Goal: Information Seeking & Learning: Check status

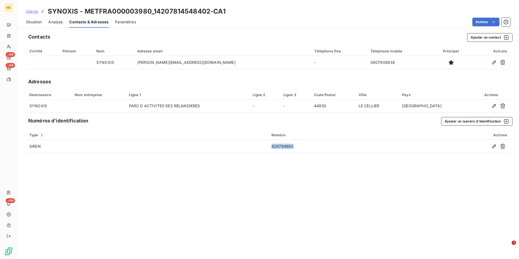
drag, startPoint x: 0, startPoint y: 0, endPoint x: 32, endPoint y: 12, distance: 34.0
click at [32, 12] on span "Clients" at bounding box center [32, 11] width 12 height 4
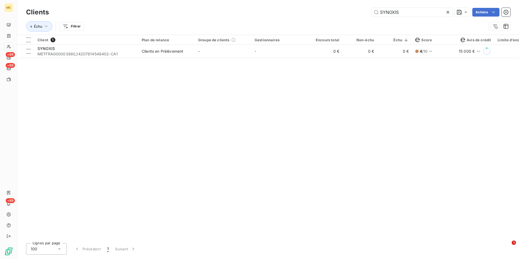
click at [447, 12] on icon at bounding box center [447, 11] width 5 height 5
click at [447, 12] on input "text" at bounding box center [411, 12] width 81 height 9
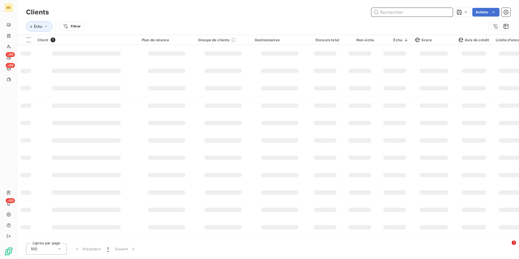
type input "v"
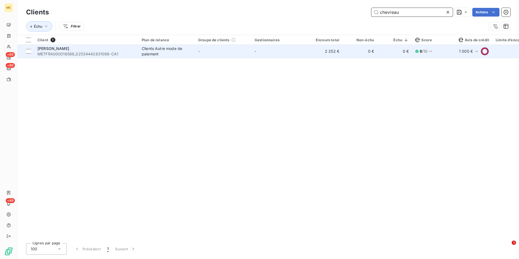
type input "chevreau"
click at [399, 54] on td "0 €" at bounding box center [394, 51] width 35 height 13
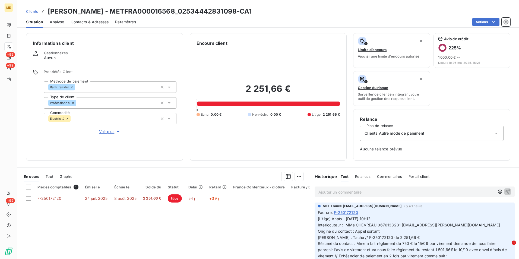
scroll to position [27, 0]
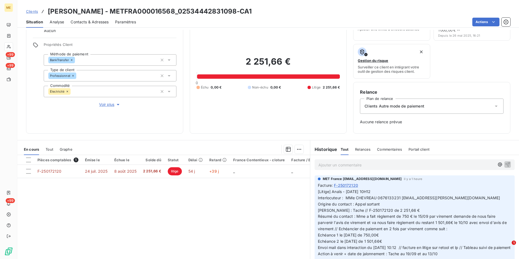
click at [36, 10] on span "Clients" at bounding box center [32, 11] width 12 height 4
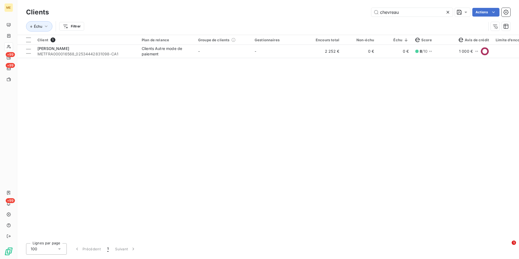
click at [448, 9] on div at bounding box center [449, 12] width 8 height 9
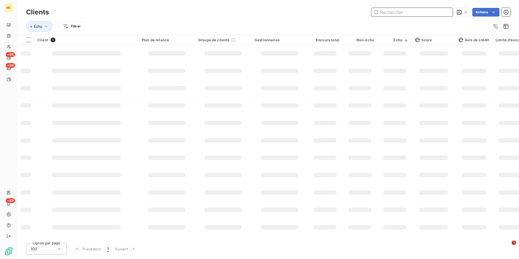
click at [446, 10] on input "text" at bounding box center [411, 12] width 81 height 9
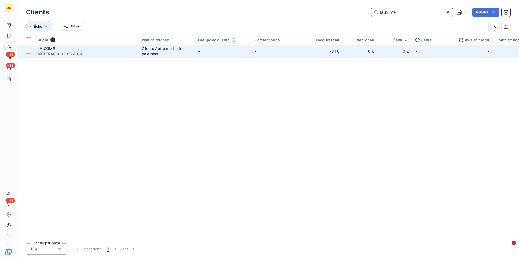
type input "lauxime"
click at [334, 53] on td "781 €" at bounding box center [325, 51] width 35 height 13
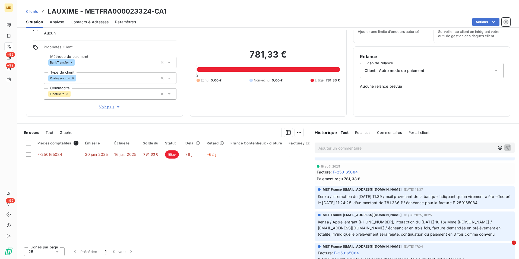
scroll to position [217, 0]
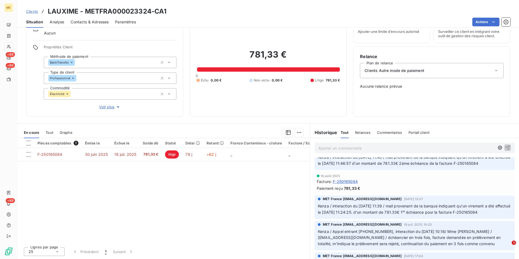
click at [96, 21] on span "Contacts & Adresses" at bounding box center [90, 21] width 38 height 5
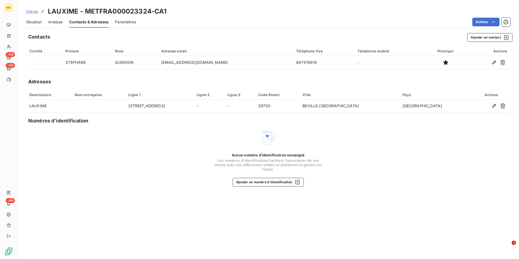
click at [34, 10] on span "Clients" at bounding box center [32, 11] width 12 height 4
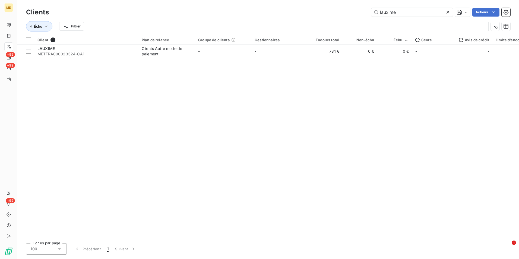
click at [449, 13] on icon at bounding box center [447, 11] width 5 height 5
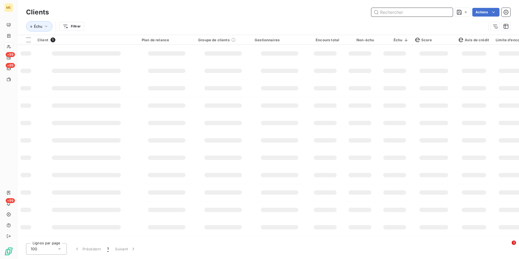
click at [446, 12] on input "text" at bounding box center [411, 12] width 81 height 9
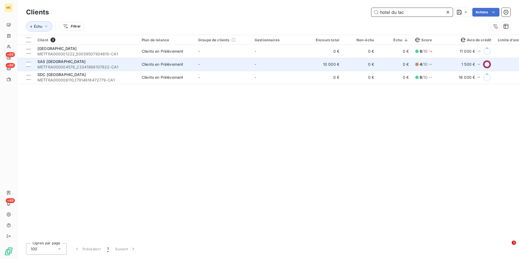
type input "hotel du lac"
click at [209, 65] on td "-" at bounding box center [223, 64] width 56 height 13
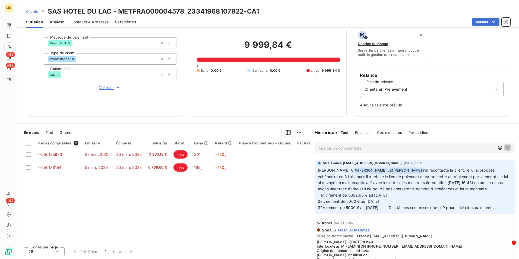
scroll to position [326, 0]
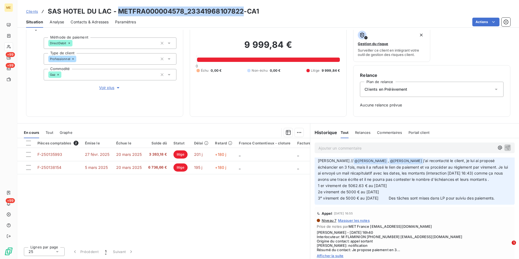
drag, startPoint x: 242, startPoint y: 11, endPoint x: 119, endPoint y: 10, distance: 123.5
click at [119, 10] on h3 "SAS HOTEL DU LAC - METFRA000004578_23341968107822-CA1" at bounding box center [153, 12] width 211 height 10
copy h3 "METFRA000004578_23341968107822"
drag, startPoint x: 36, startPoint y: 12, endPoint x: 40, endPoint y: 11, distance: 4.4
click at [36, 12] on span "Clients" at bounding box center [32, 11] width 12 height 4
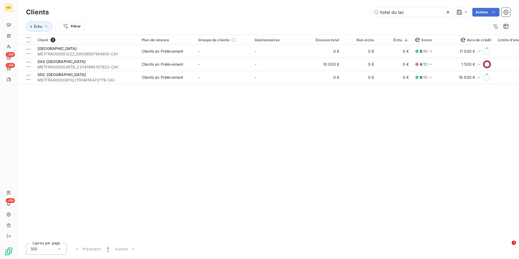
click at [445, 14] on icon at bounding box center [447, 11] width 5 height 5
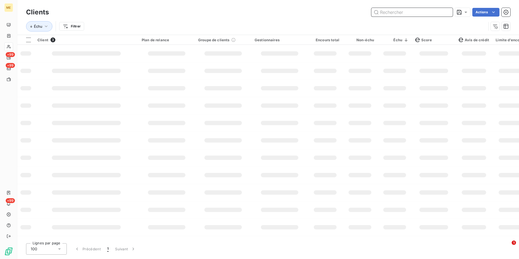
click at [445, 13] on input "text" at bounding box center [411, 12] width 81 height 9
paste input "567"
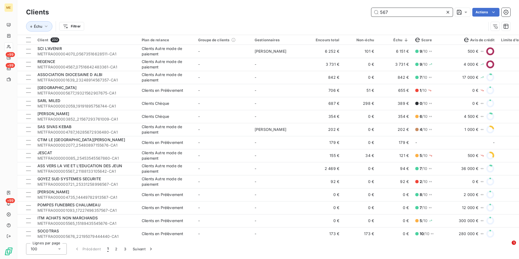
click at [378, 11] on input "567" at bounding box center [411, 12] width 81 height 9
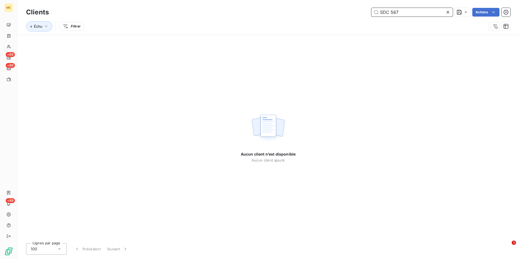
type input "SDC 567"
click at [447, 11] on icon at bounding box center [447, 11] width 5 height 5
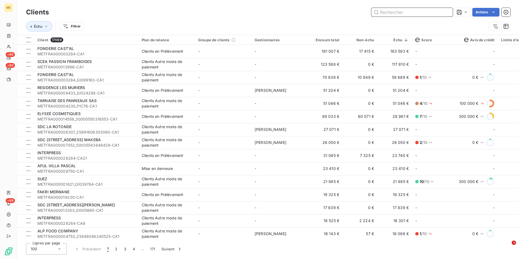
click at [412, 10] on input "text" at bounding box center [411, 12] width 81 height 9
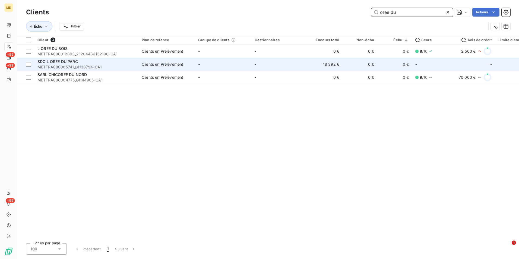
type input "oree du"
click at [227, 66] on td "-" at bounding box center [223, 64] width 56 height 13
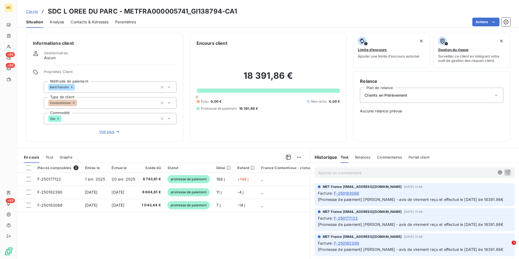
scroll to position [25, 0]
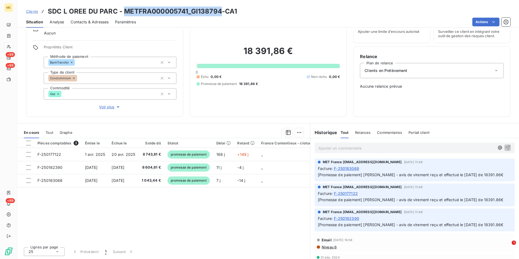
drag, startPoint x: 124, startPoint y: 12, endPoint x: 219, endPoint y: 15, distance: 95.0
click at [219, 15] on h3 "SDC L OREE DU PARC - METFRA000005741_GI138794-CA1" at bounding box center [142, 12] width 189 height 10
copy h3 "METFRA000005741_GI138794"
click at [33, 12] on span "Clients" at bounding box center [32, 11] width 12 height 4
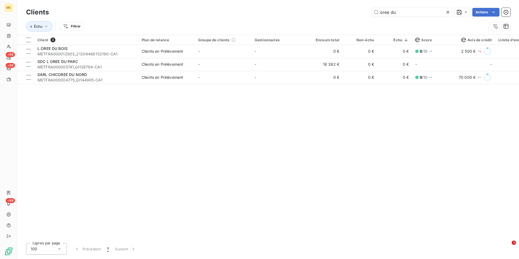
click at [448, 13] on icon at bounding box center [447, 11] width 5 height 5
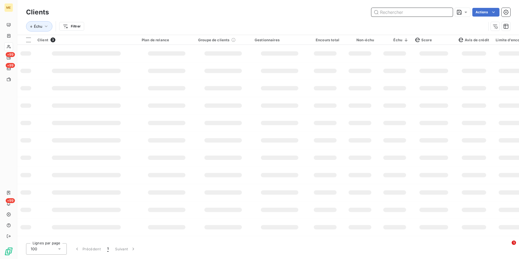
click at [446, 12] on input "text" at bounding box center [411, 12] width 81 height 9
paste input "METFRA000018326"
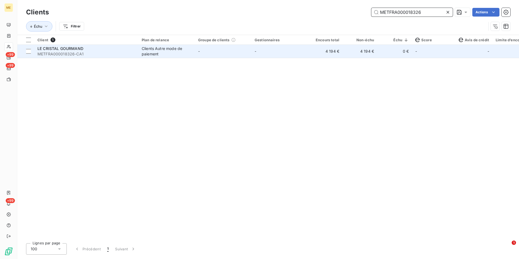
type input "METFRA000018326"
click at [348, 56] on td "4 194 €" at bounding box center [360, 51] width 35 height 13
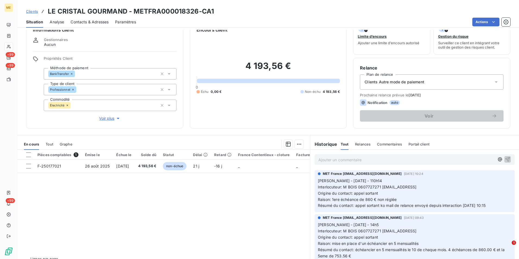
scroll to position [25, 0]
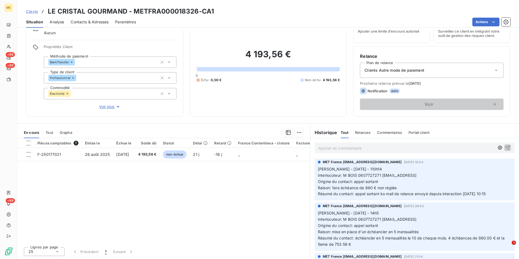
click at [36, 11] on span "Clients" at bounding box center [32, 11] width 12 height 4
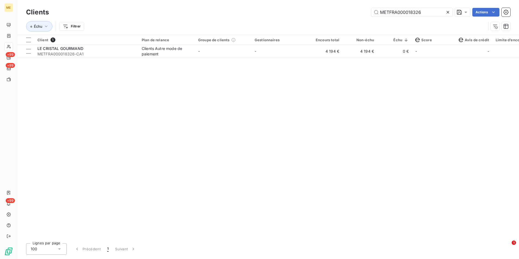
click at [449, 13] on icon at bounding box center [447, 11] width 5 height 5
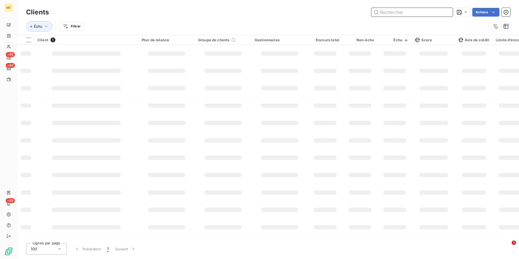
click at [447, 12] on input "text" at bounding box center [411, 12] width 81 height 9
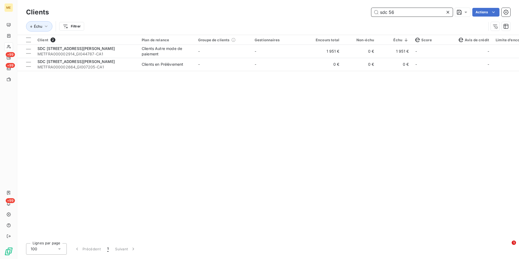
type input "sdc 56"
drag, startPoint x: 233, startPoint y: 136, endPoint x: 349, endPoint y: 75, distance: 130.4
click at [235, 135] on div "Client 2 Plan de relance Groupe de clients Gestionnaires Encours total Non-échu…" at bounding box center [268, 137] width 502 height 204
click at [449, 11] on icon at bounding box center [447, 11] width 5 height 5
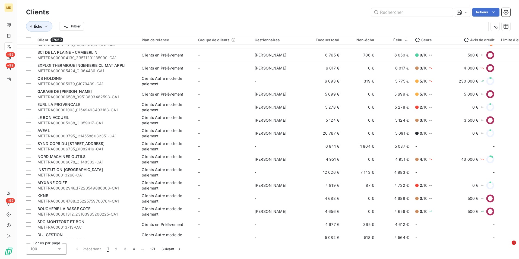
scroll to position [760, 0]
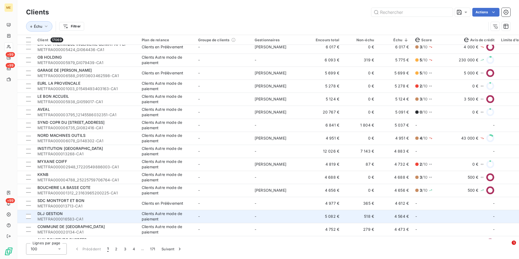
click at [265, 218] on td "-" at bounding box center [279, 216] width 56 height 13
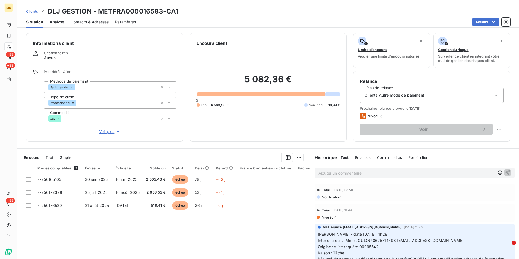
click at [87, 22] on span "Contacts & Adresses" at bounding box center [90, 21] width 38 height 5
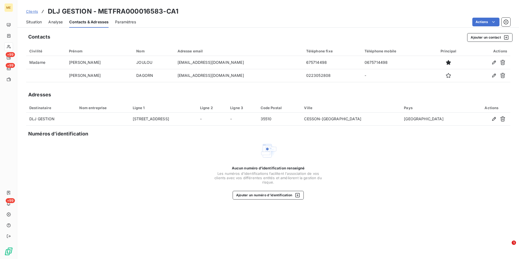
click at [39, 19] on span "Situation" at bounding box center [34, 21] width 16 height 5
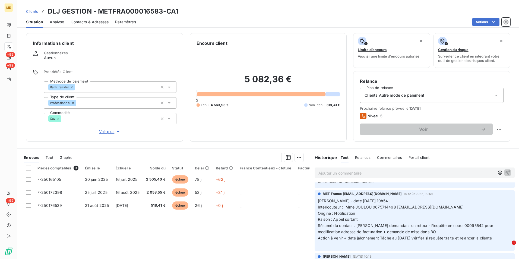
scroll to position [163, 0]
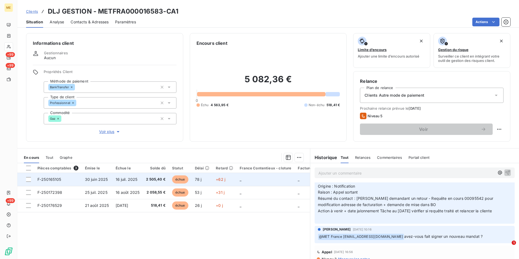
click at [105, 178] on span "30 juin 2025" at bounding box center [96, 179] width 23 height 5
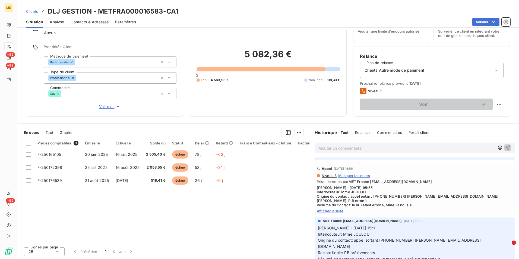
scroll to position [223, 0]
click at [343, 209] on span "Afficher la suite" at bounding box center [415, 209] width 196 height 4
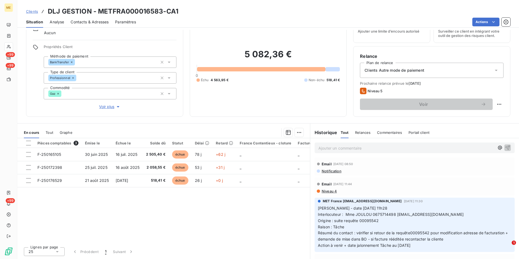
scroll to position [0, 0]
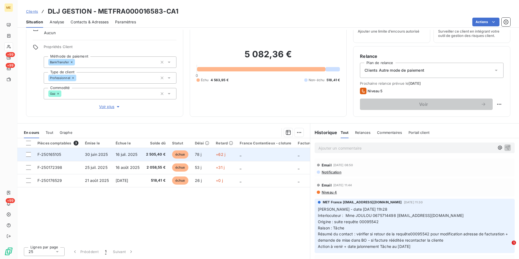
click at [187, 156] on span "échue" at bounding box center [180, 154] width 16 height 8
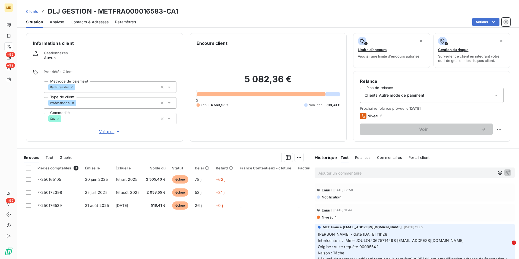
click at [91, 25] on div "Contacts & Adresses" at bounding box center [90, 21] width 38 height 11
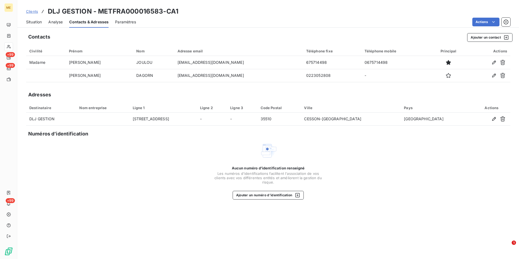
click at [40, 20] on span "Situation" at bounding box center [34, 21] width 16 height 5
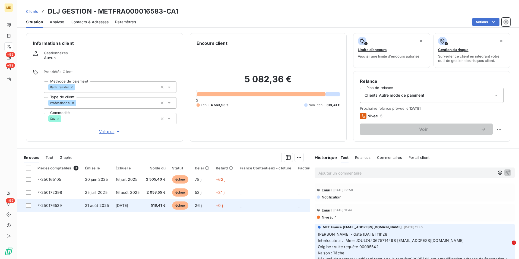
click at [200, 203] on span "26 j" at bounding box center [198, 205] width 7 height 5
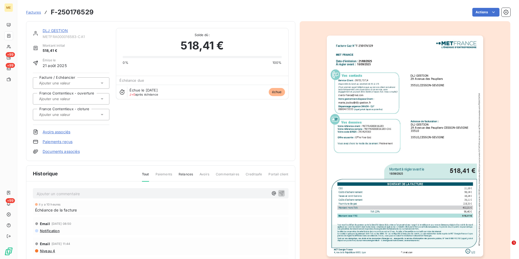
click at [396, 185] on img "button" at bounding box center [405, 146] width 156 height 221
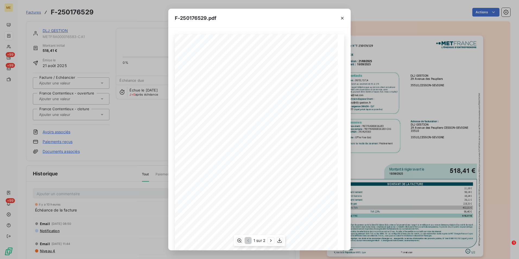
scroll to position [28, 0]
click at [268, 169] on span at bounding box center [257, 168] width 124 height 2
click at [269, 239] on icon "button" at bounding box center [270, 240] width 5 height 5
click at [118, 143] on div "F-250176529.pdf Facture Gaz N° F-250176529 MET Energie France 4, rue de la Répu…" at bounding box center [259, 129] width 519 height 259
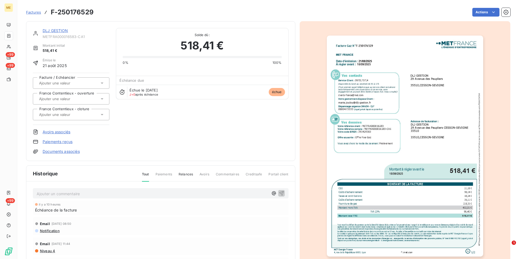
click at [347, 15] on div "Actions" at bounding box center [305, 12] width 410 height 9
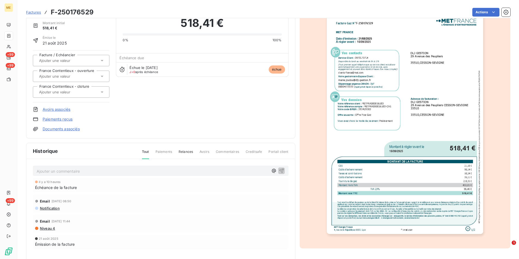
scroll to position [0, 0]
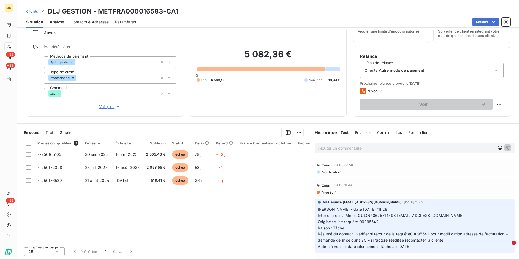
click at [103, 107] on span "Voir plus" at bounding box center [110, 106] width 22 height 5
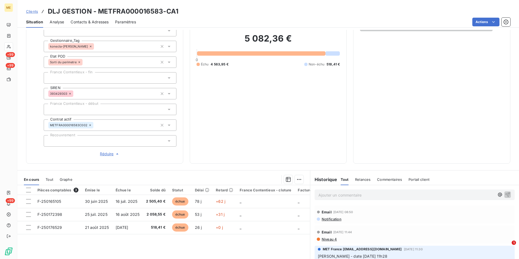
scroll to position [106, 0]
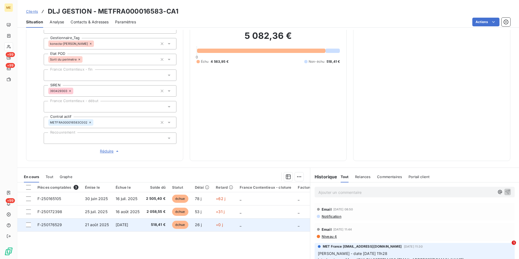
click at [142, 223] on td "[DATE]" at bounding box center [127, 224] width 31 height 13
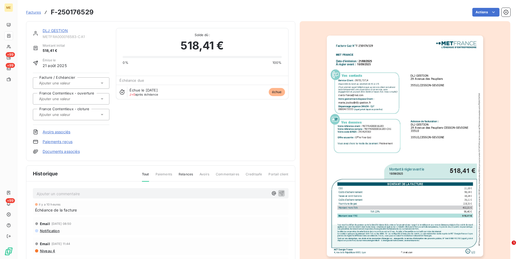
click at [375, 200] on img "button" at bounding box center [405, 146] width 156 height 221
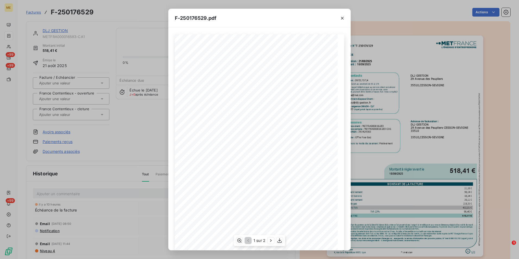
scroll to position [27, 0]
click at [268, 242] on icon "button" at bounding box center [270, 240] width 5 height 5
click at [159, 138] on div "F-250176529.pdf Facture Gaz N° F-250176529 MET Energie France 4, rue de la Répu…" at bounding box center [259, 129] width 519 height 259
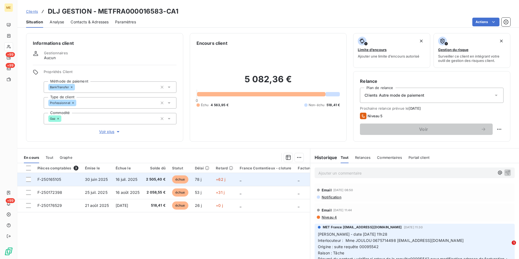
click at [97, 180] on span "30 juin 2025" at bounding box center [96, 179] width 23 height 5
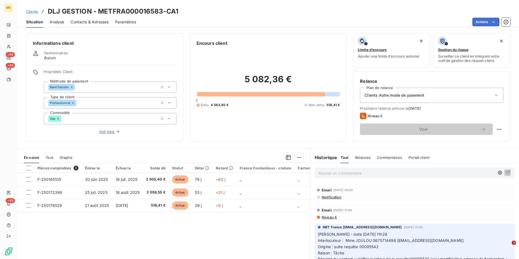
click at [35, 12] on span "Clients" at bounding box center [32, 11] width 12 height 4
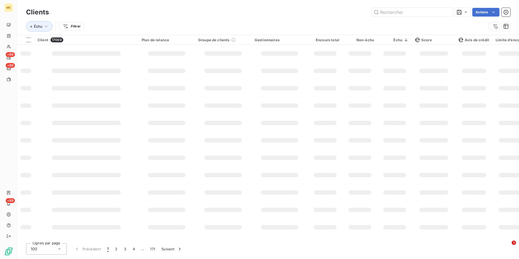
click at [318, 17] on div "Clients Actions" at bounding box center [268, 12] width 484 height 11
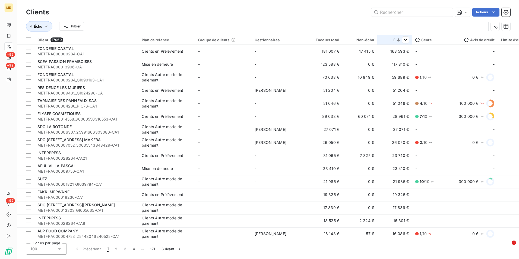
click at [398, 38] on icon at bounding box center [398, 39] width 5 height 5
click at [326, 39] on div "Encours total" at bounding box center [325, 40] width 28 height 4
click at [321, 61] on span "Trier par ordre décroissant" at bounding box center [310, 63] width 48 height 5
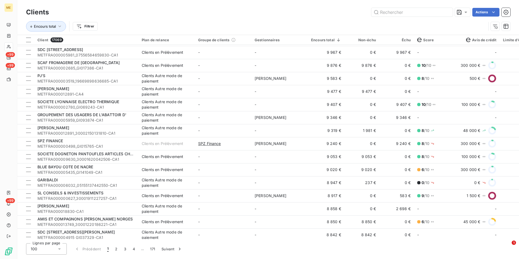
scroll to position [1111, 0]
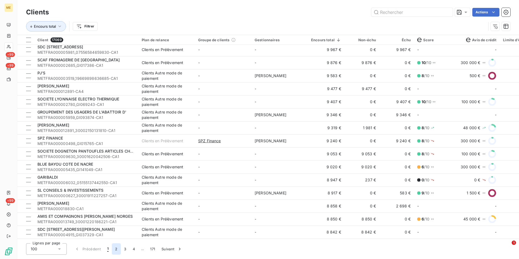
click at [118, 248] on button "2" at bounding box center [116, 248] width 9 height 11
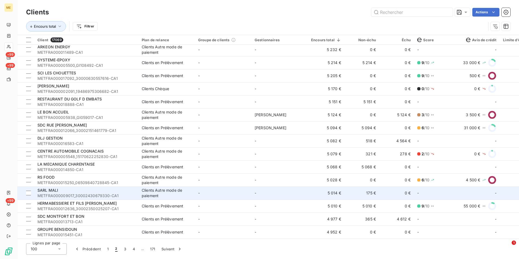
scroll to position [1030, 0]
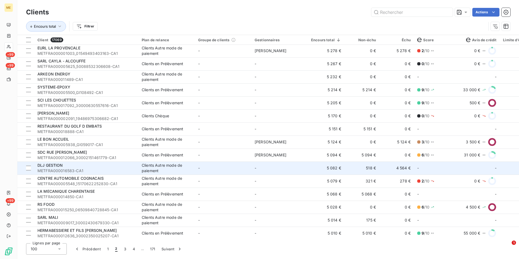
click at [297, 170] on td "-" at bounding box center [279, 167] width 56 height 13
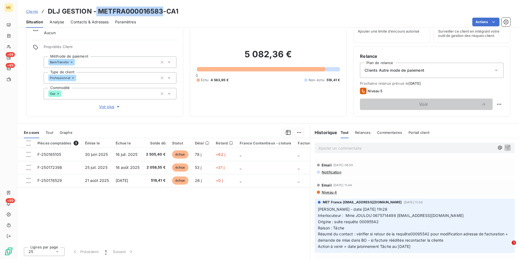
drag, startPoint x: 161, startPoint y: 12, endPoint x: 95, endPoint y: 6, distance: 66.5
click at [95, 6] on div "Clients DLJ GESTION - METFRA000016583-CA1 Situation Analyse Contacts & Adresses…" at bounding box center [268, 14] width 502 height 28
drag, startPoint x: 95, startPoint y: 6, endPoint x: 121, endPoint y: 17, distance: 28.2
click at [120, 17] on div "Paramètres" at bounding box center [125, 21] width 21 height 11
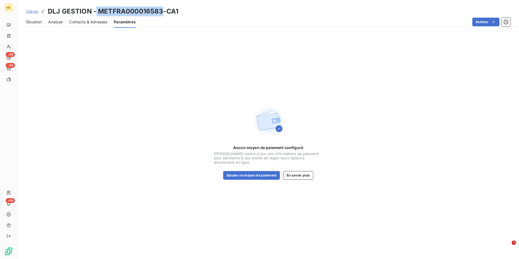
click at [38, 19] on span "Situation" at bounding box center [34, 21] width 16 height 5
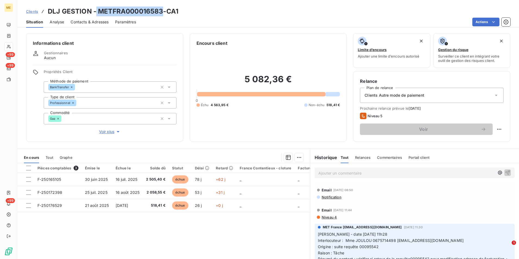
click at [97, 12] on h3 "DLJ GESTION - METFRA000016583-CA1" at bounding box center [113, 12] width 131 height 10
drag, startPoint x: 98, startPoint y: 11, endPoint x: 160, endPoint y: 13, distance: 62.5
click at [160, 13] on h3 "DLJ GESTION - METFRA000016583-CA1" at bounding box center [113, 12] width 131 height 10
copy h3 "METFRA000016583"
drag, startPoint x: 29, startPoint y: 14, endPoint x: 51, endPoint y: 8, distance: 22.8
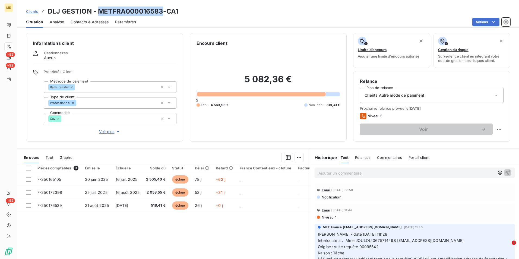
click at [29, 14] on link "Clients" at bounding box center [32, 11] width 12 height 5
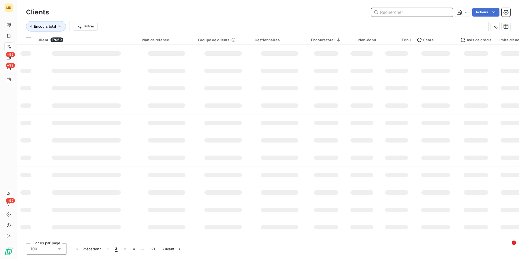
click at [409, 13] on input "text" at bounding box center [411, 12] width 81 height 9
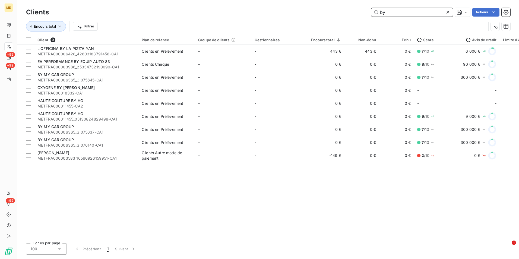
type input "by"
click at [449, 11] on icon at bounding box center [447, 11] width 5 height 5
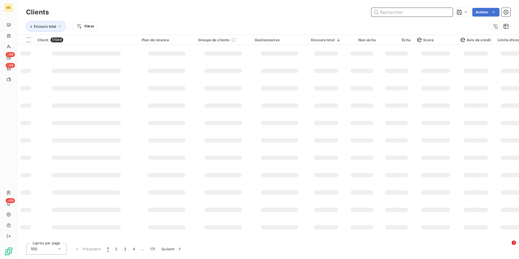
click at [398, 13] on input "text" at bounding box center [411, 12] width 81 height 9
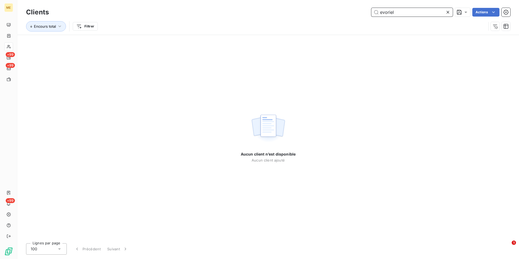
type input "evoriel"
click at [446, 12] on icon at bounding box center [447, 11] width 5 height 5
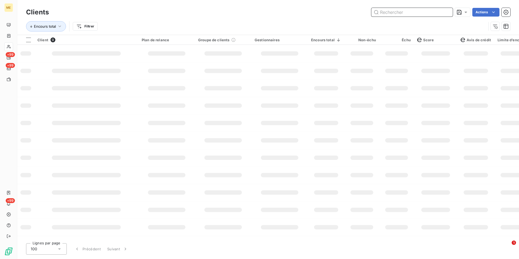
click at [438, 13] on input "text" at bounding box center [411, 12] width 81 height 9
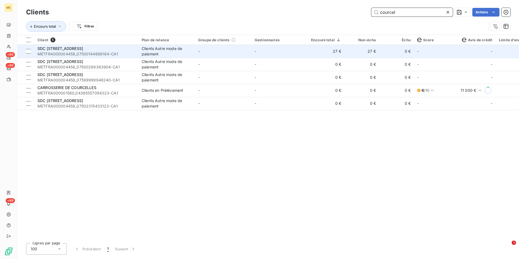
type input "courcel"
click at [231, 51] on td "-" at bounding box center [223, 51] width 56 height 13
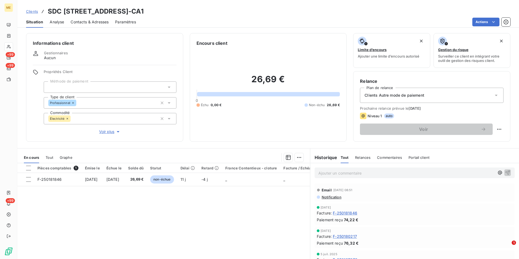
scroll to position [25, 0]
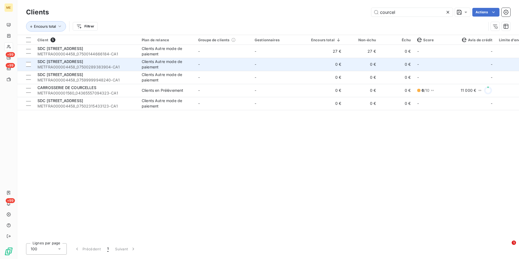
click at [111, 66] on span "METFRA000004458_07500289383904-CA1" at bounding box center [86, 66] width 98 height 5
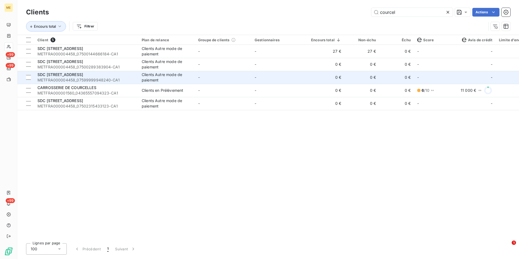
click at [100, 75] on div "SDC 38 RUE DE COURCELLES" at bounding box center [86, 74] width 98 height 5
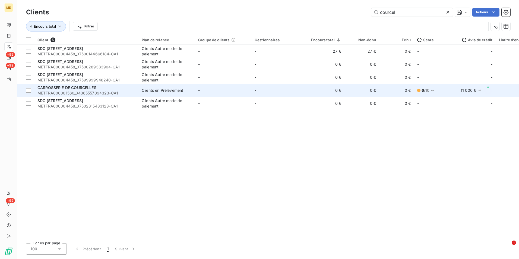
click at [103, 86] on div "CARROSSERIE DE COURCELLES" at bounding box center [86, 87] width 98 height 5
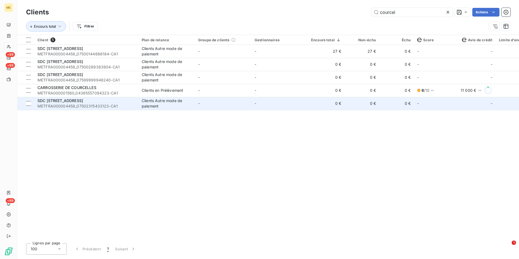
click at [173, 103] on div "Clients Autre mode de paiement" at bounding box center [167, 103] width 50 height 11
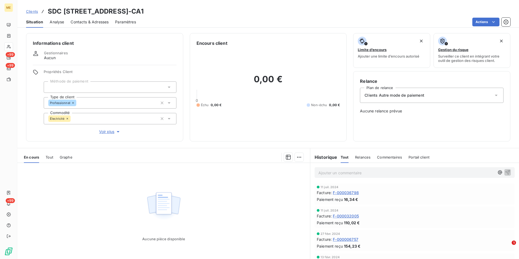
drag, startPoint x: 32, startPoint y: 12, endPoint x: 62, endPoint y: 12, distance: 29.6
click at [32, 12] on span "Clients" at bounding box center [32, 11] width 12 height 4
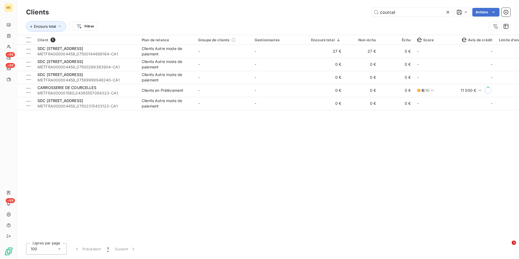
click at [448, 12] on icon at bounding box center [447, 11] width 5 height 5
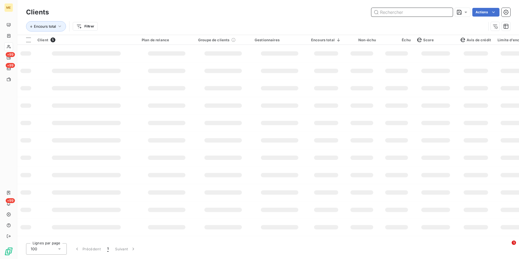
click at [448, 12] on input "text" at bounding box center [411, 12] width 81 height 9
paste input "METFRA000005284_02475397930128"
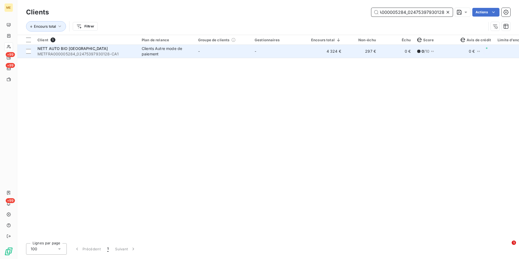
type input "METFRA000005284_02475397930128"
click at [233, 51] on td "-" at bounding box center [223, 51] width 56 height 13
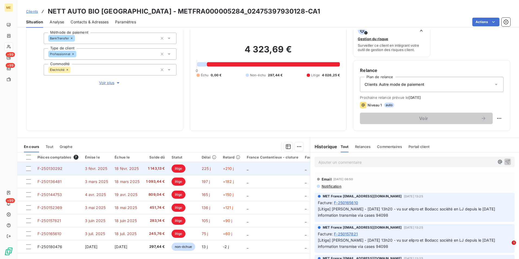
scroll to position [63, 0]
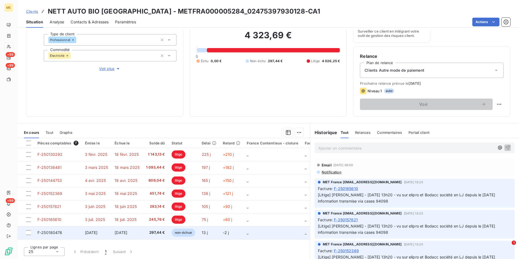
click at [141, 235] on td "[DATE]" at bounding box center [126, 232] width 31 height 13
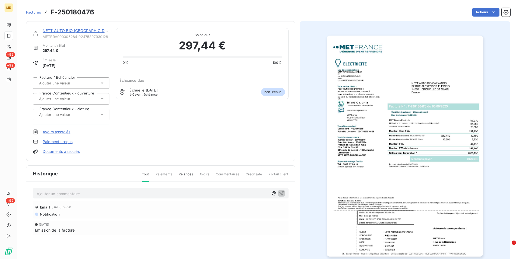
click at [368, 173] on img "button" at bounding box center [405, 146] width 156 height 221
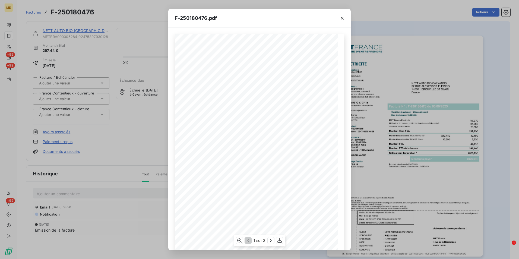
click at [266, 240] on div "1 sur 3" at bounding box center [259, 240] width 51 height 11
click at [270, 239] on icon "button" at bounding box center [270, 240] width 5 height 5
click at [125, 189] on div "F-250180476.pdf Détail de votre facture : Document à conserver 10 ans 2/2 Numér…" at bounding box center [259, 129] width 519 height 259
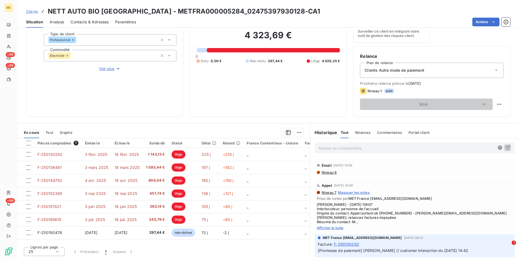
scroll to position [271, 0]
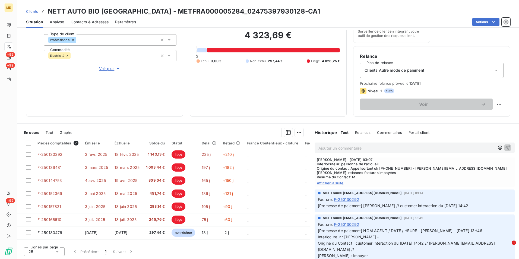
click at [333, 186] on div "Appel 1 juil. 2025, 10:09 Niveau 7 Masquer les notes Prise de notes par MET Fra…" at bounding box center [415, 160] width 200 height 53
click at [337, 184] on span "Afficher la suite" at bounding box center [415, 183] width 196 height 4
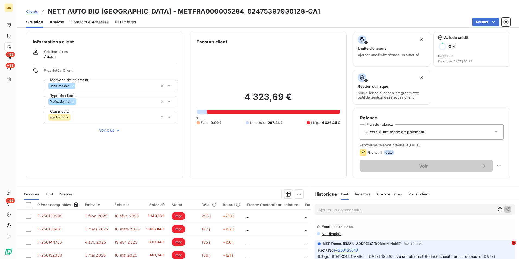
scroll to position [0, 0]
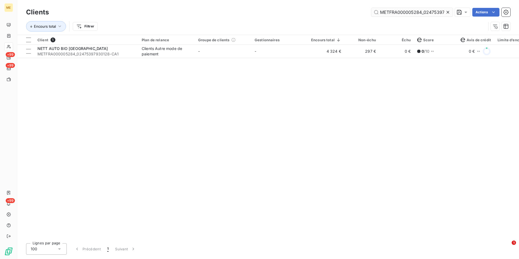
click at [448, 13] on icon at bounding box center [447, 12] width 3 height 3
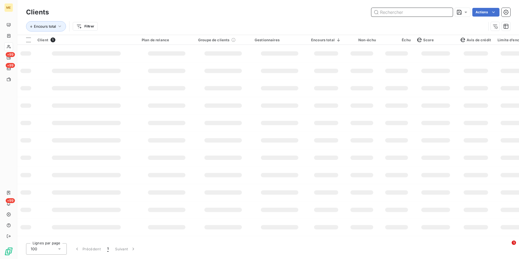
click at [448, 13] on input "text" at bounding box center [411, 12] width 81 height 9
paste input "METFRA000004188_09556874017399"
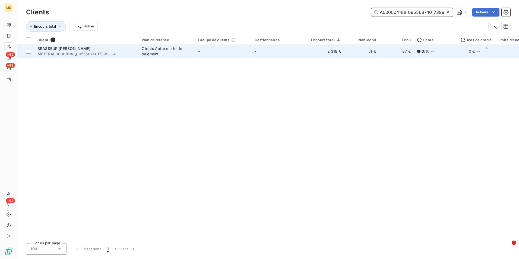
type input "METFRA000004188_09556874017399"
click at [301, 57] on td "-" at bounding box center [279, 51] width 56 height 13
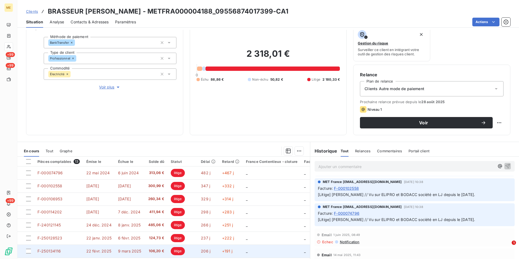
scroll to position [63, 0]
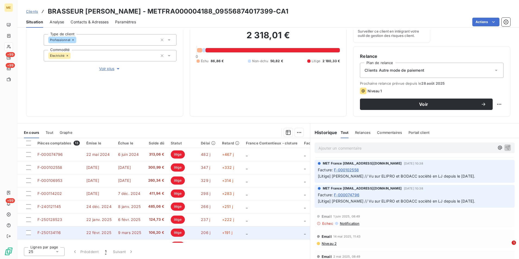
click at [133, 238] on td "9 mars 2025" at bounding box center [130, 232] width 30 height 13
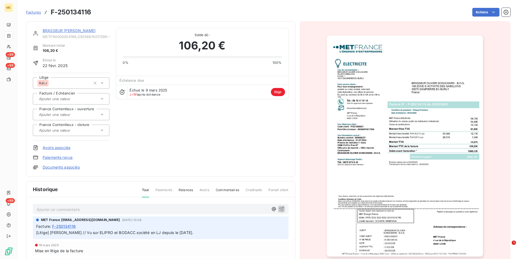
click at [423, 151] on img "button" at bounding box center [405, 146] width 156 height 221
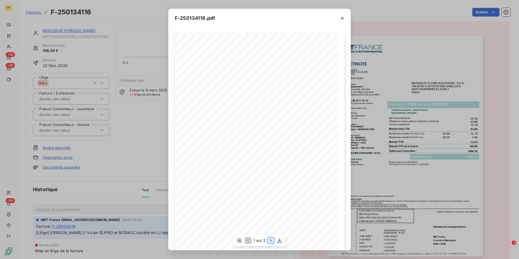
click at [270, 239] on icon "button" at bounding box center [270, 240] width 5 height 5
click at [136, 126] on div "F-250134116.pdf Détail de votre facture : Document à conserver 10 ans 2/2 Numér…" at bounding box center [259, 129] width 519 height 259
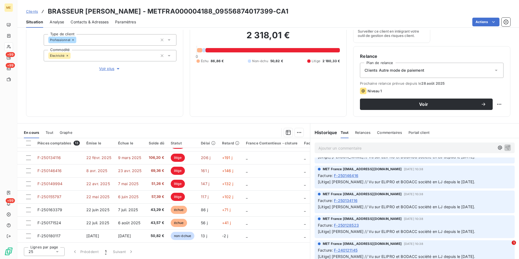
scroll to position [163, 0]
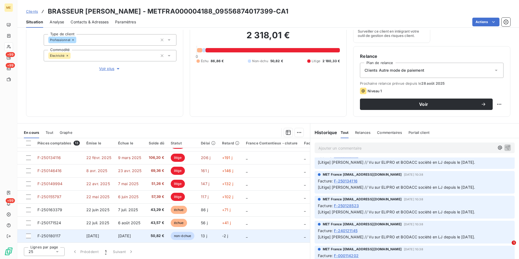
click at [131, 233] on span "[DATE]" at bounding box center [124, 235] width 13 height 5
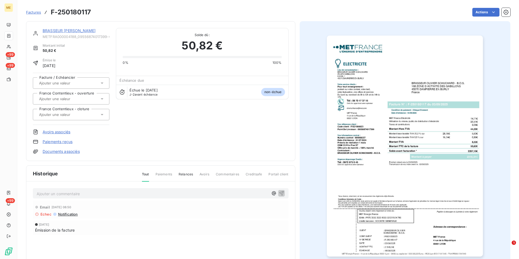
click at [385, 120] on img "button" at bounding box center [405, 146] width 156 height 221
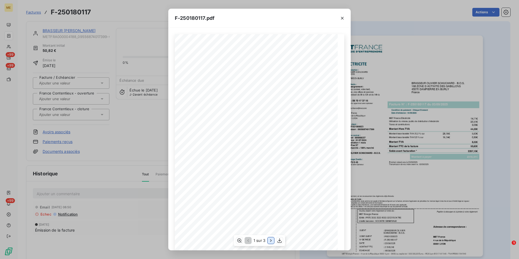
click at [269, 240] on icon "button" at bounding box center [270, 240] width 5 height 5
click at [166, 152] on div "F-250180117.pdf Détail de votre facture : Document à conserver 10 ans 2/2 Numér…" at bounding box center [259, 129] width 519 height 259
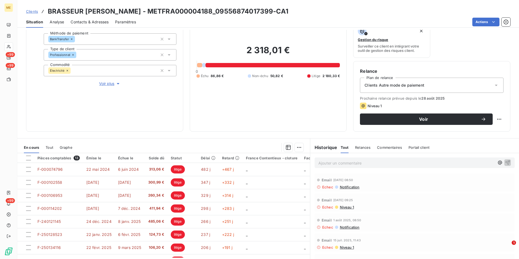
scroll to position [36, 0]
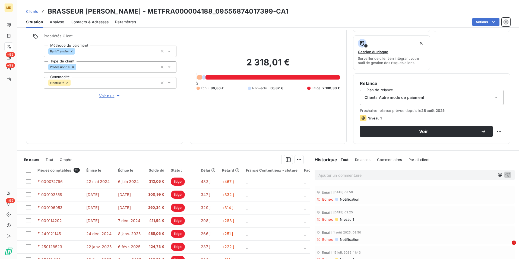
click at [110, 97] on span "Voir plus" at bounding box center [110, 95] width 22 height 5
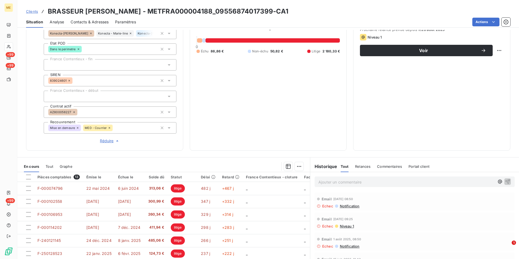
scroll to position [117, 0]
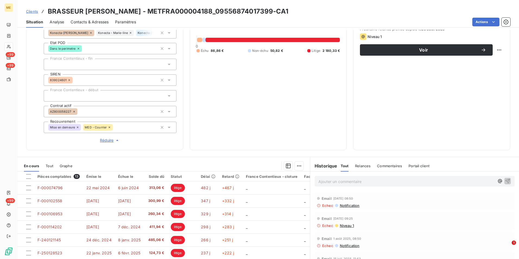
click at [325, 180] on p "Ajouter un commentaire ﻿" at bounding box center [406, 181] width 176 height 7
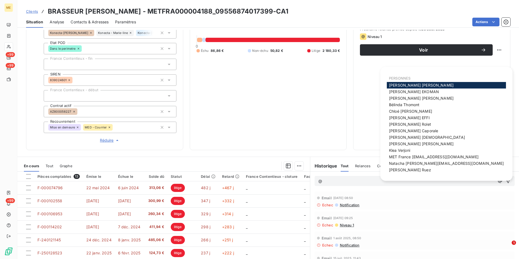
click at [413, 155] on span "MET France met-france@recouvrement.met.com" at bounding box center [434, 156] width 90 height 5
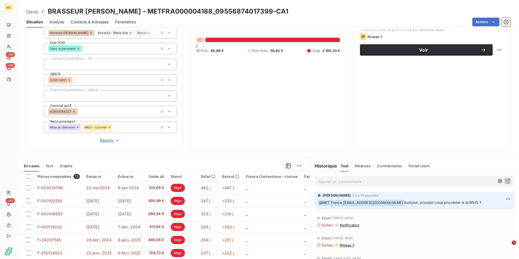
click at [34, 9] on link "Clients" at bounding box center [32, 11] width 12 height 5
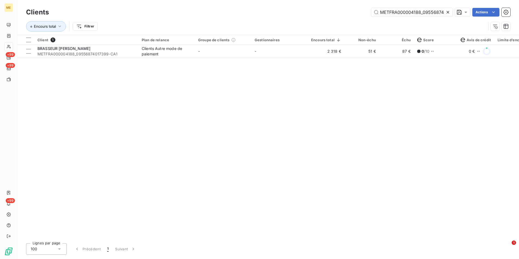
click at [448, 8] on div at bounding box center [449, 12] width 8 height 9
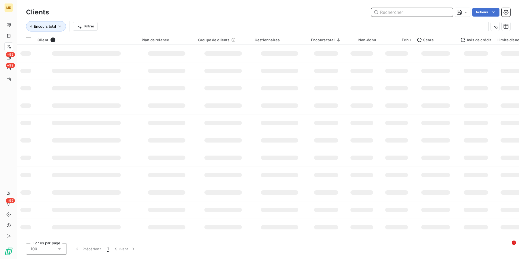
click at [437, 11] on input "text" at bounding box center [411, 12] width 81 height 9
paste input "METFRA000004673_23226049130161"
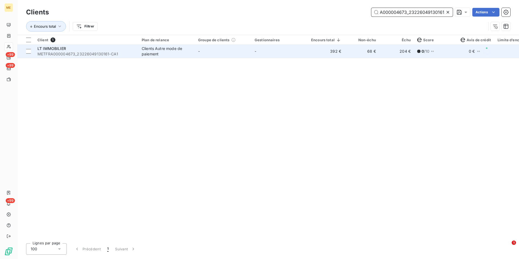
type input "METFRA000004673_23226049130161"
click at [143, 51] on div "Clients Autre mode de paiement" at bounding box center [167, 51] width 50 height 11
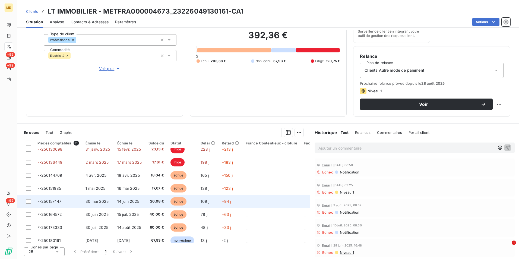
scroll to position [51, 0]
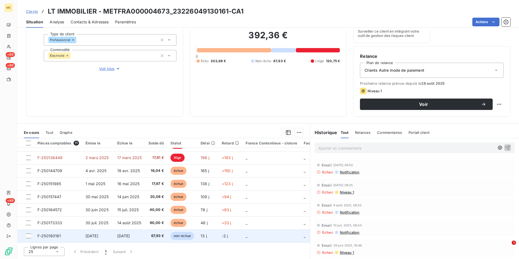
click at [143, 231] on td "[DATE]" at bounding box center [129, 235] width 31 height 13
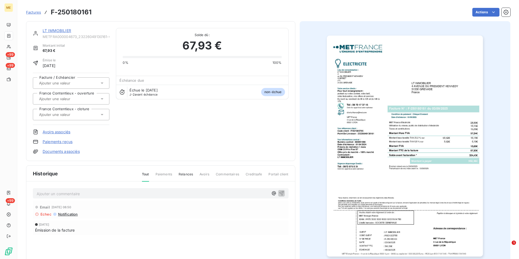
click at [371, 147] on img "button" at bounding box center [405, 146] width 156 height 221
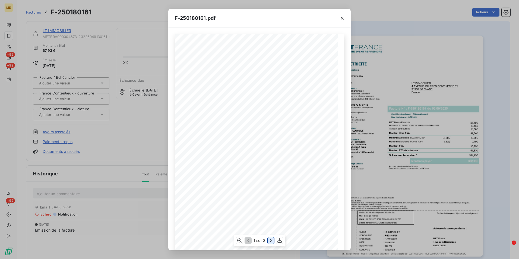
click at [271, 241] on icon "button" at bounding box center [270, 240] width 1 height 2
click at [126, 134] on div "F-250180161.pdf Détail de votre facture : Document à conserver 10 ans 2/2 Numér…" at bounding box center [259, 129] width 519 height 259
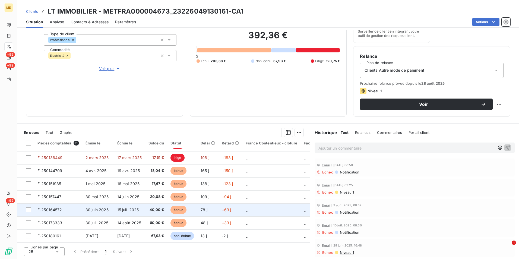
scroll to position [24, 0]
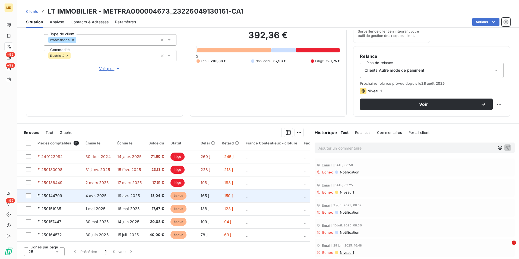
click at [155, 200] on td "18,04 €" at bounding box center [156, 195] width 22 height 13
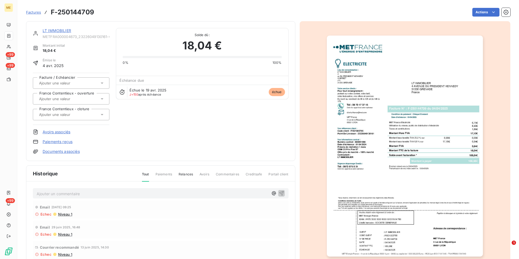
click at [416, 120] on img "button" at bounding box center [405, 146] width 156 height 221
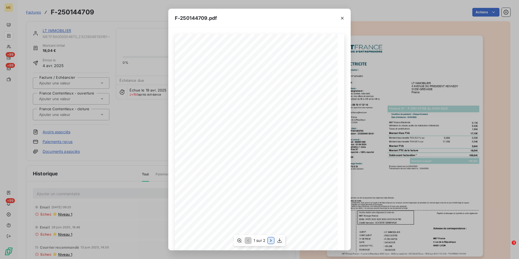
click at [270, 241] on icon "button" at bounding box center [270, 240] width 5 height 5
click at [114, 164] on div "F-250144709.pdf Détail de votre facture : Document à conserver 10 ans 2/2 Numér…" at bounding box center [259, 129] width 519 height 259
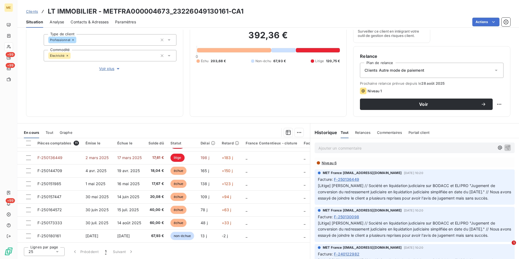
scroll to position [244, 0]
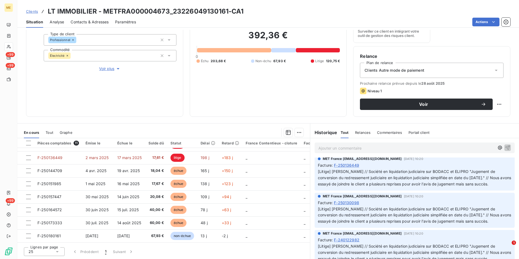
click at [33, 13] on span "Clients" at bounding box center [32, 11] width 12 height 4
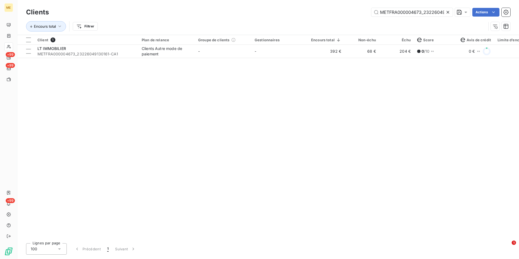
click at [448, 12] on icon at bounding box center [447, 11] width 5 height 5
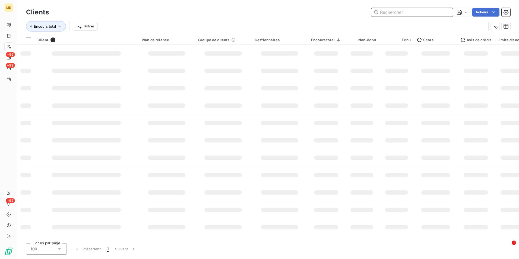
click at [445, 12] on input "text" at bounding box center [411, 12] width 81 height 9
paste input "METFRA000000751_19121418066198"
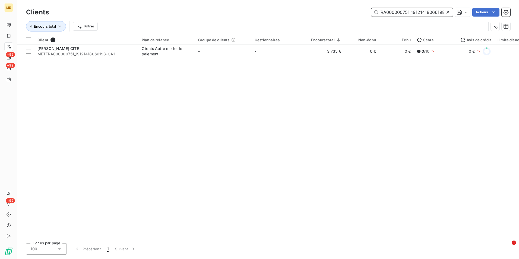
type input "METFRA000000751_19121418066198"
click at [332, 58] on div "Client 1 Plan de relance Groupe de clients Gestionnaires Encours total Non-échu…" at bounding box center [268, 137] width 502 height 204
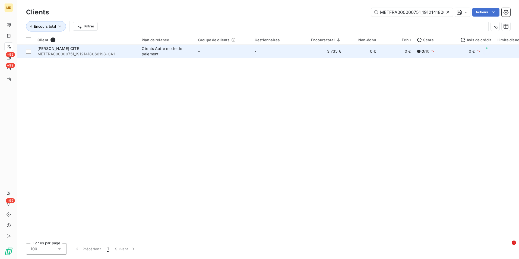
click at [332, 53] on td "3 735 €" at bounding box center [326, 51] width 37 height 13
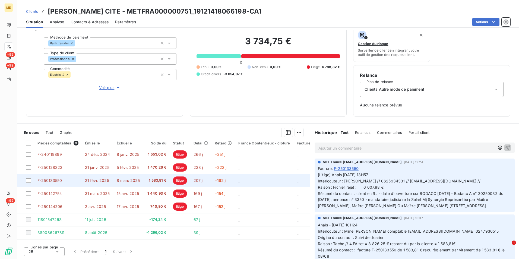
click at [111, 182] on td "21 févr. 2025" at bounding box center [98, 180] width 32 height 13
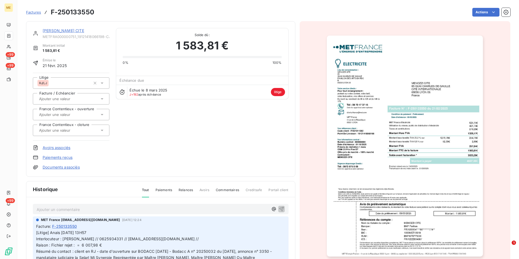
click at [346, 182] on img "button" at bounding box center [405, 146] width 156 height 221
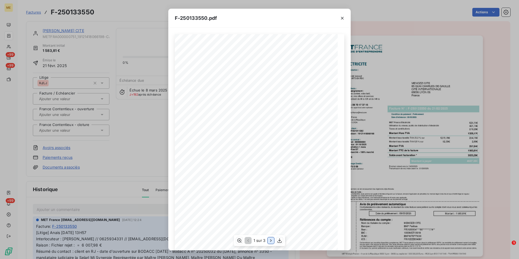
click at [271, 241] on icon "button" at bounding box center [270, 240] width 1 height 2
click at [136, 127] on div "F-250133550.pdf Détail de votre facture : Document à conserver 10 ans 2/2 Numér…" at bounding box center [259, 129] width 519 height 259
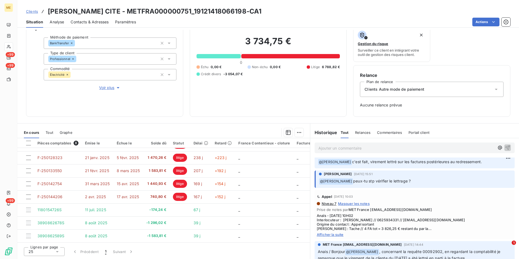
scroll to position [271, 0]
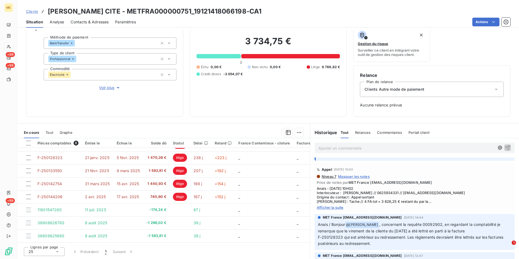
click at [339, 210] on span "Afficher la suite" at bounding box center [415, 207] width 196 height 4
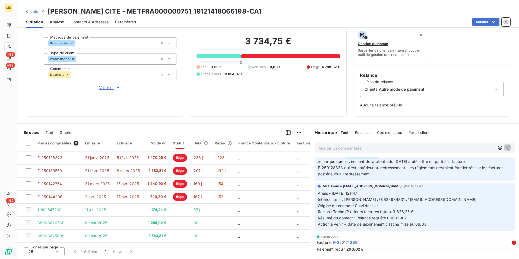
scroll to position [353, 0]
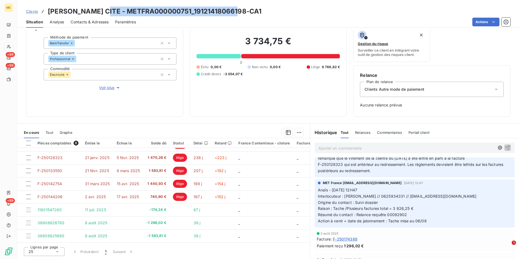
drag, startPoint x: 208, startPoint y: 3, endPoint x: 103, endPoint y: 11, distance: 105.9
click at [103, 11] on div "Clients MENOZZI CITE - METFRA000000751_19121418066198-CA1" at bounding box center [268, 12] width 502 height 10
copy h3 "METFRA000000751_19121418066198-CA1"
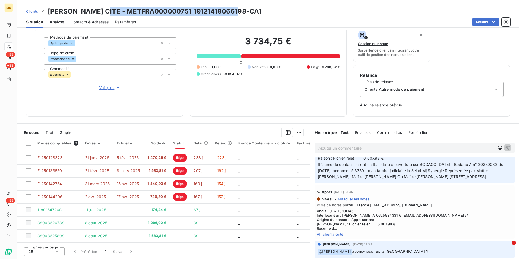
scroll to position [1113, 0]
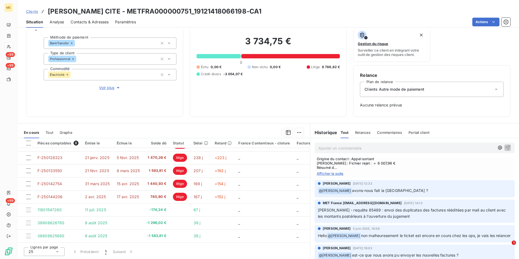
click at [332, 178] on div "Appel 8 juil. 2025, 13:46 Niveau 7 Masquer les notes Prise de notes par MET Fra…" at bounding box center [415, 151] width 200 height 53
click at [334, 176] on span "Afficher la suite" at bounding box center [415, 173] width 196 height 4
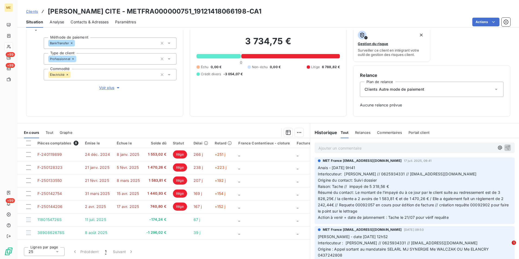
scroll to position [787, 0]
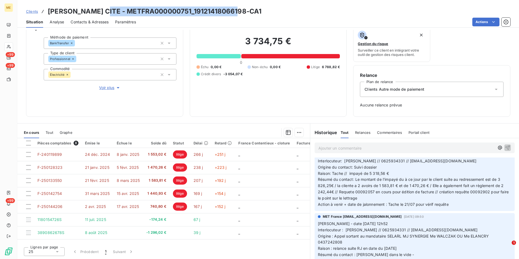
drag, startPoint x: 235, startPoint y: 11, endPoint x: 104, endPoint y: 9, distance: 130.6
click at [104, 9] on div "Clients MENOZZI CITE - METFRA000000751_19121418066198-CA1" at bounding box center [268, 12] width 502 height 10
copy h3 "METFRA000000751_19121418066198-CA1"
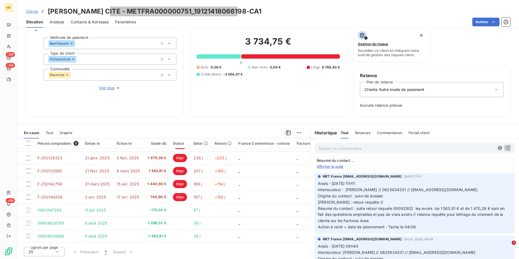
scroll to position [461, 0]
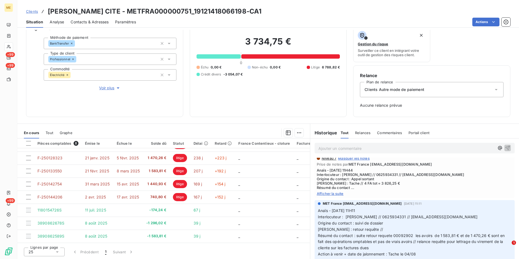
click at [335, 198] on div "Appel 4 août 2025, 11:45 Niveau 7 Masquer les notes Prise de notes par MET Fran…" at bounding box center [415, 171] width 200 height 53
click at [335, 196] on span "Afficher la suite" at bounding box center [415, 193] width 196 height 4
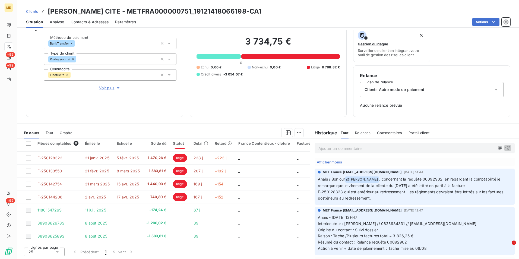
scroll to position [299, 0]
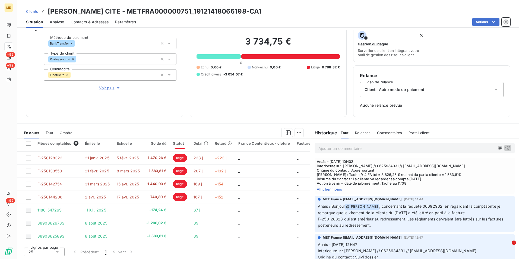
click at [335, 191] on span "Afficher moins" at bounding box center [415, 189] width 196 height 4
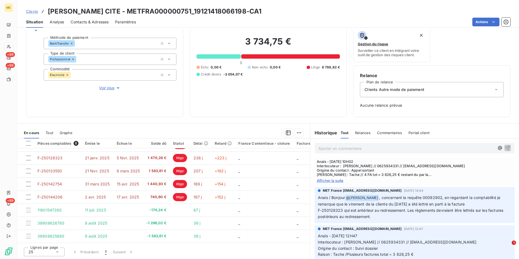
click at [334, 183] on span "Afficher la suite" at bounding box center [415, 180] width 196 height 4
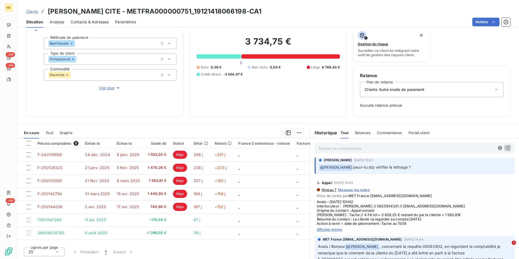
scroll to position [271, 0]
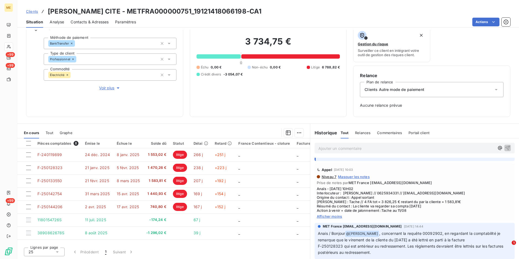
click at [322, 218] on span "Afficher moins" at bounding box center [415, 216] width 196 height 4
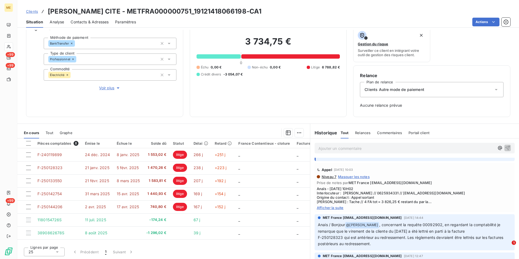
click at [330, 210] on span "Afficher la suite" at bounding box center [415, 207] width 196 height 4
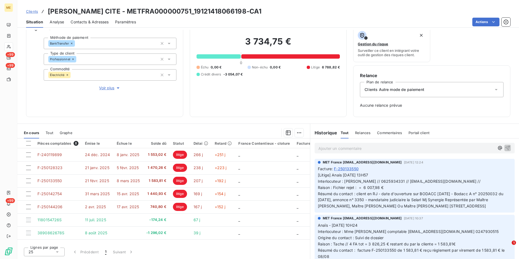
scroll to position [17, 0]
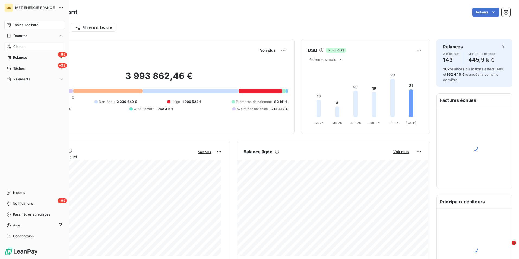
click at [19, 49] on div "Clients" at bounding box center [34, 46] width 61 height 9
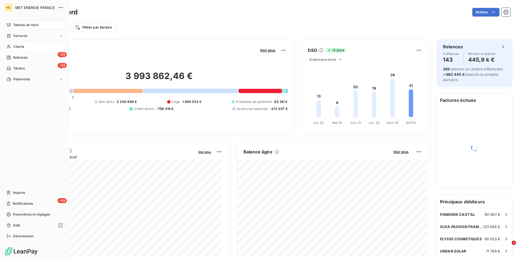
click at [23, 48] on span "Clients" at bounding box center [18, 46] width 11 height 5
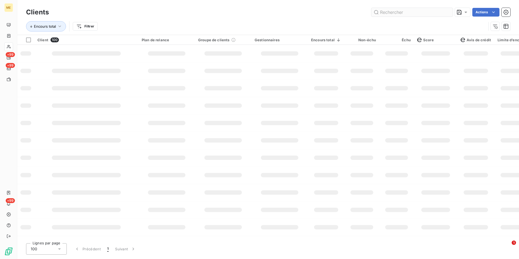
click at [390, 13] on input "text" at bounding box center [411, 12] width 81 height 9
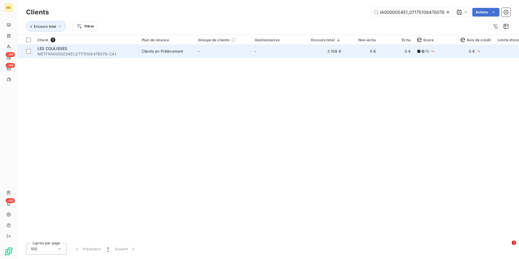
type input "METFRA000005451_07175108476078"
click at [240, 50] on td "-" at bounding box center [223, 51] width 56 height 13
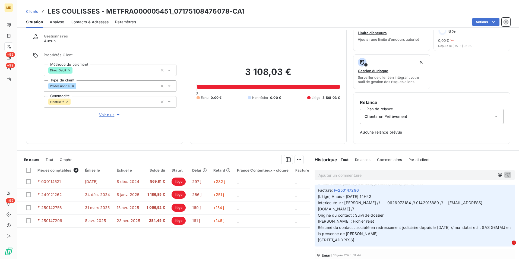
scroll to position [54, 0]
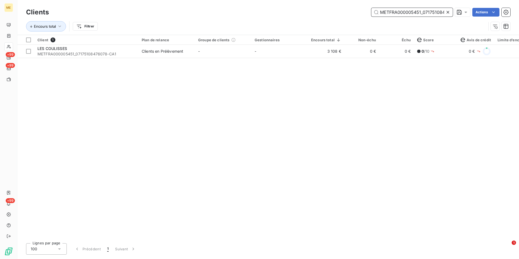
click at [445, 14] on div "METFRA000005451_07175108476078" at bounding box center [411, 12] width 81 height 9
click at [448, 11] on icon at bounding box center [447, 11] width 5 height 5
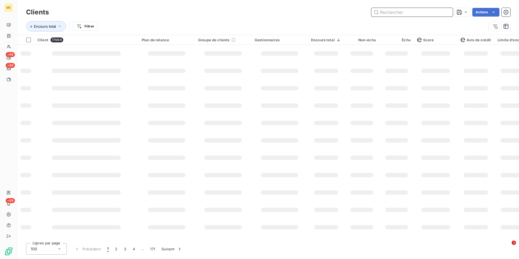
click at [405, 13] on input "text" at bounding box center [411, 12] width 81 height 9
paste input "METFRA000025645_07356005785823"
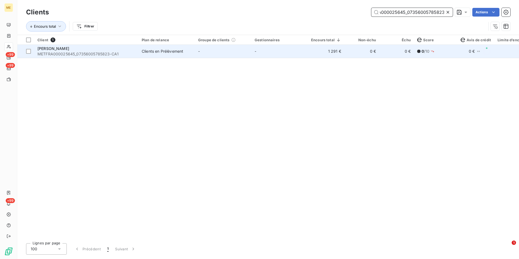
type input "METFRA000025645_07356005785823"
click at [281, 52] on td "-" at bounding box center [279, 51] width 56 height 13
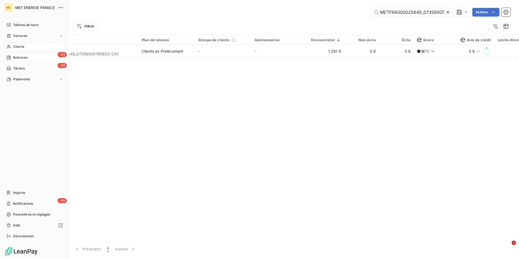
click at [11, 55] on div "+99 Relances" at bounding box center [34, 57] width 61 height 9
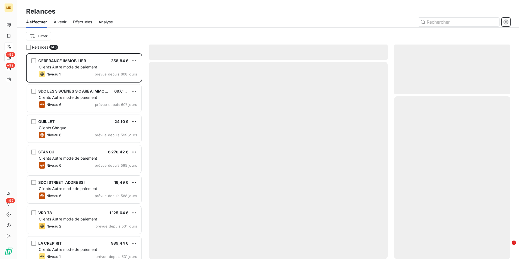
scroll to position [202, 112]
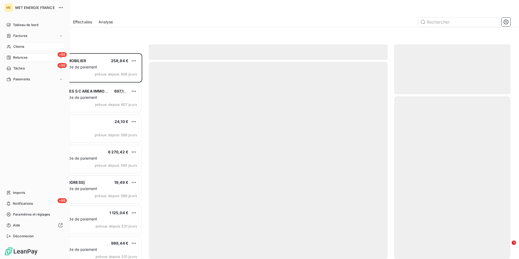
click at [28, 59] on div "+99 Relances" at bounding box center [34, 57] width 61 height 9
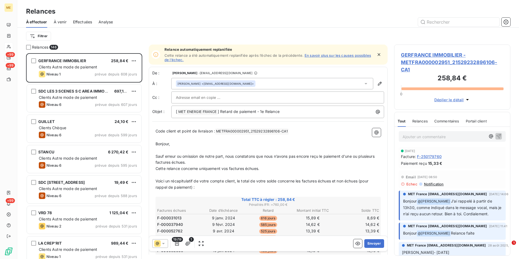
click at [85, 26] on div "Effectuées" at bounding box center [82, 21] width 19 height 11
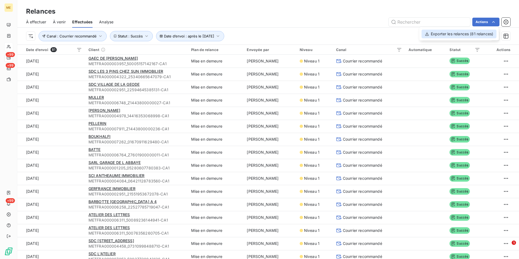
click at [458, 35] on div "Exporter les relances (81 relances)" at bounding box center [459, 34] width 75 height 9
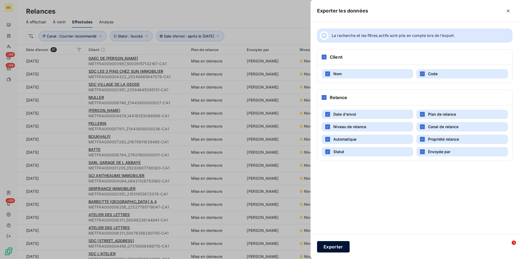
click at [335, 246] on button "Exporter" at bounding box center [333, 246] width 33 height 11
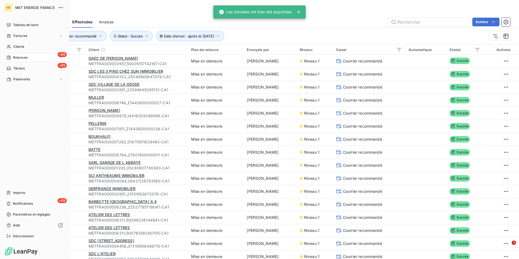
drag, startPoint x: 19, startPoint y: 47, endPoint x: 53, endPoint y: 41, distance: 34.8
click at [19, 47] on span "Clients" at bounding box center [18, 46] width 11 height 5
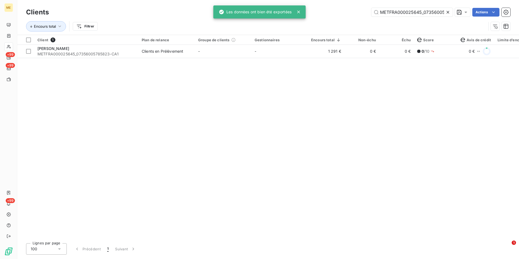
click at [447, 12] on icon at bounding box center [447, 12] width 3 height 3
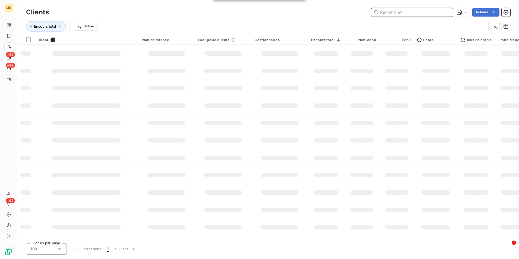
drag, startPoint x: 444, startPoint y: 12, endPoint x: 433, endPoint y: 14, distance: 10.9
click at [440, 14] on input "text" at bounding box center [411, 12] width 81 height 9
paste input "METFRA000003957_50005157142167"
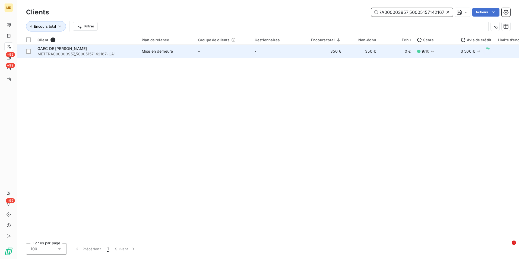
type input "METFRA000003957_50005157142167"
click at [208, 54] on td "-" at bounding box center [223, 51] width 56 height 13
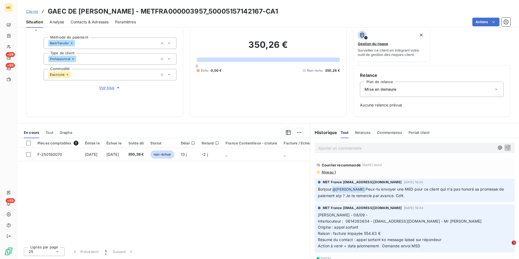
click at [332, 172] on span "Niveau 1" at bounding box center [328, 172] width 15 height 4
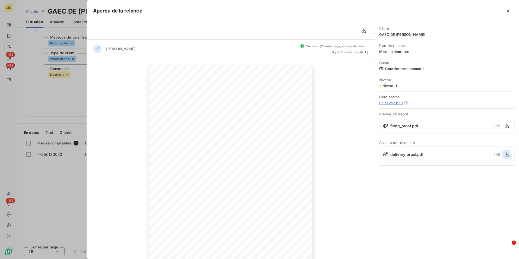
click at [504, 151] on icon "button" at bounding box center [506, 153] width 5 height 5
click at [48, 88] on div at bounding box center [259, 129] width 519 height 259
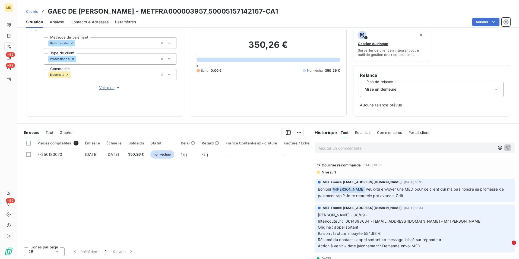
click at [34, 14] on div "Clients GAEC DE [PERSON_NAME] - METFRA000003957_50005157142167-CA1" at bounding box center [152, 12] width 252 height 10
click at [33, 12] on span "Clients" at bounding box center [32, 11] width 12 height 4
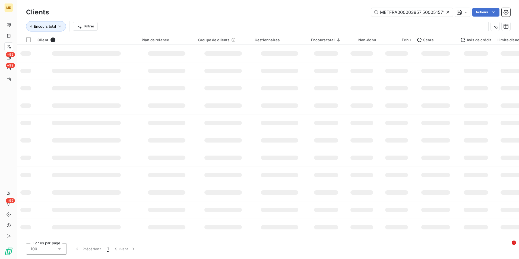
scroll to position [0, 13]
click at [445, 12] on icon at bounding box center [447, 11] width 5 height 5
click at [445, 12] on input "text" at bounding box center [411, 12] width 81 height 9
paste input "METFRA000004322_25340665647079"
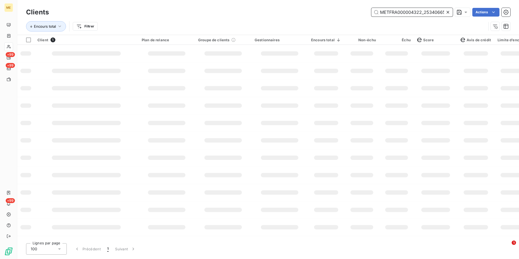
scroll to position [0, 17]
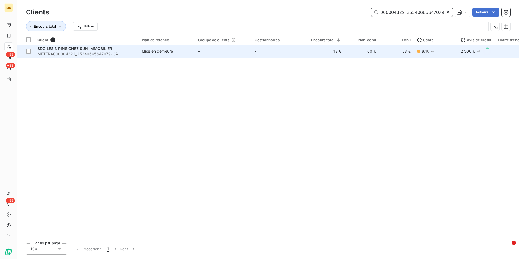
type input "METFRA000004322_25340665647079"
click at [297, 55] on td "-" at bounding box center [279, 51] width 56 height 13
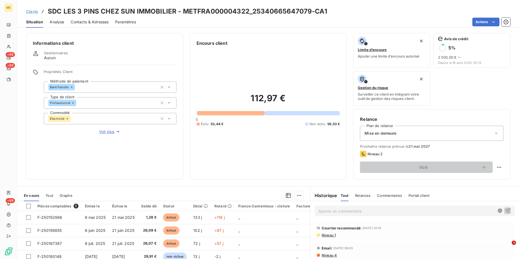
click at [328, 235] on span "Niveau 1" at bounding box center [328, 235] width 15 height 4
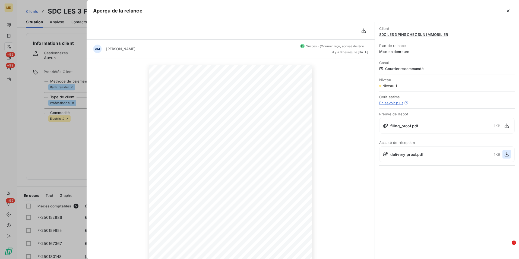
click at [510, 154] on button "button" at bounding box center [506, 154] width 9 height 9
drag, startPoint x: 38, startPoint y: 62, endPoint x: 31, endPoint y: 57, distance: 8.2
click at [38, 62] on div at bounding box center [259, 129] width 519 height 259
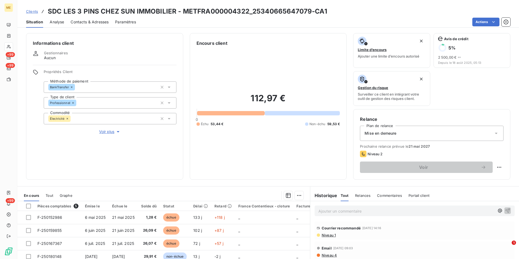
click at [33, 10] on span "Clients" at bounding box center [32, 11] width 12 height 4
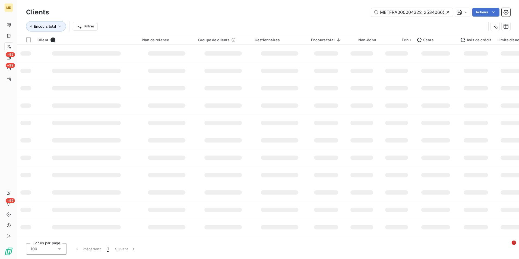
scroll to position [0, 17]
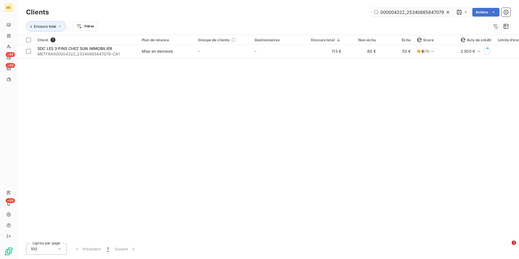
click at [443, 12] on input "METFRA000004322_25340665647079" at bounding box center [411, 12] width 81 height 9
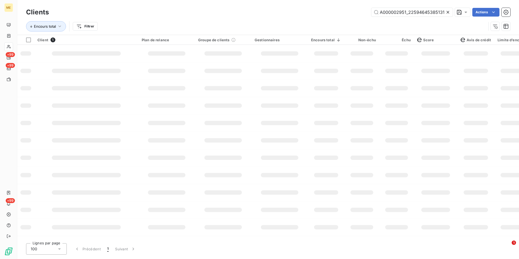
type input "METFRA000004322_25340665647079METFRA000002951_22594645385131"
click at [454, 11] on div "METFRA000004322_25340665647079METFRA000002951_22594645385131 Actions" at bounding box center [282, 12] width 455 height 9
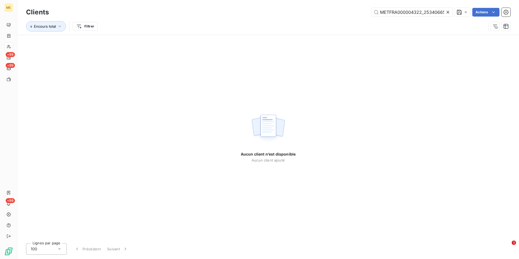
click at [448, 11] on icon at bounding box center [447, 11] width 5 height 5
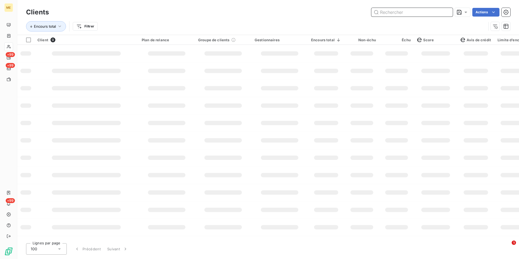
click at [441, 12] on input "text" at bounding box center [411, 12] width 81 height 9
paste input "METFRA000002951_22594645385131"
type input "METFRA000002951_22594645385131"
click at [323, 59] on td at bounding box center [326, 53] width 37 height 17
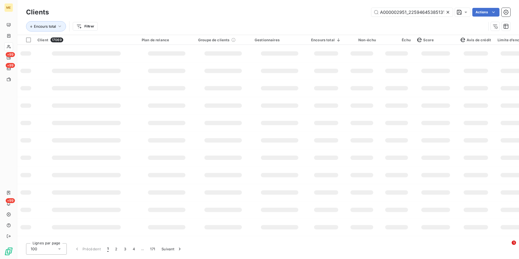
scroll to position [0, 0]
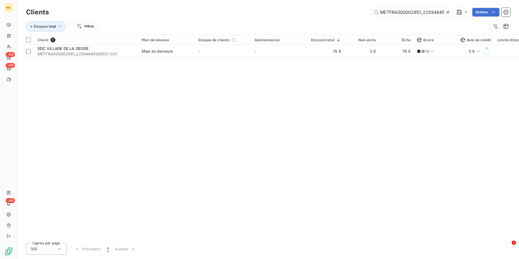
click at [295, 53] on td "-" at bounding box center [279, 51] width 56 height 13
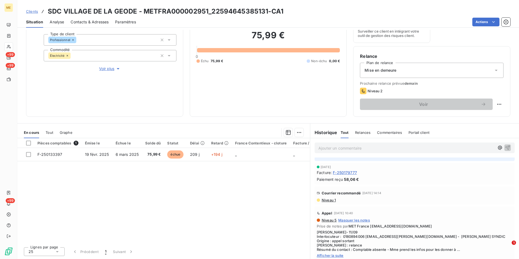
scroll to position [54, 0]
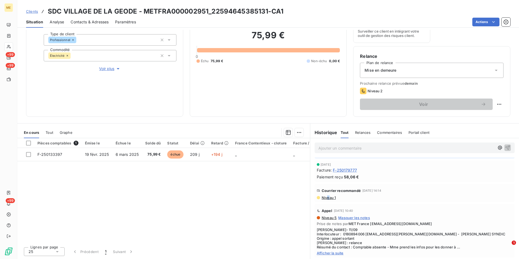
click at [326, 195] on span "Niveau 1" at bounding box center [328, 197] width 15 height 4
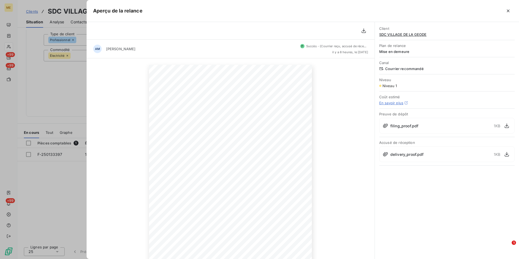
click at [501, 154] on div "1 KB" at bounding box center [502, 154] width 17 height 9
click at [503, 155] on button "button" at bounding box center [506, 154] width 9 height 9
drag, startPoint x: 46, startPoint y: 65, endPoint x: 46, endPoint y: 58, distance: 7.1
click at [46, 65] on div at bounding box center [259, 129] width 519 height 259
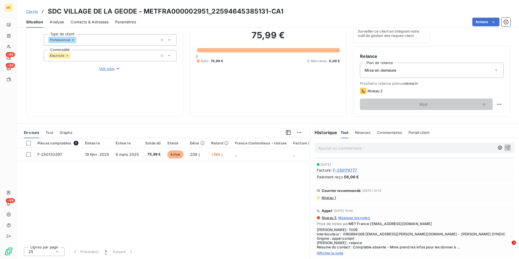
click at [37, 10] on span "Clients" at bounding box center [32, 11] width 12 height 4
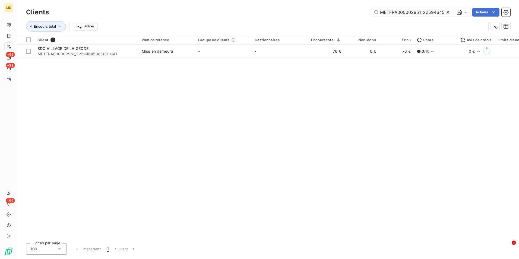
click at [449, 12] on icon at bounding box center [447, 11] width 5 height 5
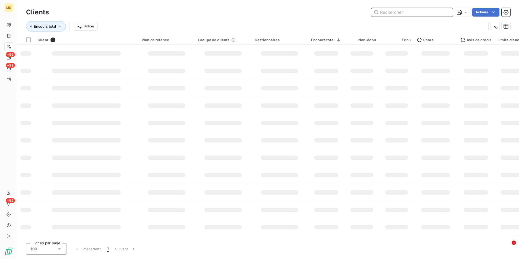
click at [442, 12] on input "text" at bounding box center [411, 12] width 81 height 9
paste input "METFRA000006748_Z1443800000027"
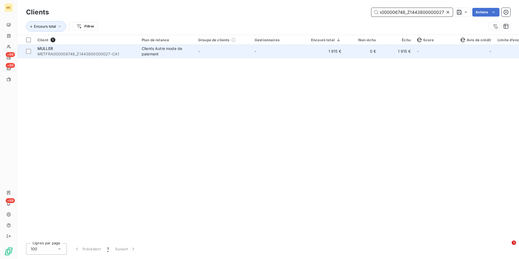
type input "METFRA000006748_Z1443800000027"
click at [228, 57] on td "-" at bounding box center [223, 51] width 56 height 13
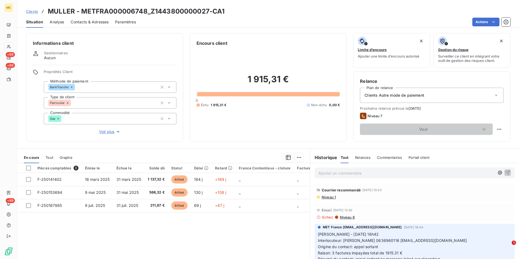
click at [330, 196] on span "Niveau 1" at bounding box center [328, 197] width 15 height 4
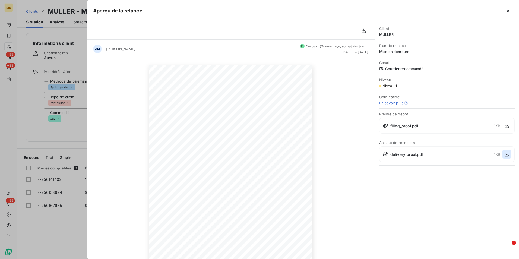
click at [509, 153] on icon "button" at bounding box center [506, 153] width 5 height 5
click at [75, 136] on div at bounding box center [259, 129] width 519 height 259
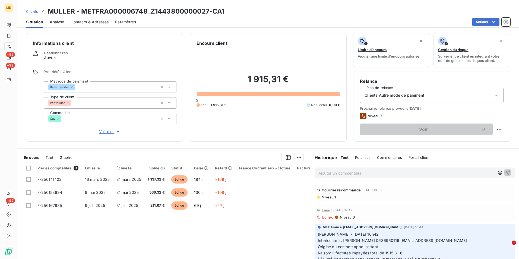
click at [33, 11] on span "Clients" at bounding box center [32, 11] width 12 height 4
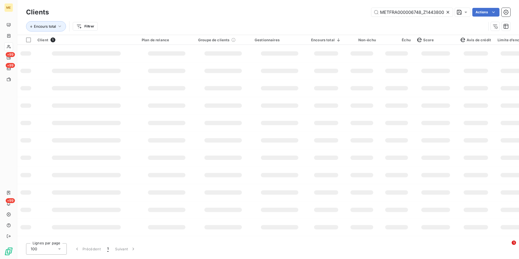
scroll to position [0, 17]
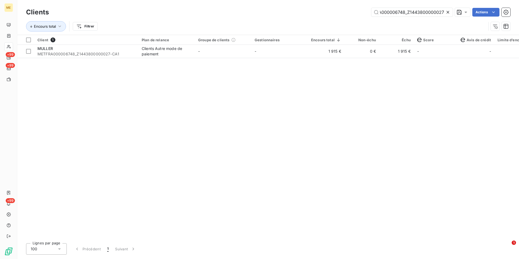
click at [449, 9] on div at bounding box center [449, 12] width 8 height 9
click at [448, 9] on input "text" at bounding box center [411, 12] width 81 height 9
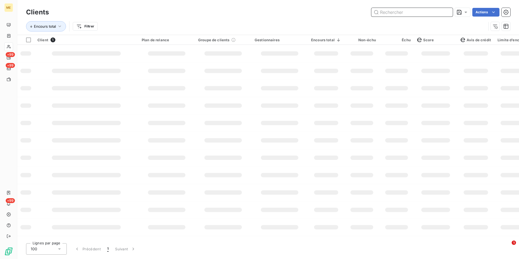
paste input "METFRA000004978_14416353068998"
type input "METFRA000004978_14416353068998"
click at [255, 53] on td at bounding box center [279, 53] width 56 height 17
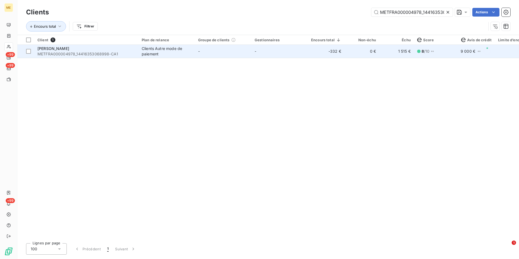
click at [261, 53] on td "-" at bounding box center [279, 51] width 56 height 13
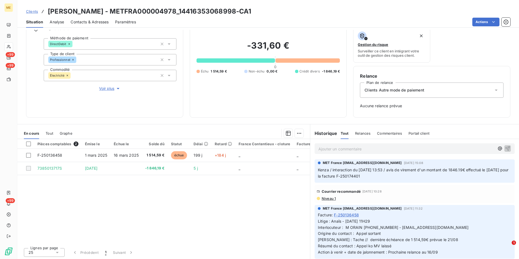
scroll to position [44, 0]
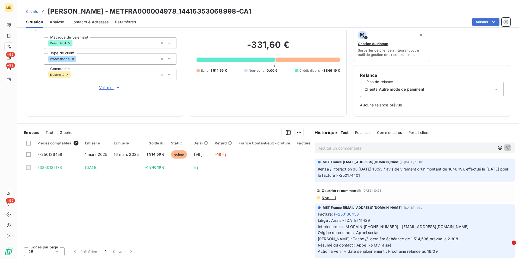
click at [326, 197] on span "Niveau 1" at bounding box center [328, 197] width 15 height 4
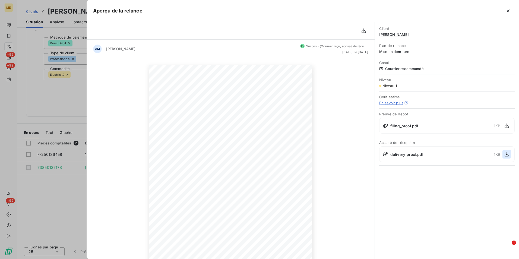
click at [506, 154] on icon "button" at bounding box center [506, 153] width 5 height 5
drag, startPoint x: 81, startPoint y: 51, endPoint x: 42, endPoint y: 26, distance: 46.2
click at [81, 51] on div at bounding box center [259, 129] width 519 height 259
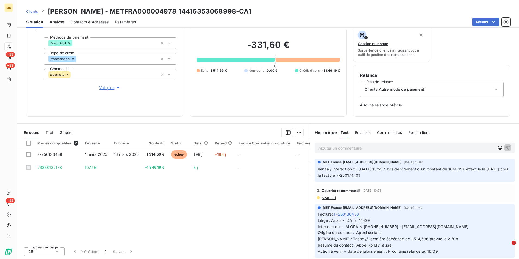
click at [33, 9] on span "Clients" at bounding box center [32, 11] width 12 height 4
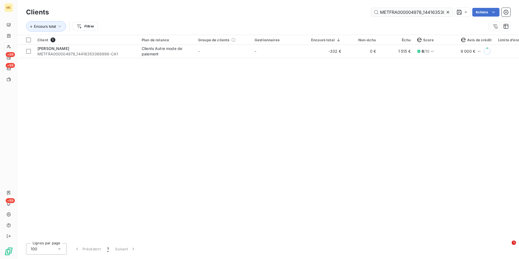
scroll to position [0, 15]
click at [450, 9] on div at bounding box center [449, 12] width 8 height 9
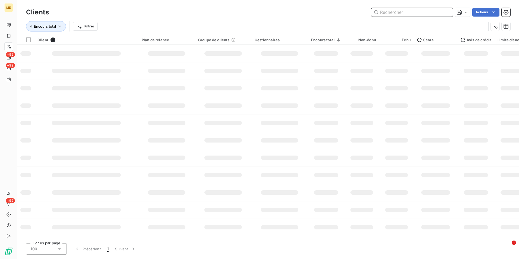
click at [446, 12] on input "text" at bounding box center [411, 12] width 81 height 9
paste input "METFRA000007911_Z1443800000236"
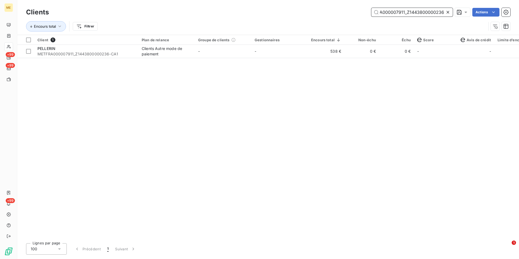
type input "METFRA000007911_Z1443800000236"
click at [332, 60] on div "Client 1 Plan de relance Groupe de clients Gestionnaires Encours total Non-échu…" at bounding box center [268, 137] width 502 height 204
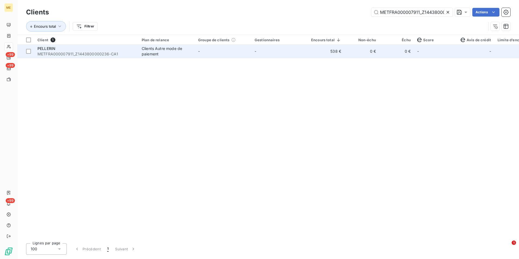
click at [329, 57] on td "538 €" at bounding box center [326, 51] width 37 height 13
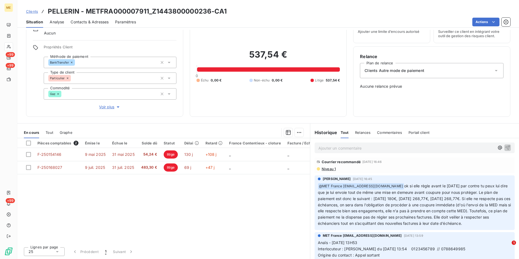
scroll to position [190, 0]
click at [329, 170] on span "Niveau 1" at bounding box center [328, 168] width 15 height 4
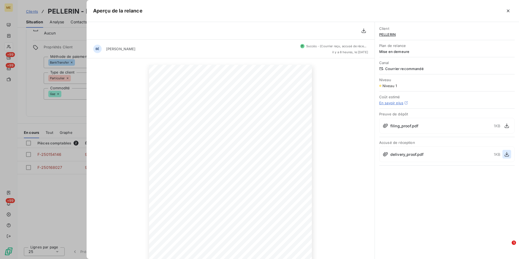
click at [506, 156] on icon "button" at bounding box center [506, 153] width 5 height 5
click at [47, 97] on div at bounding box center [259, 129] width 519 height 259
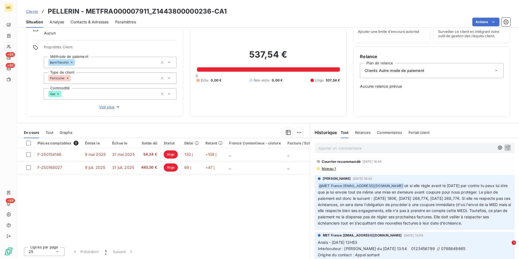
click at [29, 7] on div "Clients PELLERIN - METFRA000007911_Z1443800000236-CA1" at bounding box center [126, 12] width 201 height 10
click at [34, 12] on span "Clients" at bounding box center [32, 11] width 12 height 4
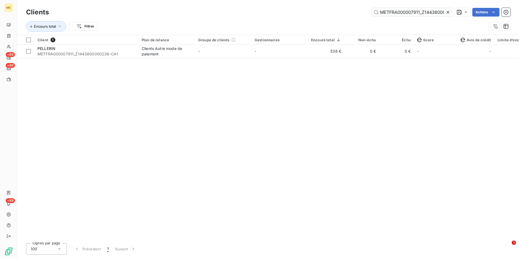
click at [448, 10] on icon at bounding box center [447, 11] width 5 height 5
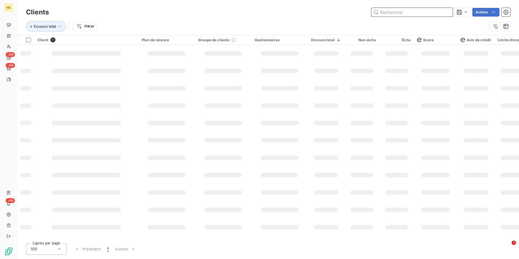
click at [445, 11] on input "text" at bounding box center [411, 12] width 81 height 9
paste input "METFRA000007262_01670911629480"
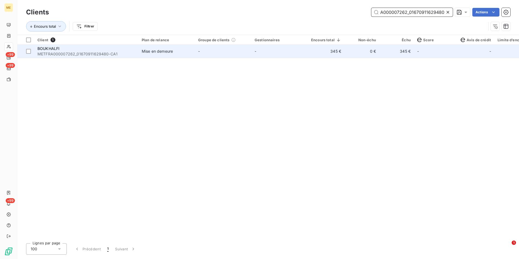
type input "METFRA000007262_01670911629480"
click at [282, 55] on td "-" at bounding box center [279, 51] width 56 height 13
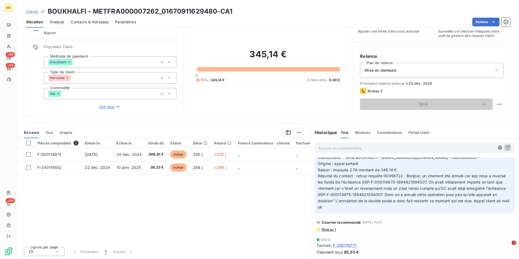
scroll to position [27, 0]
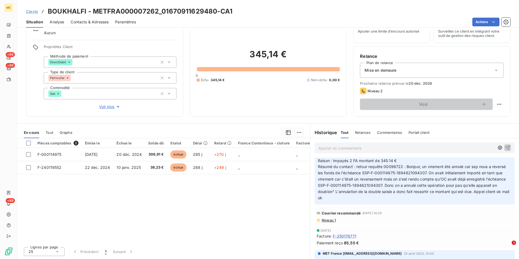
click at [329, 220] on span "Niveau 1" at bounding box center [328, 220] width 15 height 4
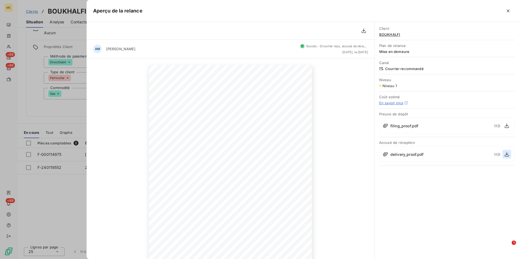
click at [506, 155] on icon "button" at bounding box center [506, 153] width 5 height 5
click at [64, 74] on div at bounding box center [259, 129] width 519 height 259
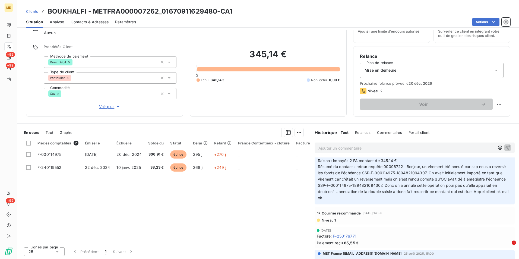
click at [35, 12] on span "Clients" at bounding box center [32, 11] width 12 height 4
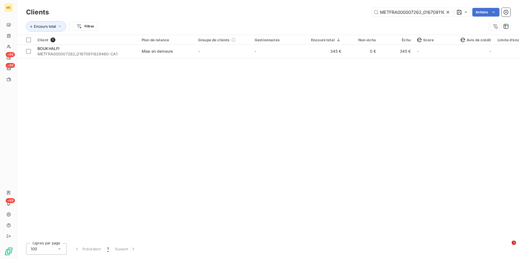
click at [449, 9] on div at bounding box center [449, 12] width 8 height 9
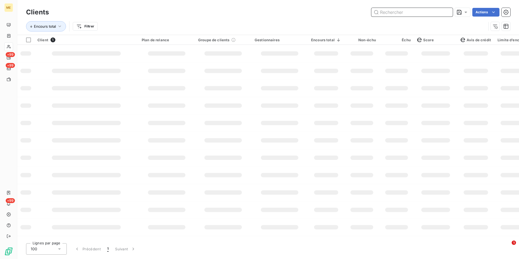
click at [442, 12] on input "text" at bounding box center [411, 12] width 81 height 9
paste input "METFRA000006764_Z7601900000011"
type input "METFRA000006764_Z7601900000011"
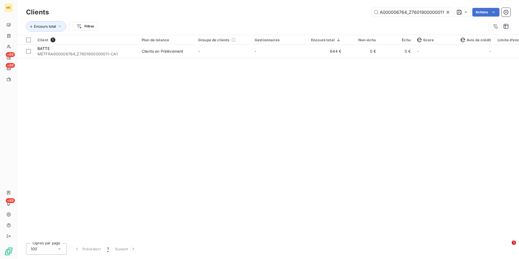
scroll to position [0, 0]
click at [328, 52] on td "644 €" at bounding box center [326, 51] width 37 height 13
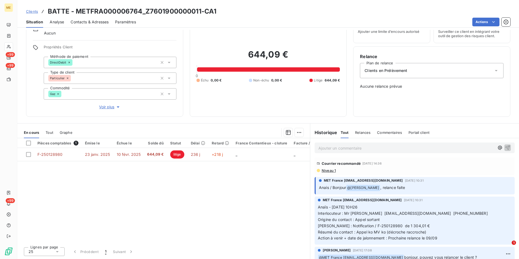
scroll to position [271, 0]
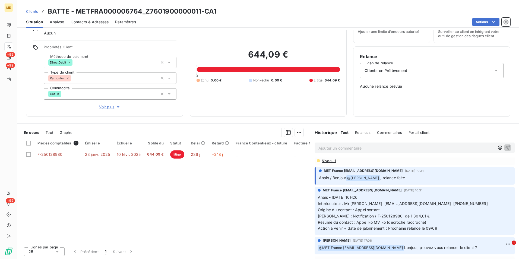
click at [322, 159] on span "Niveau 1" at bounding box center [328, 161] width 15 height 4
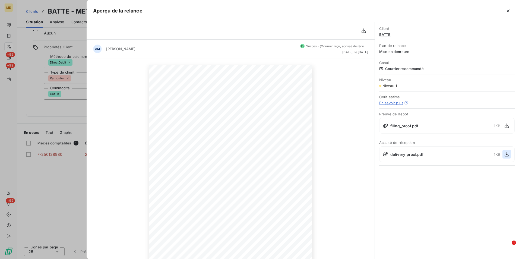
click at [505, 156] on icon "button" at bounding box center [506, 153] width 5 height 5
drag, startPoint x: 56, startPoint y: 50, endPoint x: 45, endPoint y: 14, distance: 37.7
click at [58, 50] on div at bounding box center [259, 129] width 519 height 259
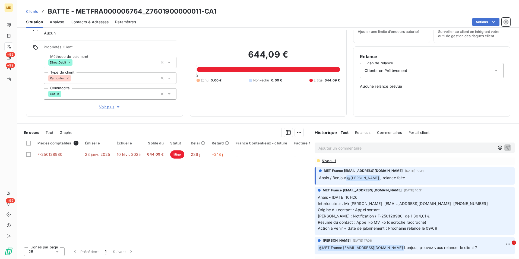
click at [35, 10] on span "Clients" at bounding box center [32, 11] width 12 height 4
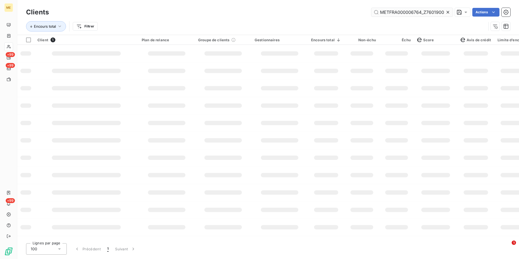
scroll to position [0, 15]
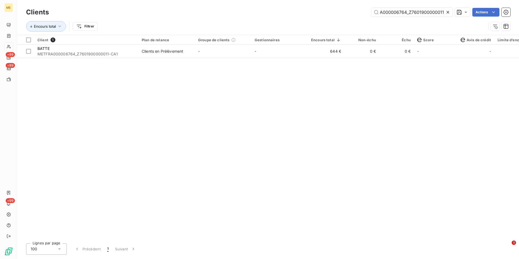
click at [445, 12] on icon at bounding box center [447, 11] width 5 height 5
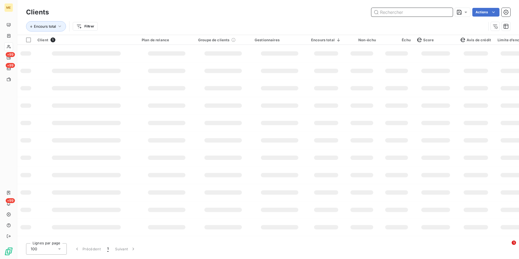
click at [442, 10] on input "text" at bounding box center [411, 12] width 81 height 9
paste input "METFRA000001205_05280607780383"
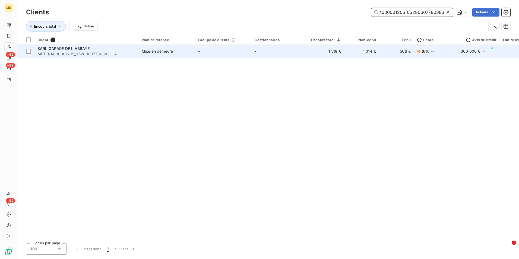
type input "METFRA000001205_05280607780383"
click at [304, 52] on td "-" at bounding box center [279, 51] width 56 height 13
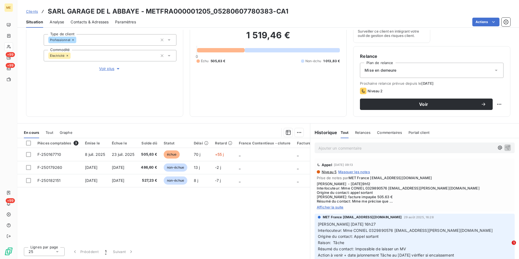
scroll to position [54, 0]
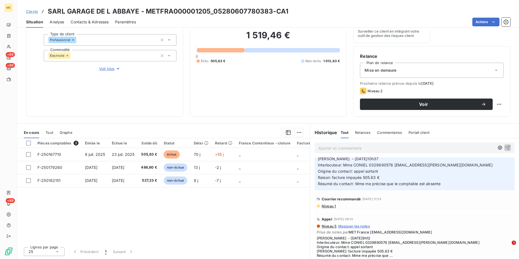
click at [331, 205] on span "Niveau 1" at bounding box center [328, 206] width 15 height 4
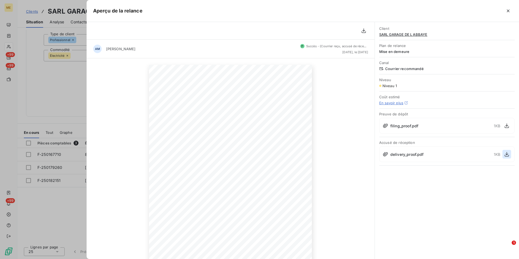
click at [508, 155] on icon "button" at bounding box center [506, 153] width 5 height 5
click at [62, 69] on div at bounding box center [259, 129] width 519 height 259
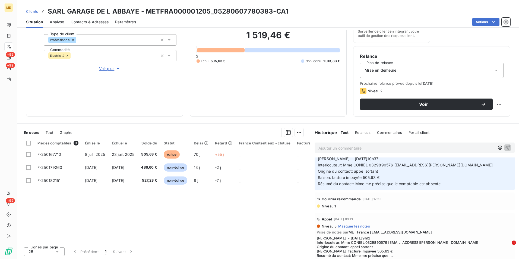
drag, startPoint x: 35, startPoint y: 11, endPoint x: 41, endPoint y: 11, distance: 6.0
click at [35, 11] on span "Clients" at bounding box center [32, 11] width 12 height 4
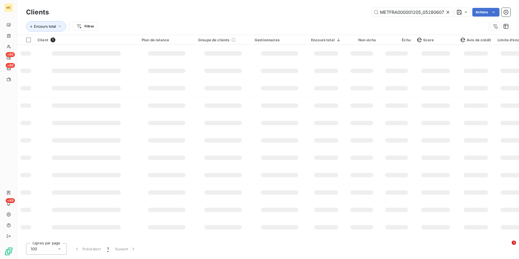
scroll to position [0, 16]
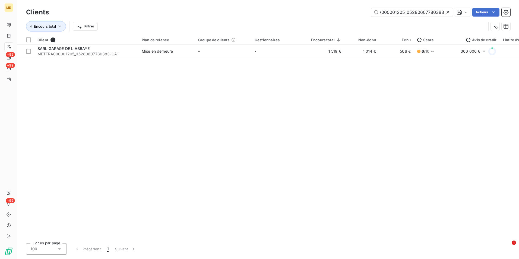
click at [447, 12] on icon at bounding box center [447, 12] width 3 height 3
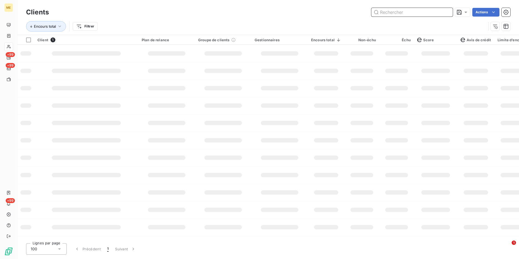
click at [446, 10] on input "text" at bounding box center [411, 12] width 81 height 9
paste input "METFRA000006258_22527785719047"
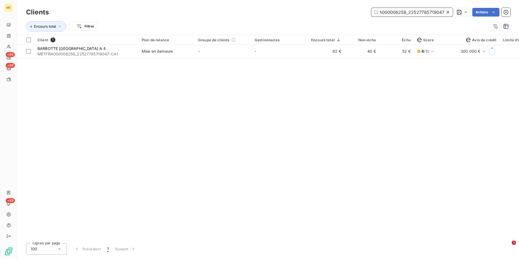
type input "METFRA000006258_22527785719047"
click at [264, 54] on td "-" at bounding box center [279, 51] width 56 height 13
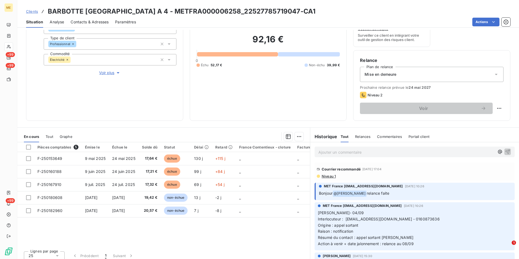
scroll to position [63, 0]
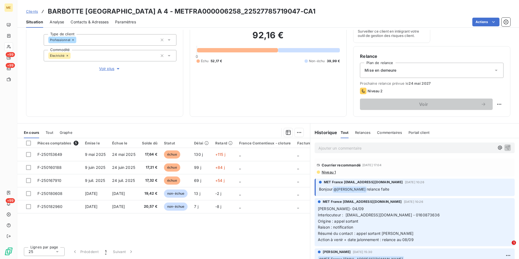
click at [329, 173] on span "Niveau 1" at bounding box center [328, 172] width 15 height 4
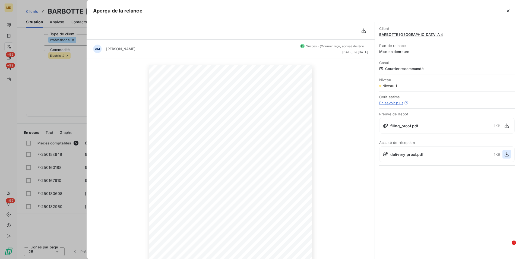
click at [506, 156] on icon "button" at bounding box center [506, 153] width 5 height 5
click at [77, 80] on div at bounding box center [259, 129] width 519 height 259
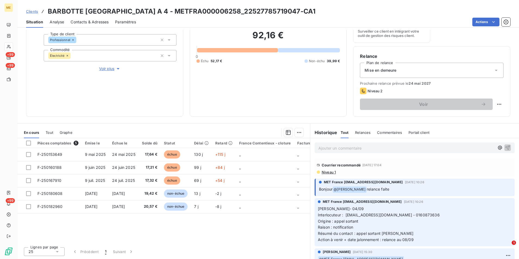
click at [35, 10] on span "Clients" at bounding box center [32, 11] width 12 height 4
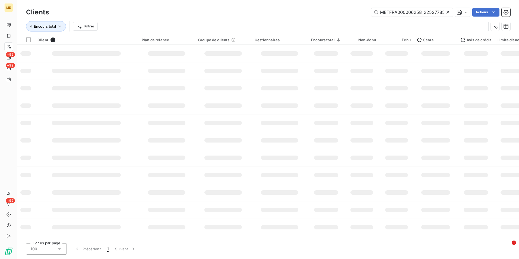
scroll to position [0, 15]
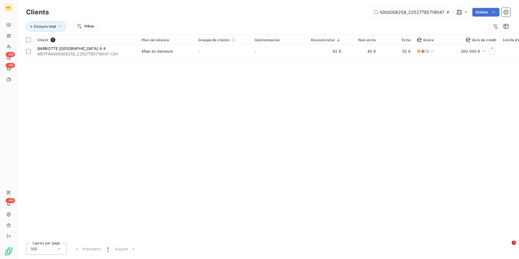
click at [448, 11] on icon at bounding box center [447, 11] width 5 height 5
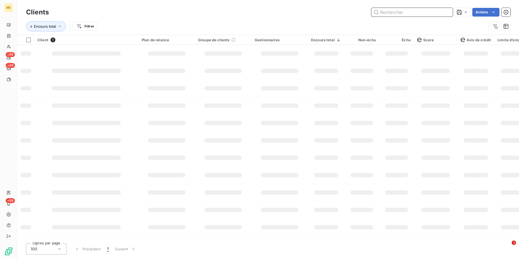
click at [443, 11] on input "text" at bounding box center [411, 12] width 81 height 9
paste input "METFRA000004458_07310998488710"
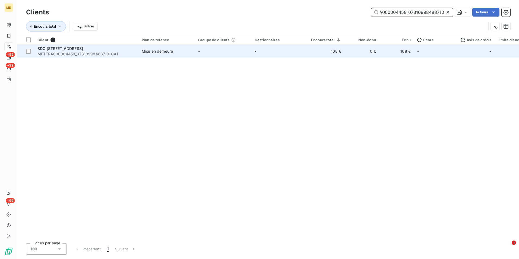
type input "METFRA000004458_07310998488710"
click at [280, 49] on td "-" at bounding box center [279, 51] width 56 height 13
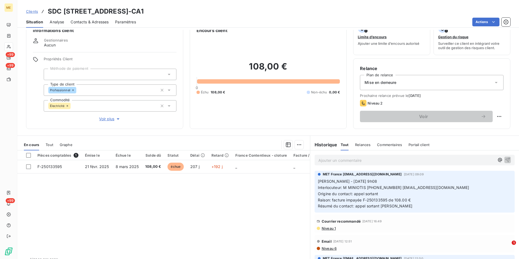
scroll to position [25, 0]
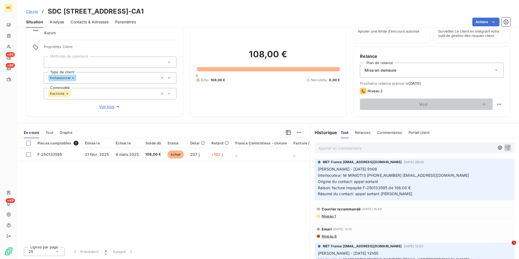
click at [332, 217] on span "Niveau 1" at bounding box center [328, 216] width 15 height 4
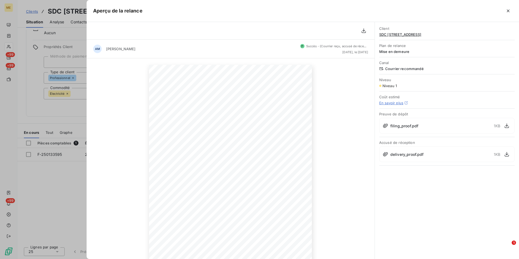
click at [501, 154] on div "1 KB" at bounding box center [502, 154] width 17 height 9
click at [507, 154] on icon "button" at bounding box center [506, 153] width 5 height 5
click at [48, 91] on div at bounding box center [259, 129] width 519 height 259
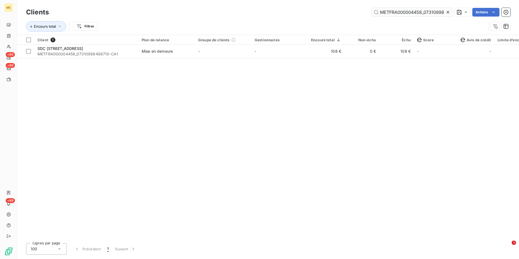
click at [449, 13] on icon at bounding box center [447, 11] width 5 height 5
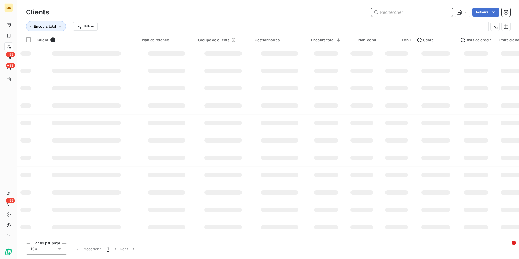
click at [444, 12] on input "text" at bounding box center [411, 12] width 81 height 9
paste input "METFRA000007052_50027730842136"
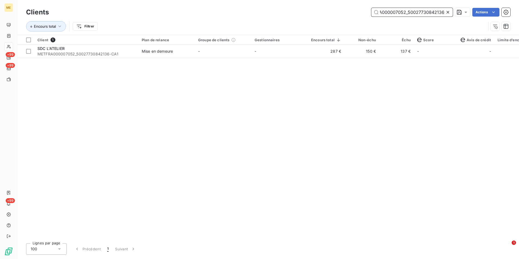
type input "METFRA000007052_50027730842136"
click at [232, 59] on div "Client 1 Plan de relance Groupe de clients Gestionnaires Encours total Non-échu…" at bounding box center [268, 137] width 502 height 204
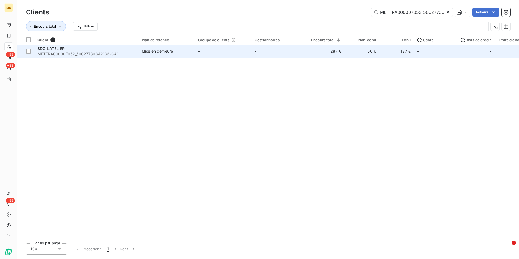
click at [238, 48] on td "-" at bounding box center [223, 51] width 56 height 13
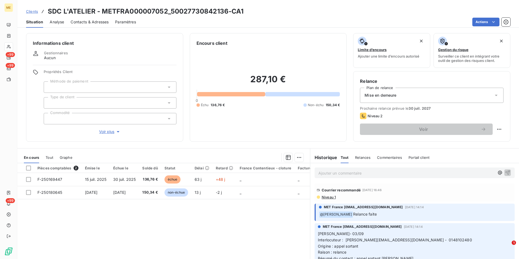
scroll to position [25, 0]
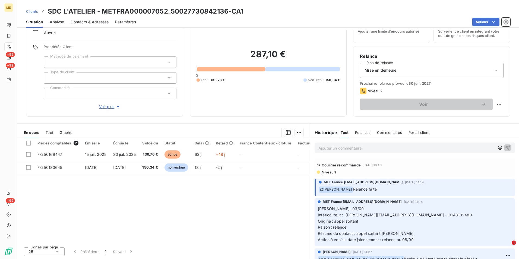
click at [331, 170] on span "Niveau 1" at bounding box center [328, 172] width 15 height 4
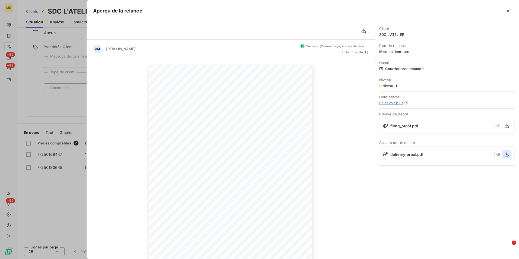
click at [508, 155] on icon "button" at bounding box center [506, 153] width 5 height 5
click at [66, 118] on div at bounding box center [259, 129] width 519 height 259
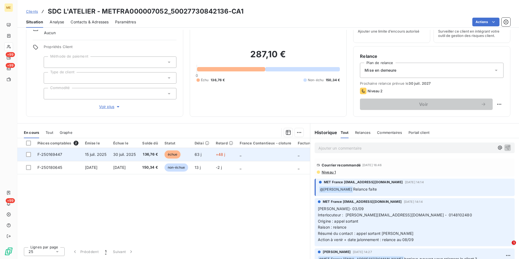
click at [137, 156] on td "30 juil. 2025" at bounding box center [124, 154] width 29 height 13
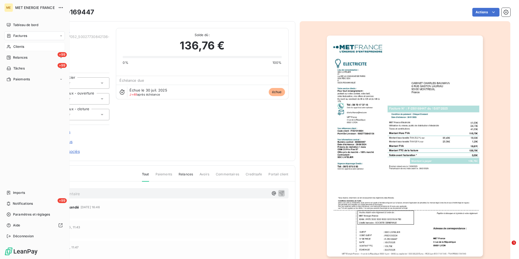
click at [11, 46] on div "Clients" at bounding box center [34, 46] width 61 height 9
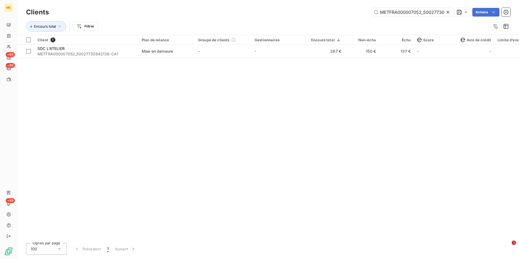
click at [449, 11] on icon at bounding box center [447, 11] width 5 height 5
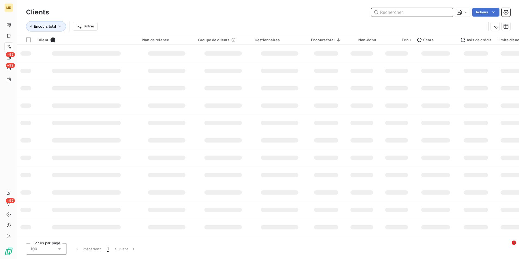
click at [447, 11] on input "text" at bounding box center [411, 12] width 81 height 9
paste input "METFRA000016167_19681041941745"
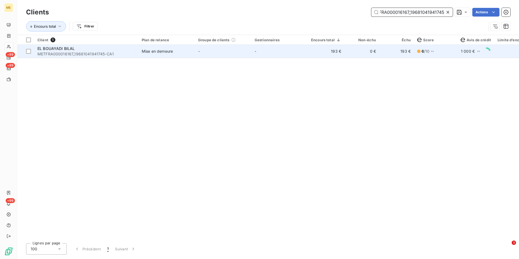
type input "METFRA000016167_19681041941745"
click at [324, 49] on td "193 €" at bounding box center [326, 51] width 37 height 13
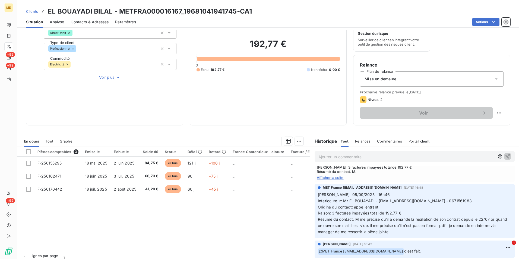
scroll to position [109, 0]
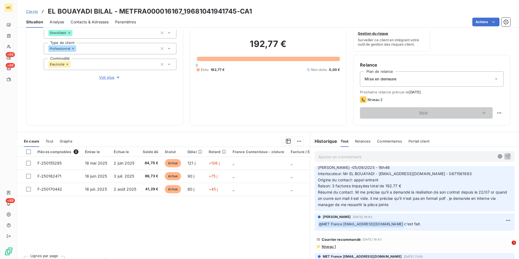
click at [330, 246] on span "Niveau 1" at bounding box center [328, 246] width 15 height 4
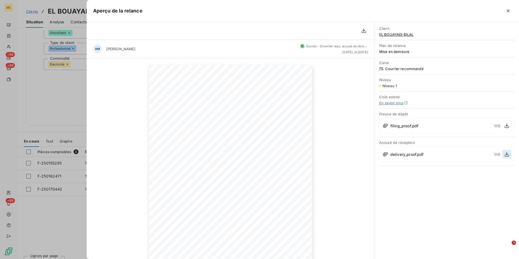
click at [508, 154] on icon "button" at bounding box center [506, 153] width 5 height 5
click at [52, 82] on div at bounding box center [259, 129] width 519 height 259
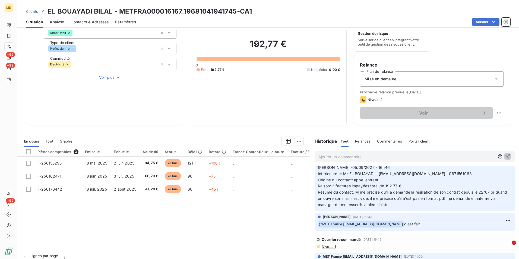
click at [31, 9] on link "Clients" at bounding box center [32, 11] width 12 height 5
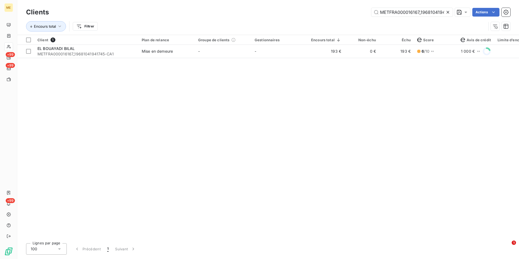
click at [446, 13] on icon at bounding box center [447, 11] width 5 height 5
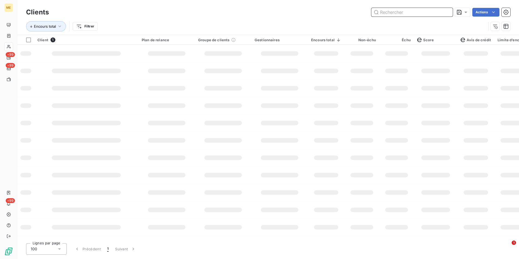
click at [446, 13] on input "text" at bounding box center [411, 12] width 81 height 9
paste input "METFRA000013051_09707525314625"
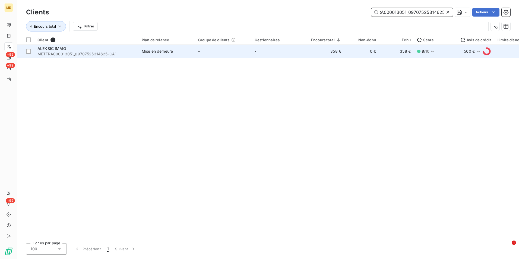
type input "METFRA000013051_09707525314625"
click at [262, 55] on td "-" at bounding box center [279, 51] width 56 height 13
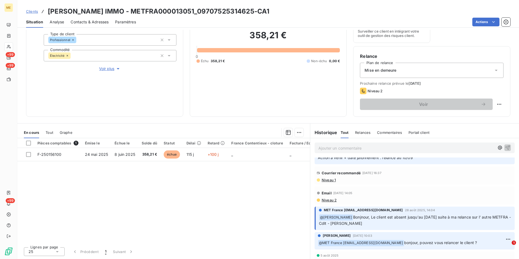
scroll to position [217, 0]
click at [329, 179] on span "Niveau 1" at bounding box center [328, 179] width 15 height 4
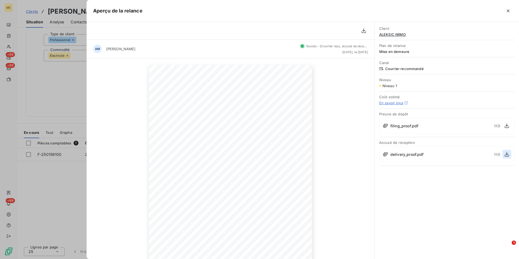
click at [507, 157] on button "button" at bounding box center [506, 154] width 9 height 9
click at [67, 46] on div at bounding box center [259, 129] width 519 height 259
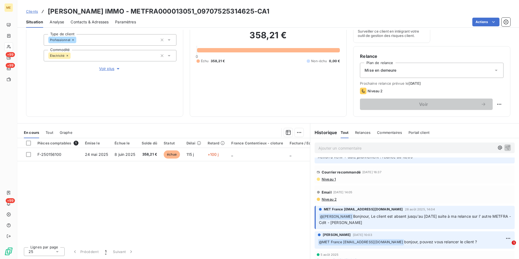
click at [34, 11] on span "Clients" at bounding box center [32, 11] width 12 height 4
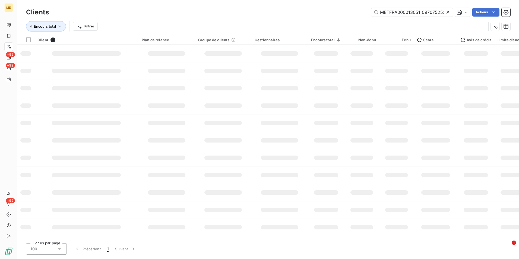
scroll to position [0, 14]
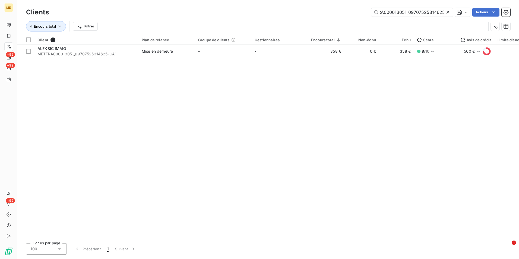
click at [447, 12] on icon at bounding box center [447, 12] width 3 height 3
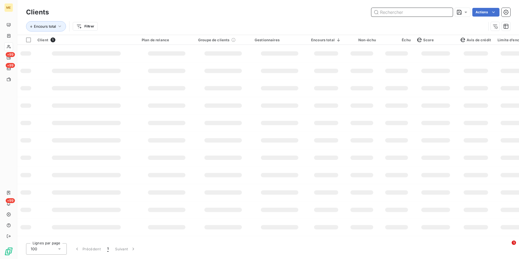
click at [446, 11] on input "text" at bounding box center [411, 12] width 81 height 9
paste input "METFRA000003352_07445296648130"
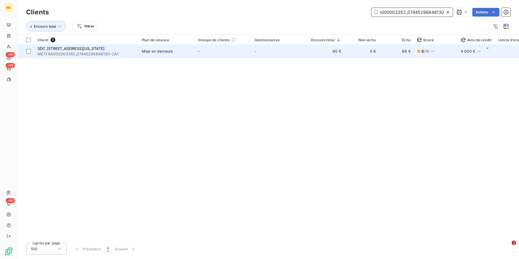
type input "METFRA000003352_07445296648130"
click at [177, 52] on span "Mise en demeure" at bounding box center [167, 51] width 50 height 5
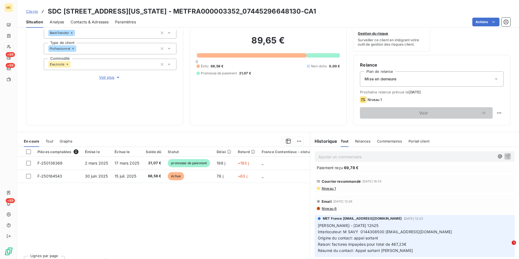
scroll to position [190, 0]
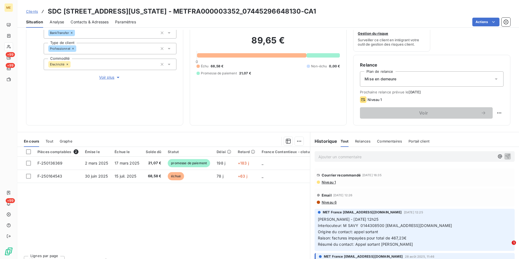
click at [326, 180] on span "Niveau 1" at bounding box center [328, 182] width 15 height 4
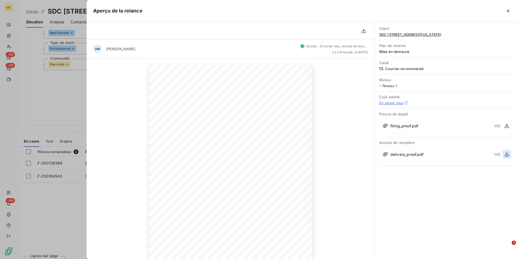
click at [508, 153] on icon "button" at bounding box center [506, 153] width 5 height 5
click at [73, 47] on div at bounding box center [259, 129] width 519 height 259
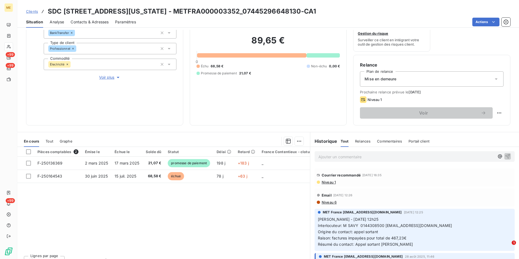
click at [33, 9] on span "Clients" at bounding box center [32, 11] width 12 height 4
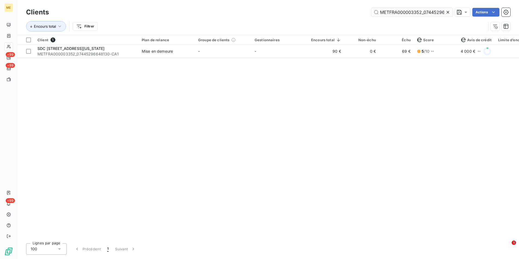
scroll to position [0, 16]
click at [449, 9] on icon at bounding box center [447, 11] width 5 height 5
click at [442, 10] on input "text" at bounding box center [411, 12] width 81 height 9
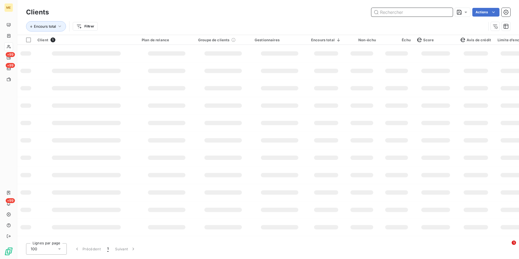
paste input "METFRA000001205_05280752498123"
type input "METFRA000001205_05280752498123"
click at [278, 55] on div at bounding box center [279, 53] width 37 height 4
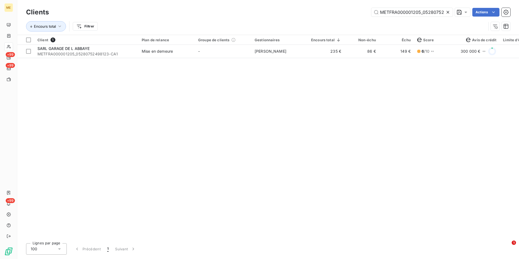
click at [291, 52] on td "Virginie Garcia" at bounding box center [279, 51] width 56 height 13
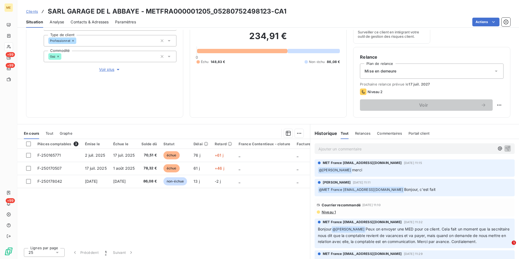
scroll to position [63, 0]
click at [324, 211] on span "Niveau 1" at bounding box center [328, 211] width 15 height 4
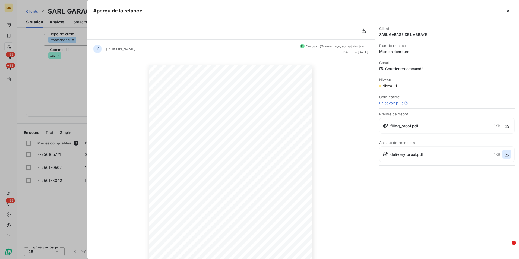
click at [509, 154] on icon "button" at bounding box center [506, 153] width 5 height 5
click at [72, 49] on div at bounding box center [259, 129] width 519 height 259
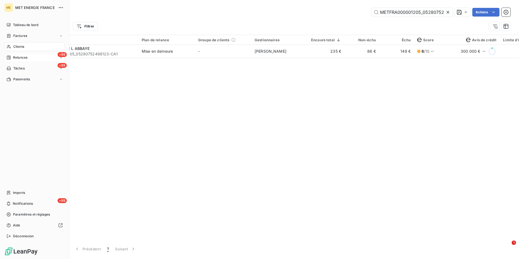
click at [20, 61] on div "+99 Relances" at bounding box center [34, 57] width 61 height 9
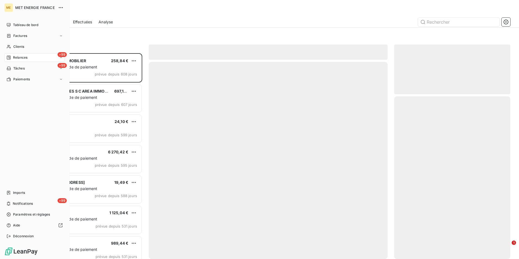
scroll to position [202, 112]
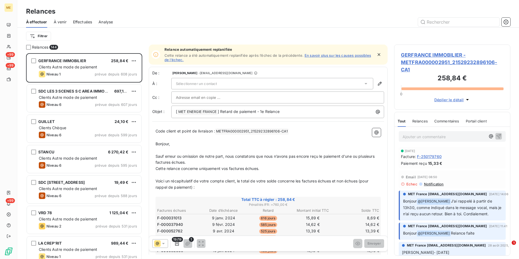
click at [82, 18] on div "Effectuées" at bounding box center [82, 21] width 19 height 11
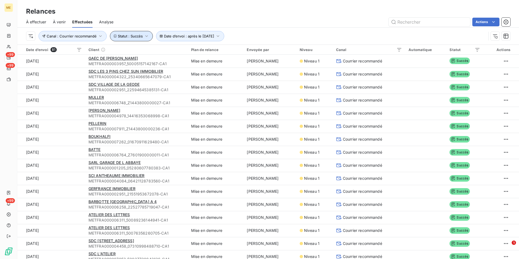
click at [136, 32] on button "Statut : Succès" at bounding box center [131, 36] width 43 height 10
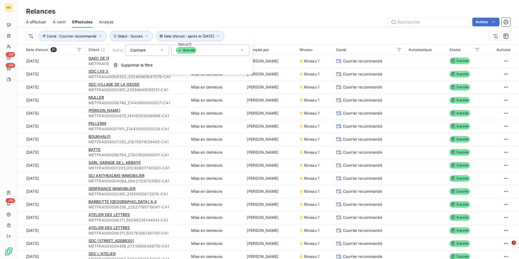
click at [192, 53] on span "Succès" at bounding box center [186, 50] width 20 height 7
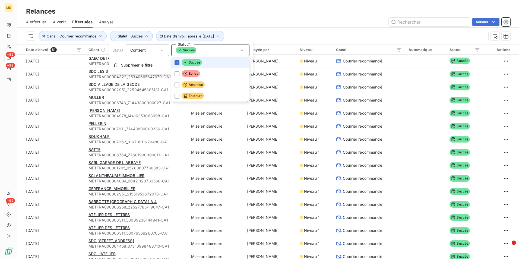
click at [192, 65] on span "Succès" at bounding box center [192, 62] width 20 height 7
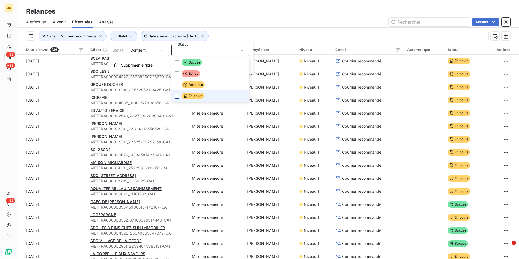
click at [177, 94] on div at bounding box center [177, 96] width 5 height 5
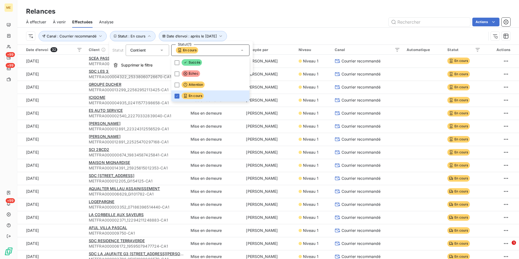
click at [272, 8] on div "Relances" at bounding box center [268, 12] width 502 height 10
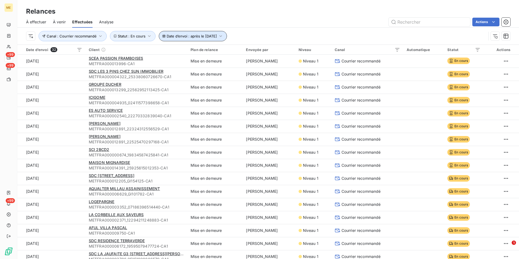
click at [203, 37] on span "Date d’envoi : après le 1 août 2025" at bounding box center [192, 36] width 50 height 4
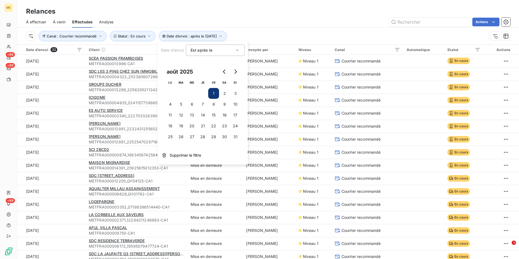
click at [257, 18] on div "Actions" at bounding box center [315, 22] width 390 height 9
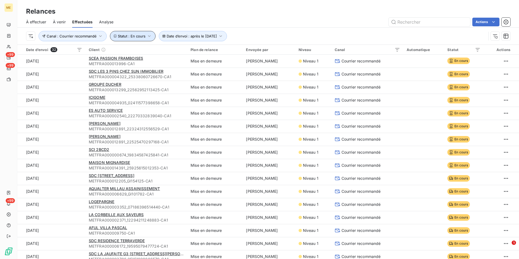
click at [138, 38] on span "Statut : En cours" at bounding box center [132, 36] width 28 height 4
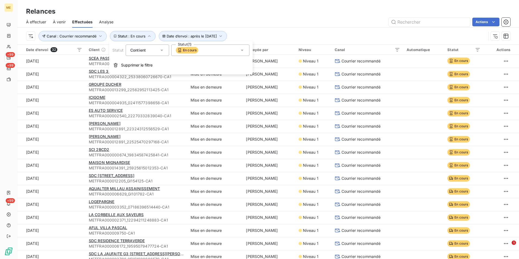
click at [185, 49] on span "En cours" at bounding box center [187, 50] width 22 height 7
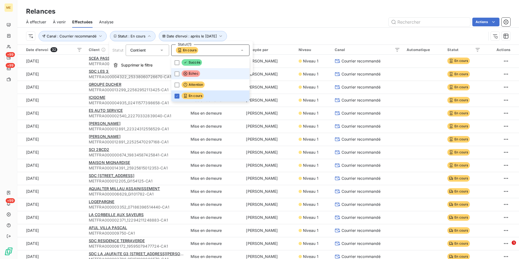
click at [183, 72] on icon at bounding box center [185, 73] width 4 height 4
click at [190, 100] on li "En cours" at bounding box center [210, 95] width 78 height 11
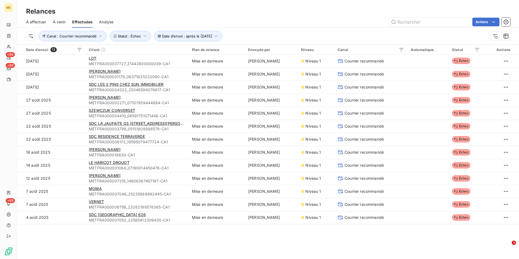
click at [301, 30] on div "Date d’envoi : après le 1 août 2025 Canal : Courrier recommandé Statut : Échec" at bounding box center [268, 36] width 484 height 17
click at [447, 34] on div "Exporter les relances (13 relances)" at bounding box center [459, 34] width 75 height 9
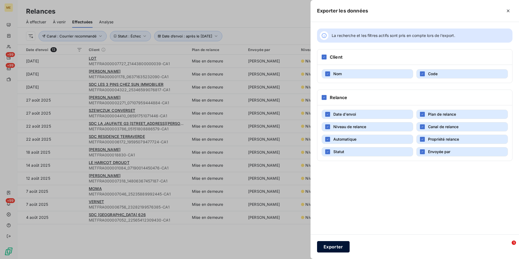
click at [344, 247] on button "Exporter" at bounding box center [333, 246] width 33 height 11
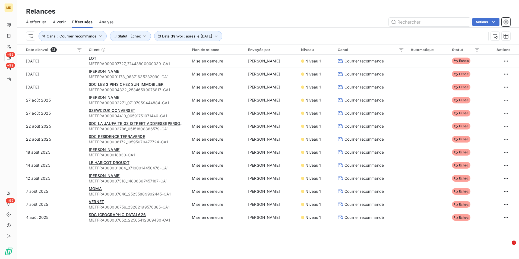
click at [308, 17] on div "À effectuer À venir Effectuées Analyse Actions" at bounding box center [268, 21] width 502 height 11
click at [140, 39] on button "Statut : Échec" at bounding box center [130, 36] width 41 height 10
click at [204, 46] on div "Échec" at bounding box center [210, 50] width 78 height 11
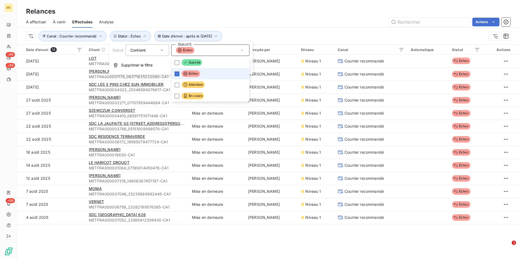
click at [191, 73] on span "Échec" at bounding box center [191, 73] width 18 height 7
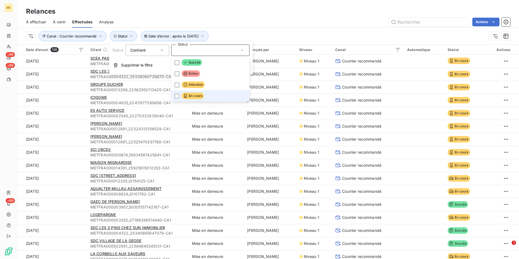
click at [195, 95] on span "En cours" at bounding box center [193, 96] width 22 height 7
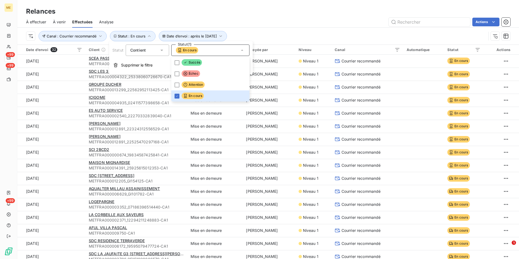
click at [303, 33] on div "Date d’envoi : après le 1 août 2025 Canal : Courrier recommandé Statut : En cou…" at bounding box center [268, 36] width 484 height 17
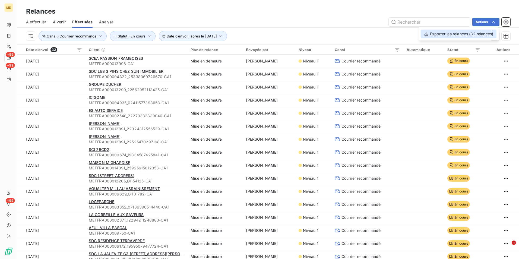
click at [450, 36] on div "Exporter les relances (32 relances)" at bounding box center [459, 34] width 76 height 9
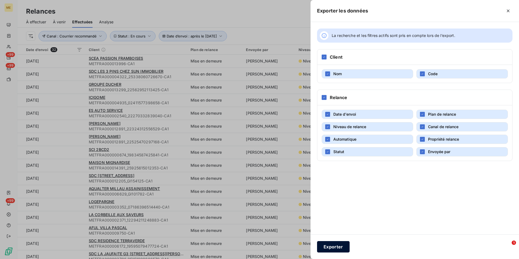
click at [337, 249] on button "Exporter" at bounding box center [333, 246] width 33 height 11
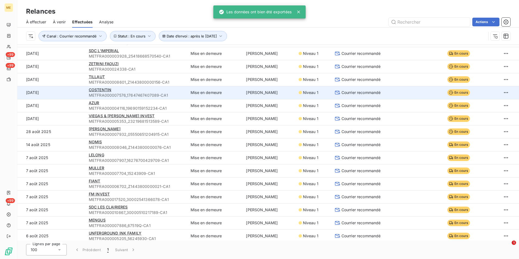
scroll to position [213, 0]
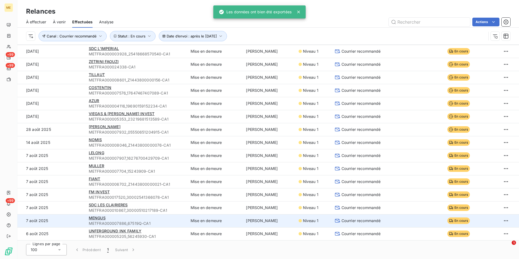
click at [197, 222] on td "Mise en demeure" at bounding box center [214, 220] width 55 height 13
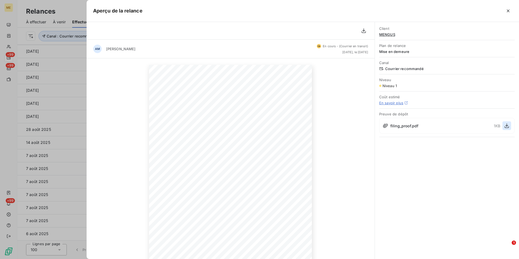
click at [506, 126] on icon "button" at bounding box center [506, 125] width 5 height 5
click at [384, 32] on span "MENGUS" at bounding box center [446, 34] width 135 height 4
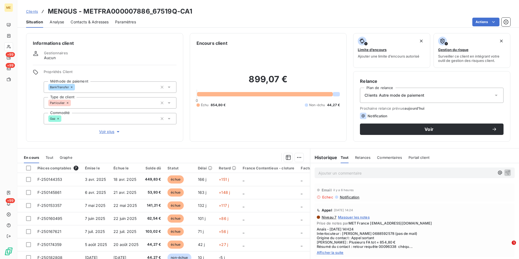
scroll to position [27, 0]
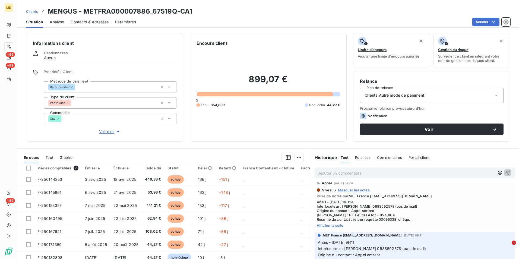
click at [336, 224] on span "Afficher la suite" at bounding box center [415, 225] width 196 height 4
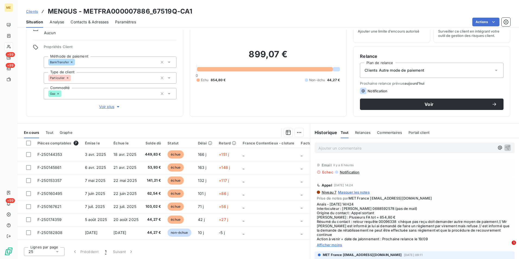
scroll to position [0, 0]
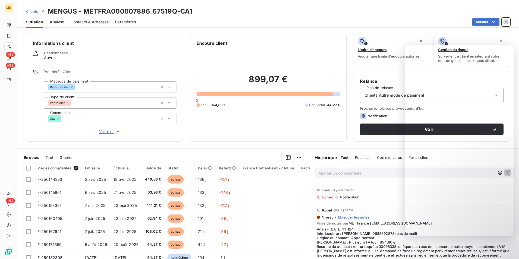
click at [188, 13] on h3 "MENGUS - METFRA000007886_67519Q-CA1" at bounding box center [120, 12] width 144 height 10
drag, startPoint x: 192, startPoint y: 12, endPoint x: 85, endPoint y: 10, distance: 107.0
click at [85, 10] on div "Clients MENGUS - METFRA000007886_67519Q-CA1" at bounding box center [268, 12] width 502 height 10
copy h3 "METFRA000007886_67519Q-CA1"
click at [278, 124] on div "899,07 € 0 Échu 854,80 € Non-échu 44,27 €" at bounding box center [269, 90] width 144 height 88
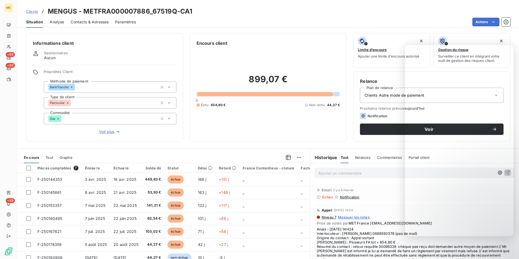
click at [29, 11] on span "Clients" at bounding box center [32, 11] width 12 height 4
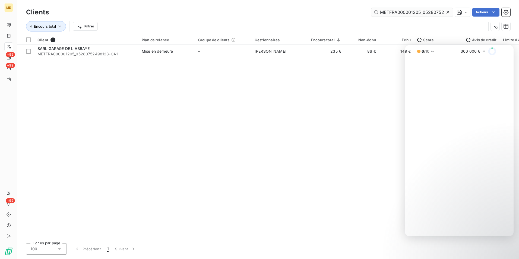
click at [446, 12] on icon at bounding box center [447, 11] width 5 height 5
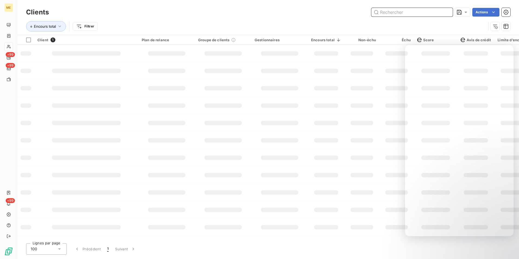
click at [446, 12] on input "text" at bounding box center [411, 12] width 81 height 9
paste input "METFRA000010867_30000510217189"
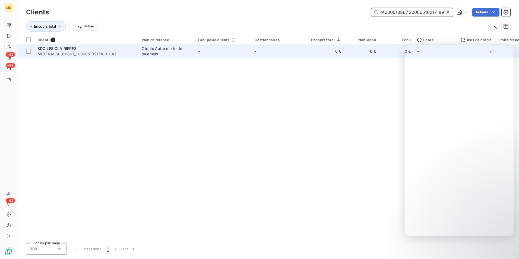
type input "METFRA000010867_30000510217189"
click at [252, 55] on td "-" at bounding box center [279, 51] width 56 height 13
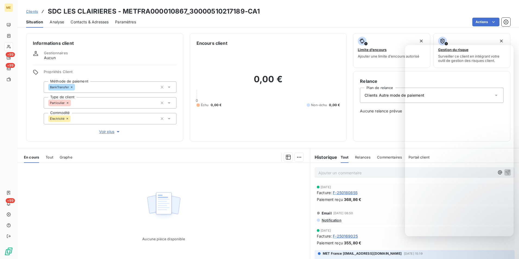
click at [31, 10] on span "Clients" at bounding box center [32, 11] width 12 height 4
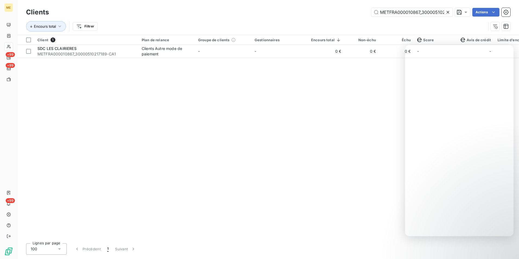
click at [447, 12] on icon at bounding box center [447, 11] width 5 height 5
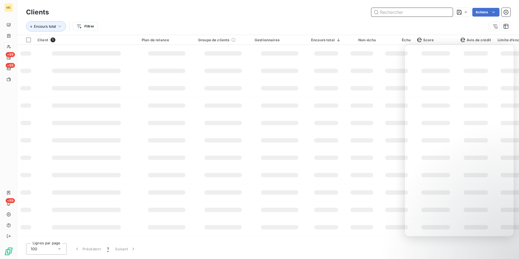
click at [446, 12] on input "text" at bounding box center [411, 12] width 81 height 9
paste input "METFRA000006702_Z1443800000021"
click at [410, 14] on input "METFRA000006702_Z1443800000021" at bounding box center [411, 12] width 81 height 9
paste input "METFRA000006702_Z1443800000021"
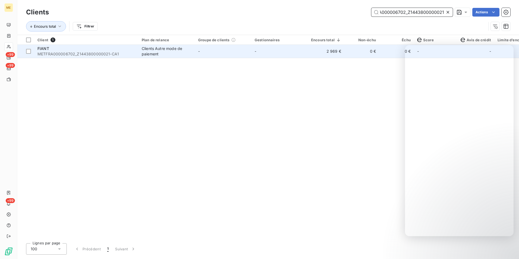
type input "METFRA000006702_Z1443800000021"
click at [256, 53] on span "-" at bounding box center [256, 51] width 2 height 5
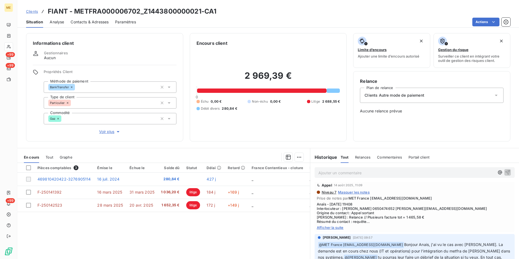
scroll to position [380, 0]
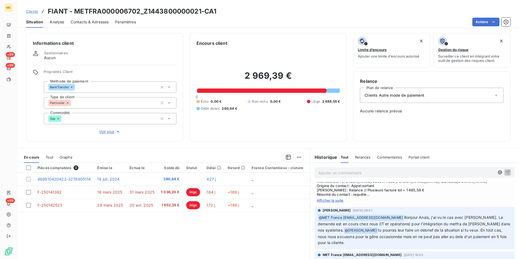
click at [112, 130] on span "Voir plus" at bounding box center [110, 131] width 22 height 5
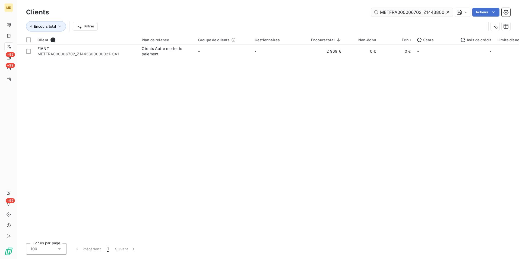
click at [448, 12] on icon at bounding box center [447, 11] width 5 height 5
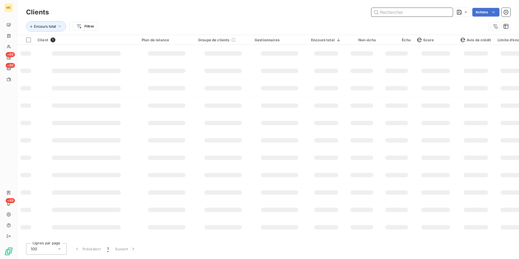
click at [448, 12] on input "text" at bounding box center [411, 12] width 81 height 9
paste input "METFRA000005353_23219681513589"
type input "METFRA000005353_23219681513589"
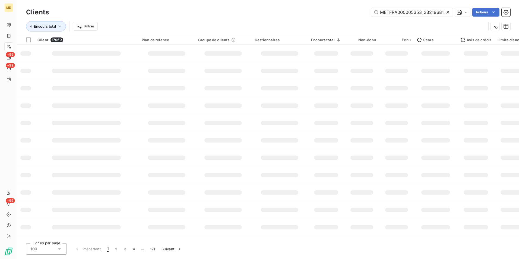
click at [204, 56] on td at bounding box center [223, 53] width 56 height 17
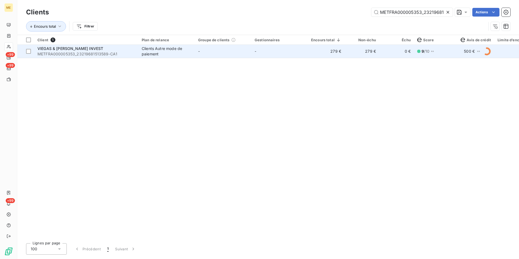
click at [234, 54] on td "-" at bounding box center [223, 51] width 56 height 13
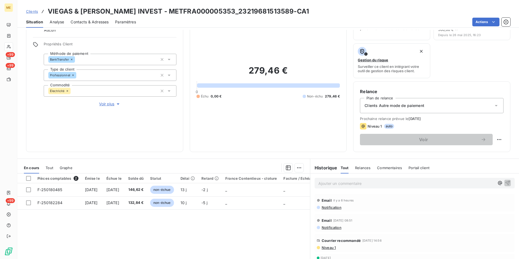
scroll to position [54, 0]
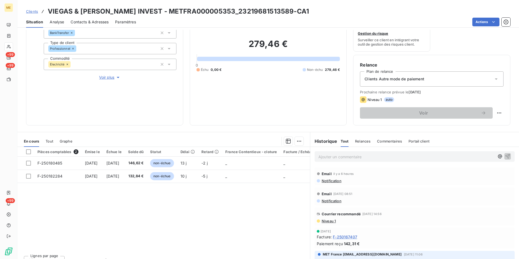
click at [330, 219] on span "Niveau 1" at bounding box center [328, 221] width 15 height 4
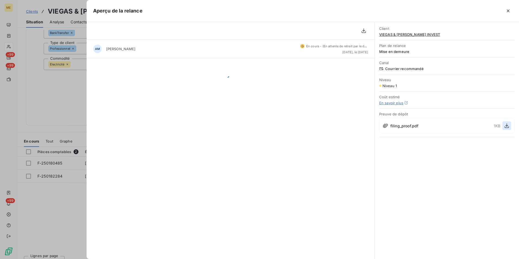
click at [508, 127] on icon "button" at bounding box center [506, 125] width 5 height 5
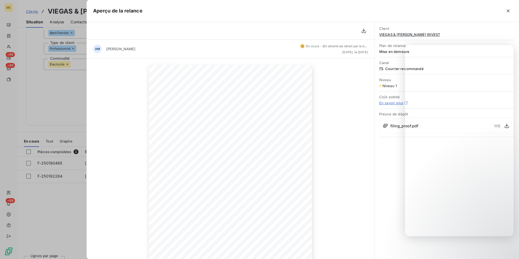
click at [378, 169] on div "Client VIEGAS & ALVES INVEST Plan de relance Mise en demeure Canal Courrier rec…" at bounding box center [447, 140] width 144 height 237
click at [47, 88] on div at bounding box center [259, 129] width 519 height 259
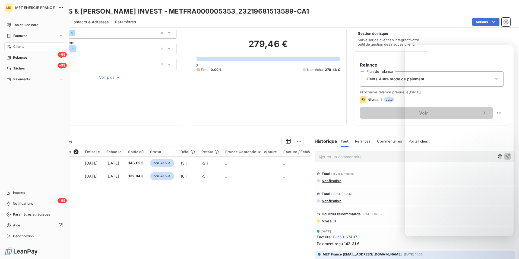
click at [24, 46] on span "Clients" at bounding box center [18, 46] width 11 height 5
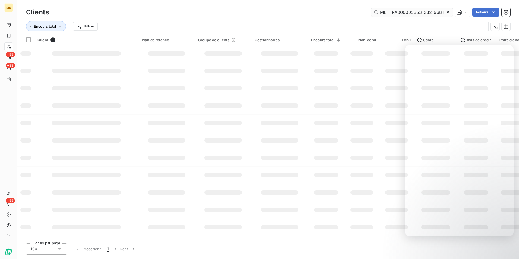
scroll to position [0, 14]
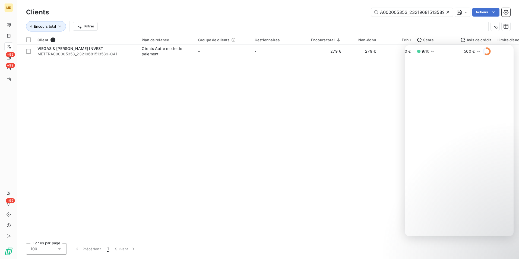
click at [449, 14] on icon at bounding box center [447, 11] width 5 height 5
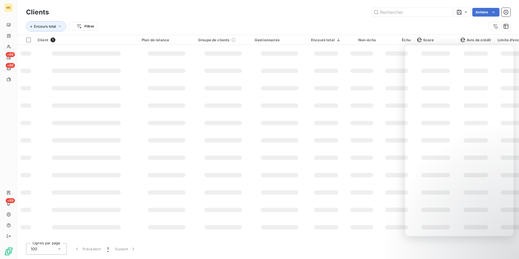
scroll to position [0, 0]
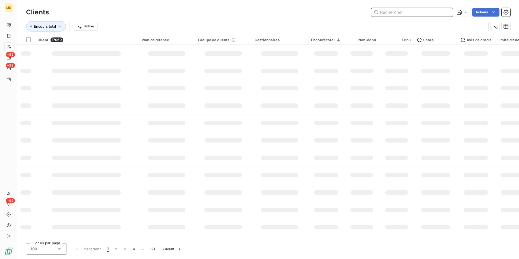
click at [423, 14] on input "text" at bounding box center [411, 12] width 81 height 9
paste input "METFRA000024338"
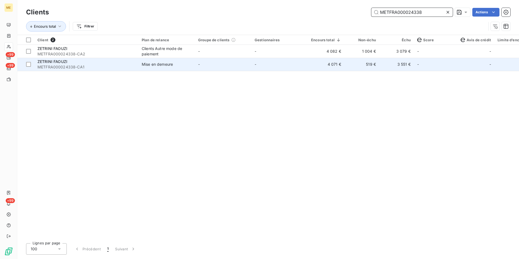
type input "METFRA000024338"
click at [215, 61] on td "-" at bounding box center [223, 64] width 56 height 13
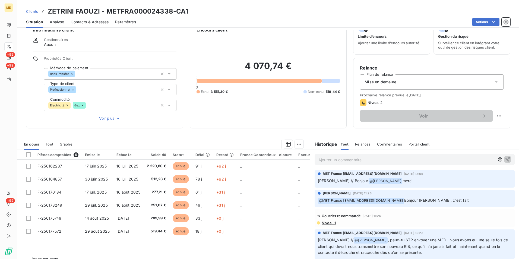
scroll to position [25, 0]
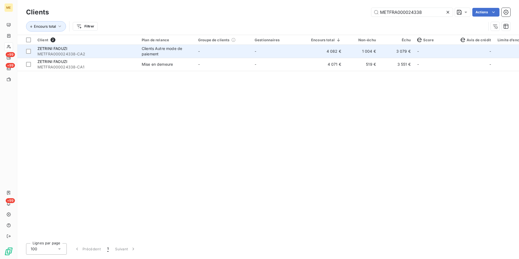
click at [167, 52] on div "Clients Autre mode de paiement" at bounding box center [167, 51] width 50 height 11
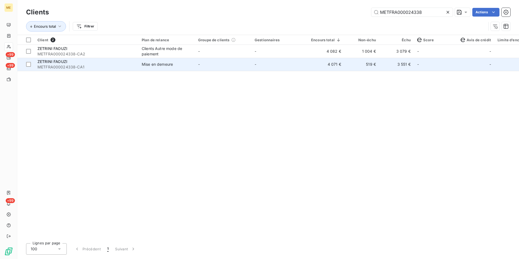
click at [214, 69] on td "-" at bounding box center [223, 64] width 56 height 13
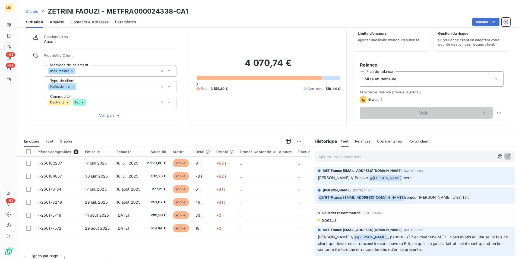
scroll to position [25, 0]
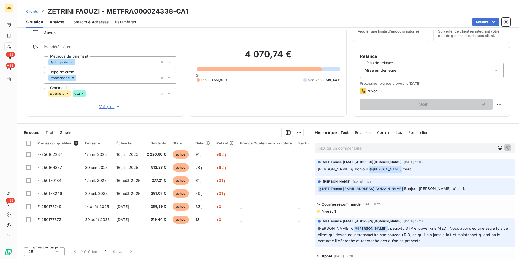
click at [327, 211] on span "Niveau 1" at bounding box center [328, 211] width 15 height 4
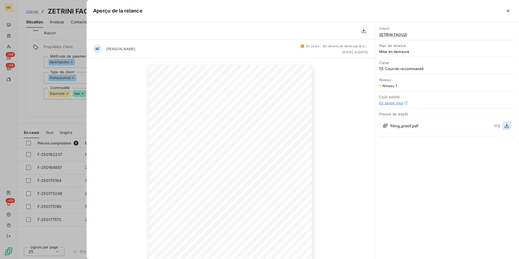
click at [505, 125] on icon "button" at bounding box center [506, 125] width 5 height 5
click at [58, 111] on div at bounding box center [259, 129] width 519 height 259
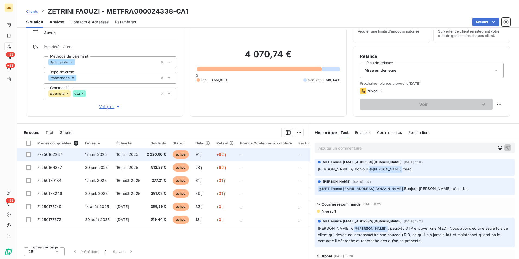
click at [136, 154] on span "16 juil. 2025" at bounding box center [127, 154] width 22 height 5
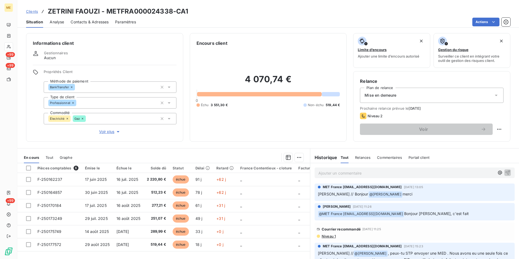
drag, startPoint x: 30, startPoint y: 12, endPoint x: 47, endPoint y: 9, distance: 17.3
click at [30, 12] on span "Clients" at bounding box center [32, 11] width 12 height 4
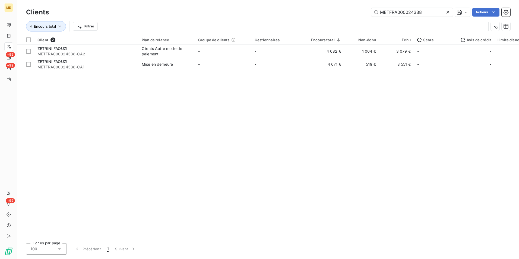
click at [448, 13] on icon at bounding box center [447, 11] width 5 height 5
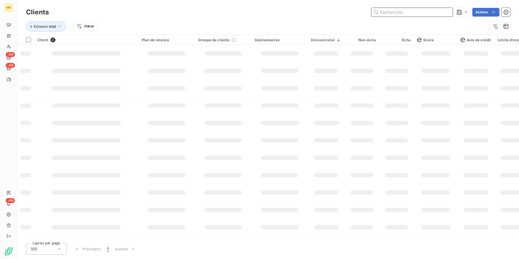
click at [448, 11] on input "text" at bounding box center [411, 12] width 81 height 9
paste input "METFRA000003928_25418668570540"
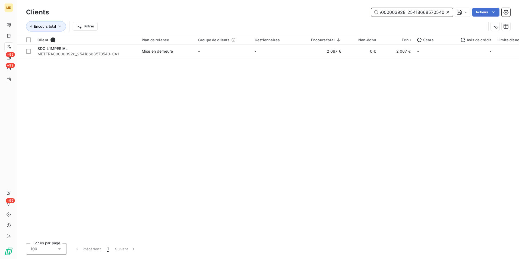
type input "METFRA000003928_25418668570540"
click at [230, 54] on td "-" at bounding box center [223, 51] width 56 height 13
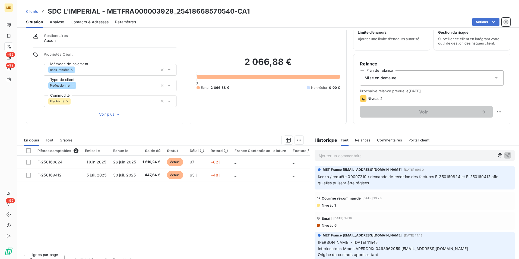
scroll to position [25, 0]
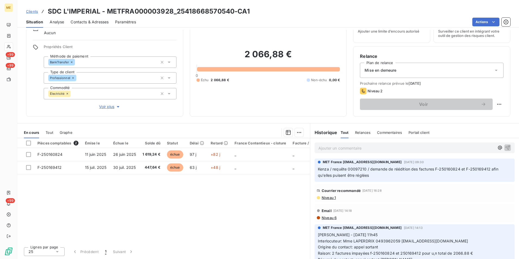
click at [329, 198] on span "Niveau 1" at bounding box center [328, 197] width 15 height 4
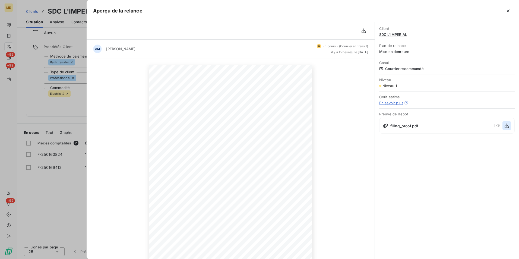
click at [505, 125] on icon "button" at bounding box center [506, 125] width 5 height 5
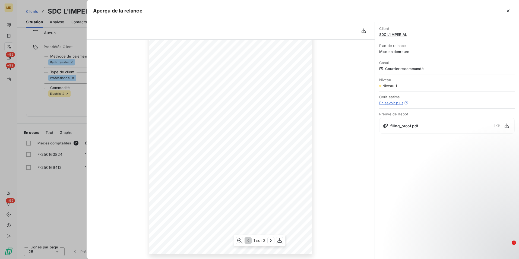
scroll to position [43, 0]
click at [54, 189] on div at bounding box center [259, 129] width 519 height 259
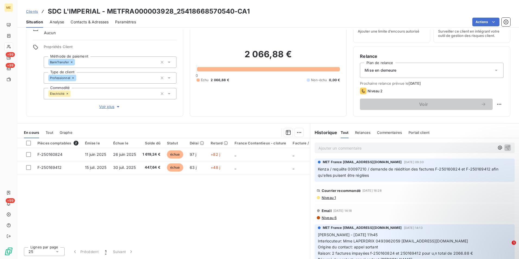
click at [35, 10] on span "Clients" at bounding box center [32, 11] width 12 height 4
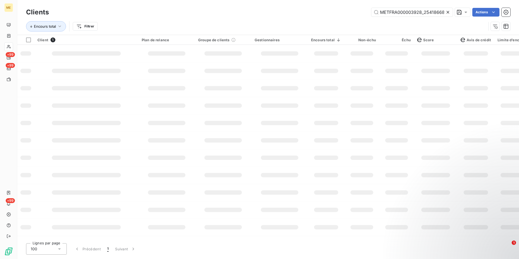
scroll to position [0, 16]
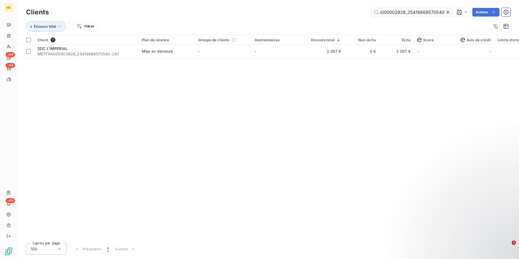
click at [448, 9] on div at bounding box center [449, 12] width 8 height 9
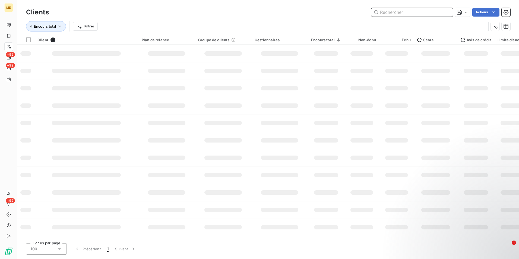
click at [448, 10] on input "text" at bounding box center [411, 12] width 81 height 9
paste input "METFRA000000733_17214182302012"
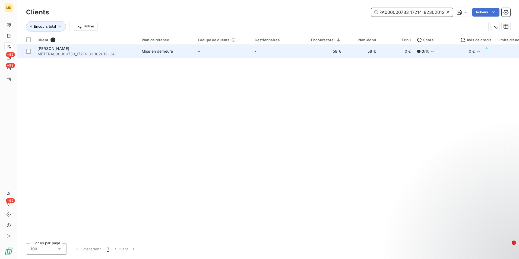
type input "METFRA000000733_17214182302012"
click at [225, 52] on td "-" at bounding box center [223, 51] width 56 height 13
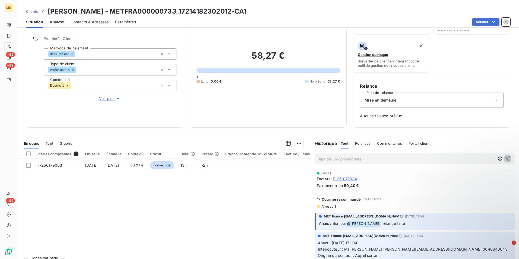
scroll to position [44, 0]
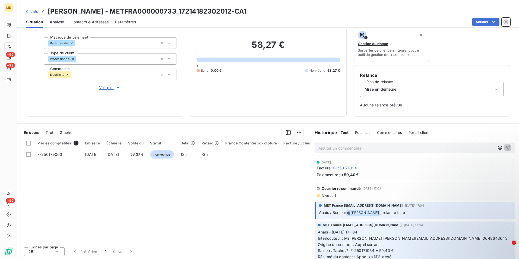
click at [331, 194] on span "Niveau 1" at bounding box center [328, 195] width 15 height 4
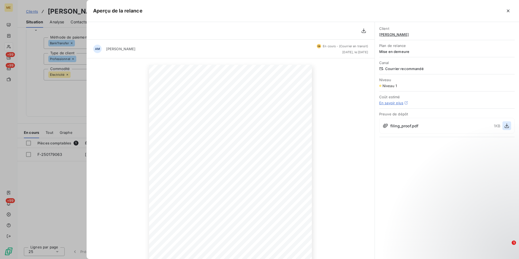
click at [506, 125] on icon "button" at bounding box center [506, 125] width 5 height 5
click at [47, 88] on div at bounding box center [259, 129] width 519 height 259
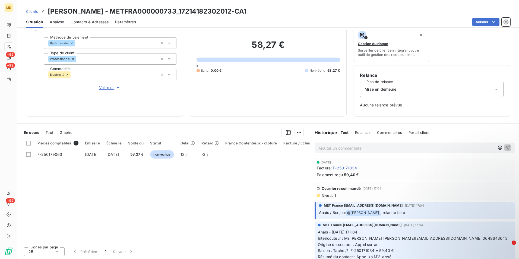
click at [33, 12] on span "Clients" at bounding box center [32, 11] width 12 height 4
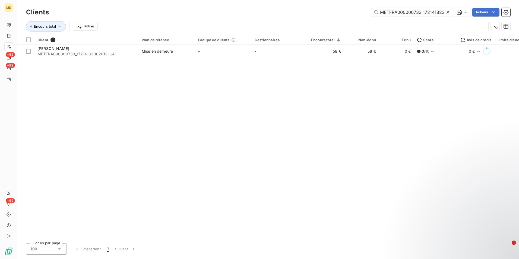
click at [449, 12] on icon at bounding box center [447, 11] width 5 height 5
click at [440, 11] on input "text" at bounding box center [411, 12] width 81 height 9
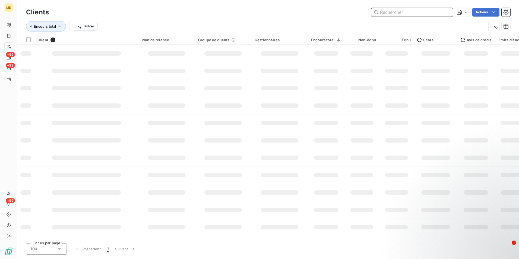
paste input "METFRA000003786_05151808886579"
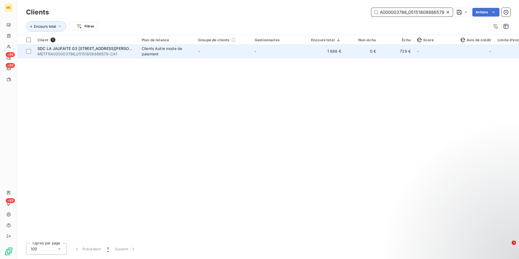
type input "METFRA000003786_05151808886579"
click at [190, 54] on div "Clients Autre mode de paiement" at bounding box center [167, 51] width 50 height 11
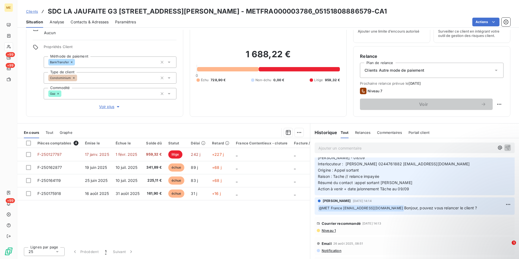
scroll to position [81, 0]
click at [332, 230] on span "Niveau 1" at bounding box center [328, 231] width 15 height 4
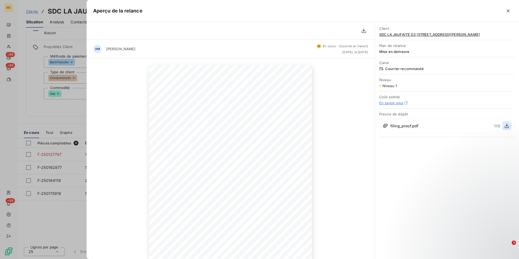
click at [506, 128] on icon "button" at bounding box center [506, 125] width 5 height 5
click at [62, 111] on div at bounding box center [259, 129] width 519 height 259
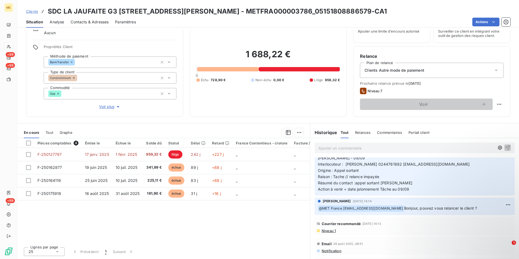
click at [35, 12] on span "Clients" at bounding box center [32, 11] width 12 height 4
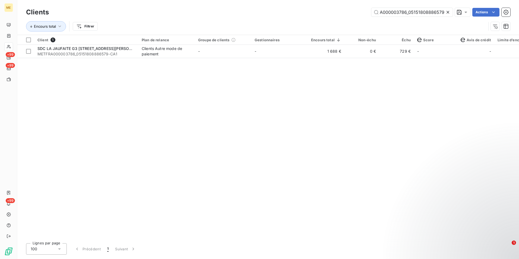
click at [448, 13] on icon at bounding box center [447, 11] width 5 height 5
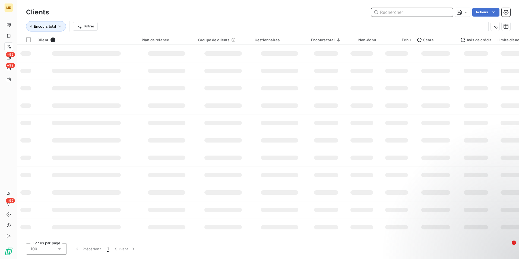
click at [447, 12] on input "text" at bounding box center [411, 12] width 81 height 9
paste input "METFRA000006172_19595079477724"
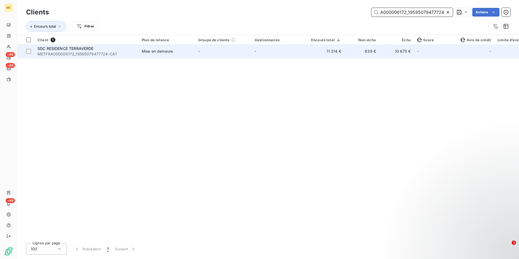
type input "METFRA000006172_19595079477724"
click at [205, 51] on td "-" at bounding box center [223, 51] width 56 height 13
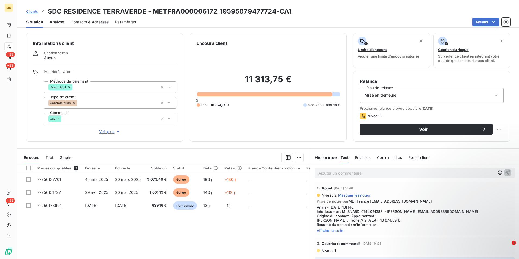
scroll to position [54, 0]
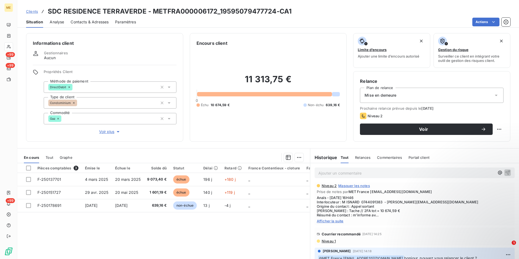
click at [324, 239] on span "Niveau 1" at bounding box center [328, 241] width 15 height 4
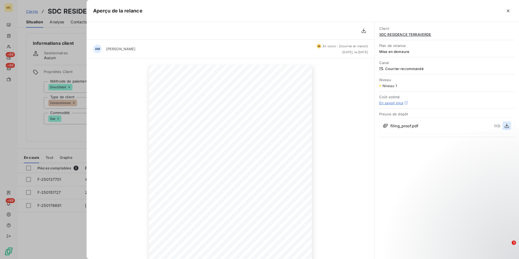
click at [506, 125] on icon "button" at bounding box center [506, 125] width 5 height 5
click at [59, 131] on div at bounding box center [259, 129] width 519 height 259
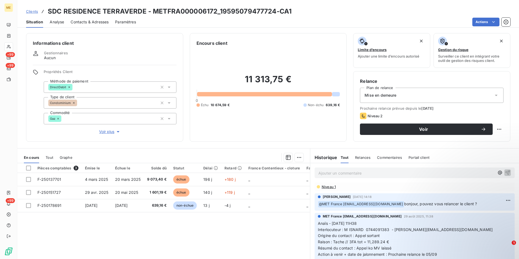
scroll to position [81, 0]
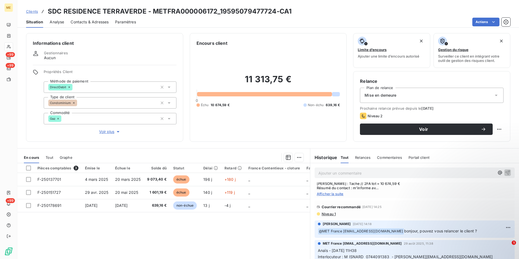
click at [325, 212] on span "Niveau 1" at bounding box center [328, 214] width 15 height 4
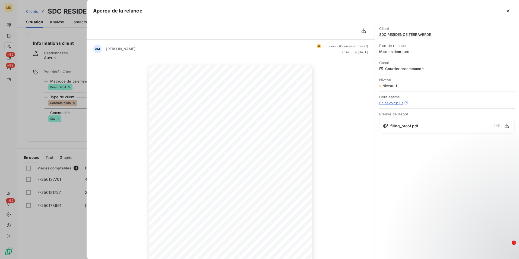
click at [100, 157] on div "8 septembre 2025 Objet : [MET ENERGIE FRANCE] Retard de paiement - Mise en deme…" at bounding box center [231, 179] width 288 height 243
click at [82, 145] on div at bounding box center [259, 129] width 519 height 259
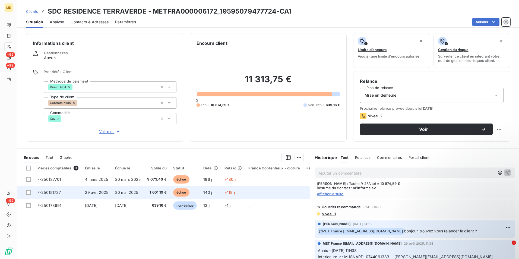
click at [117, 189] on td "20 mai 2025" at bounding box center [128, 192] width 32 height 13
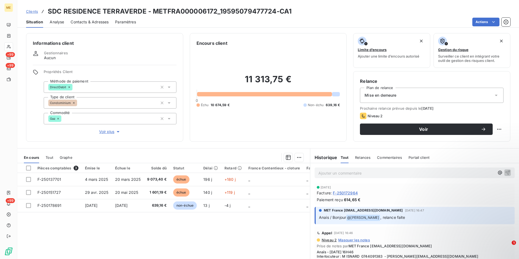
click at [85, 23] on span "Contacts & Adresses" at bounding box center [90, 21] width 38 height 5
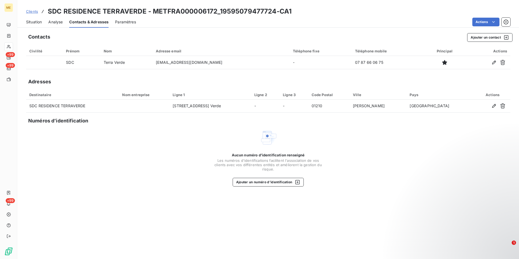
click at [37, 23] on span "Situation" at bounding box center [34, 21] width 16 height 5
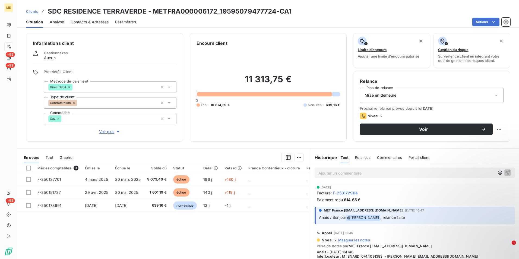
click at [91, 20] on span "Contacts & Adresses" at bounding box center [90, 21] width 38 height 5
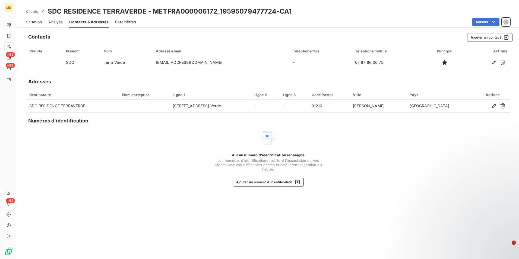
click at [39, 23] on span "Situation" at bounding box center [34, 21] width 16 height 5
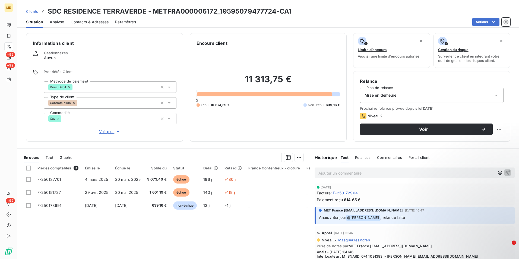
click at [35, 12] on span "Clients" at bounding box center [32, 11] width 12 height 4
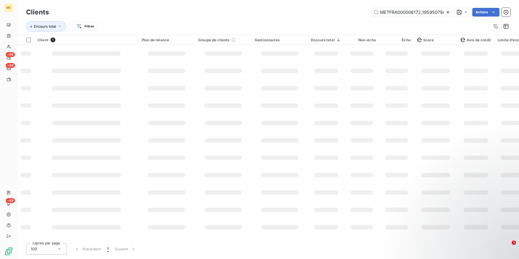
scroll to position [0, 14]
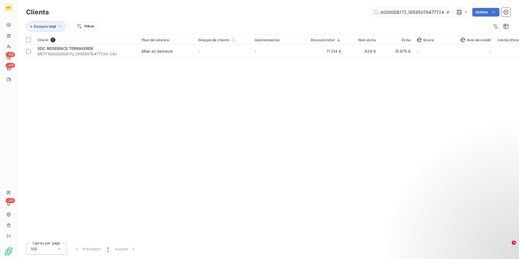
click at [448, 11] on icon at bounding box center [447, 11] width 5 height 5
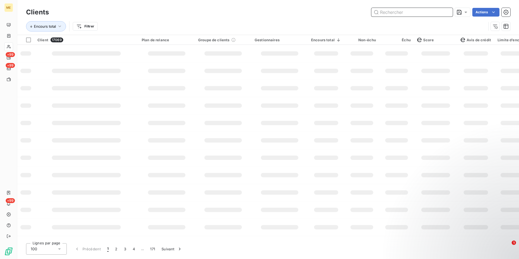
click at [444, 11] on input "text" at bounding box center [411, 12] width 81 height 9
paste input "METFRA000009750"
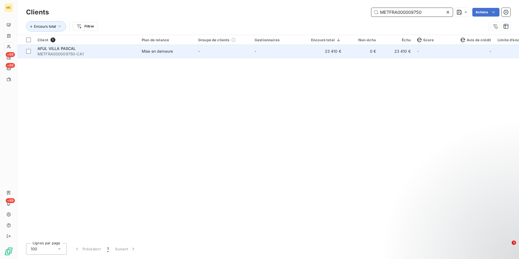
type input "METFRA000009750"
click at [194, 56] on td "Mise en demeure" at bounding box center [166, 51] width 56 height 13
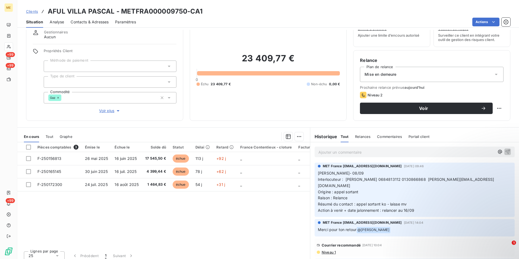
scroll to position [25, 0]
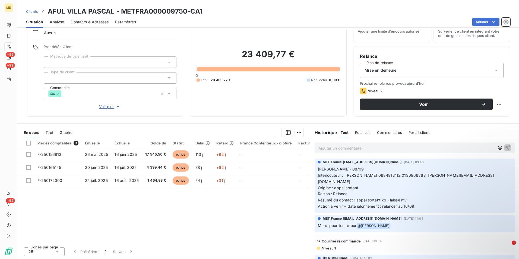
click at [332, 246] on span "Niveau 1" at bounding box center [328, 248] width 15 height 4
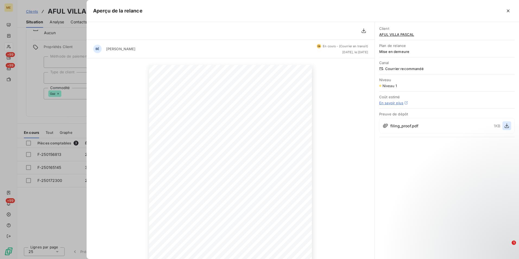
click at [508, 125] on icon "button" at bounding box center [507, 125] width 4 height 5
click at [87, 115] on div "9 septembre 2025 Objet : [MET ENERGIE FRANCE] Retard de paiement - Mise en deme…" at bounding box center [231, 179] width 288 height 243
click at [70, 116] on div at bounding box center [259, 129] width 519 height 259
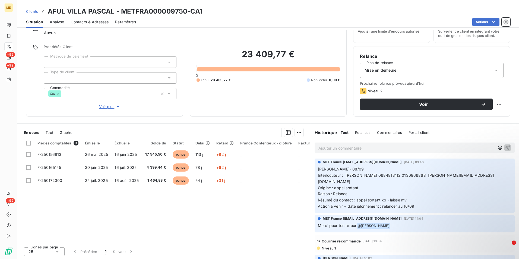
click at [108, 107] on span "Voir plus" at bounding box center [110, 106] width 22 height 5
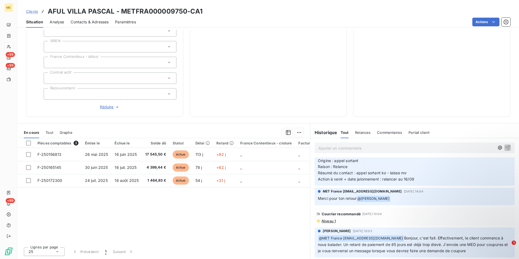
scroll to position [0, 0]
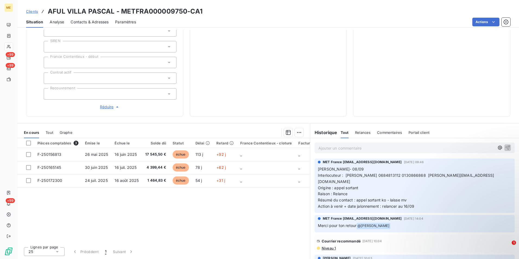
click at [329, 246] on span "Niveau 1" at bounding box center [328, 248] width 15 height 4
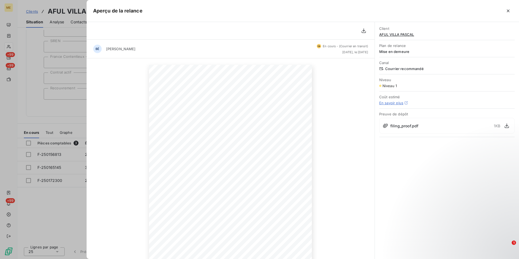
click at [84, 207] on div at bounding box center [259, 129] width 519 height 259
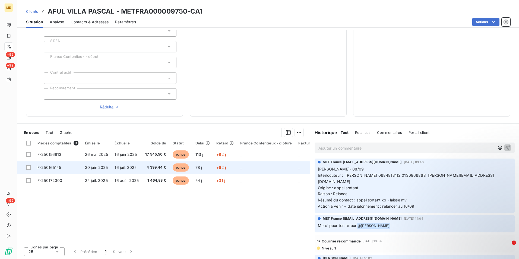
click at [111, 172] on td "16 juil. 2025" at bounding box center [126, 167] width 31 height 13
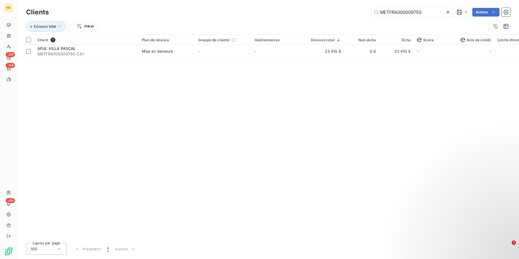
click at [449, 9] on div at bounding box center [449, 12] width 8 height 9
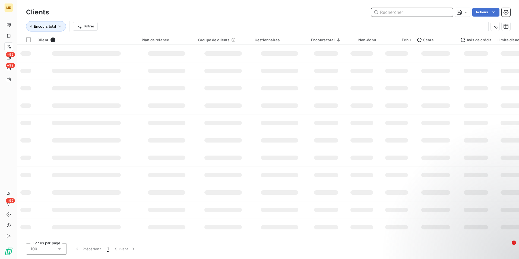
click at [438, 13] on input "text" at bounding box center [411, 12] width 81 height 9
paste input "METFRA000002371_12294211248883"
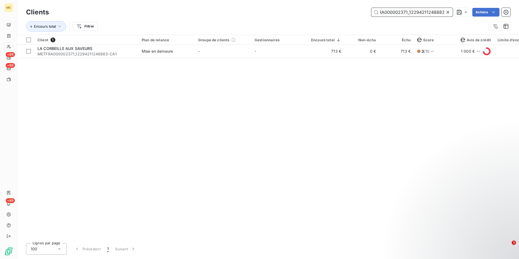
type input "METFRA000002371_12294211248883"
click at [242, 62] on div "Client 1 Plan de relance Groupe de clients Gestionnaires Encours total Non-échu…" at bounding box center [268, 137] width 502 height 204
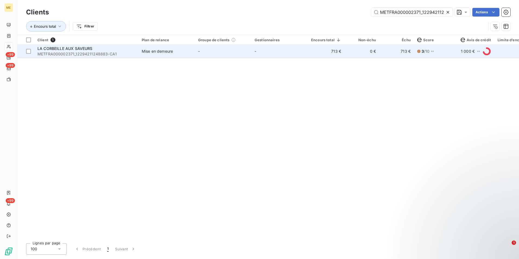
click at [241, 55] on td "-" at bounding box center [223, 51] width 56 height 13
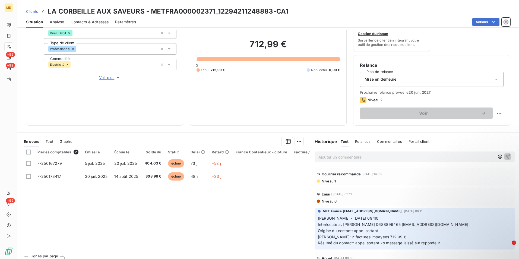
scroll to position [54, 0]
click at [327, 180] on span "Niveau 1" at bounding box center [328, 181] width 15 height 4
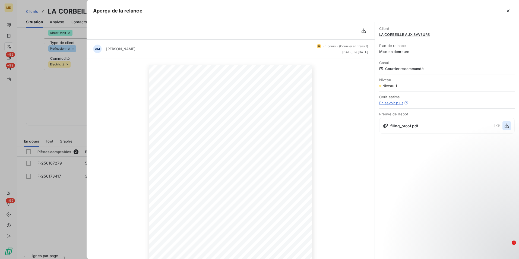
click at [506, 124] on icon "button" at bounding box center [506, 125] width 5 height 5
drag, startPoint x: 50, startPoint y: 72, endPoint x: 50, endPoint y: 58, distance: 14.1
click at [50, 66] on div at bounding box center [259, 129] width 519 height 259
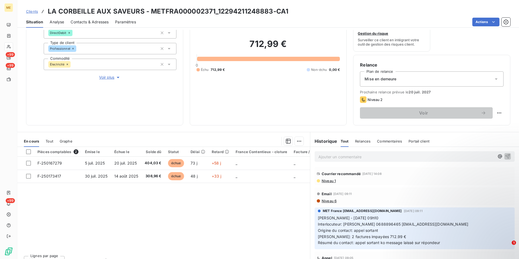
click at [35, 12] on span "Clients" at bounding box center [32, 11] width 12 height 4
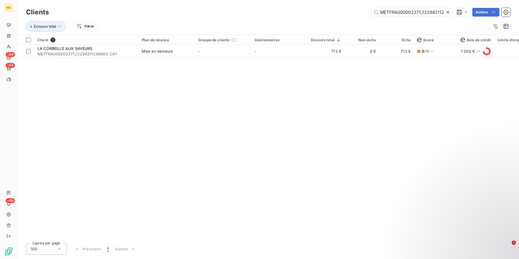
click at [448, 11] on icon at bounding box center [447, 11] width 5 height 5
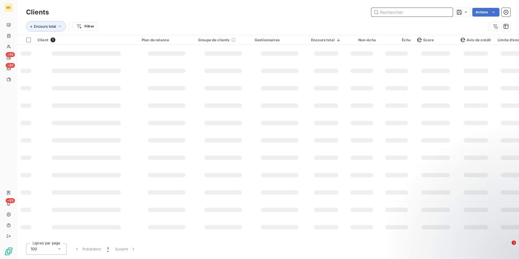
click at [448, 11] on input "text" at bounding box center [411, 12] width 81 height 9
paste input "METFRA000003352_07186396514440"
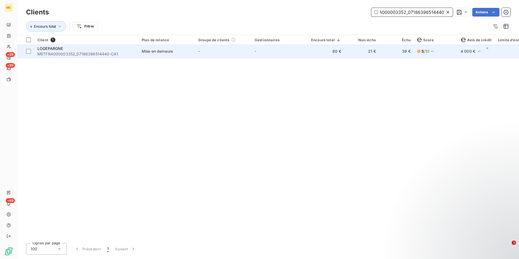
type input "METFRA000003352_07186396514440"
click at [335, 55] on td "60 €" at bounding box center [326, 51] width 37 height 13
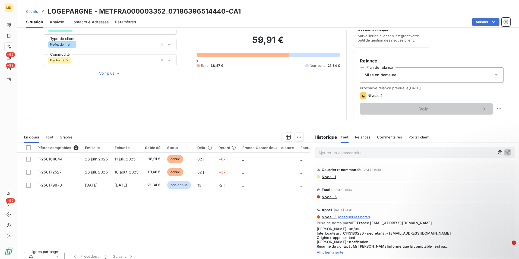
scroll to position [63, 0]
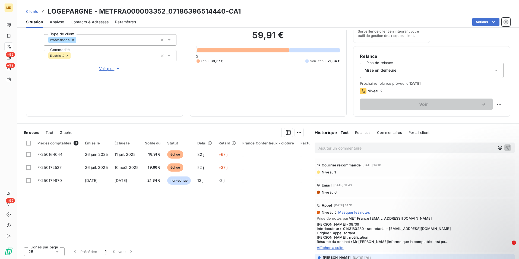
click at [326, 173] on span "Niveau 1" at bounding box center [328, 172] width 15 height 4
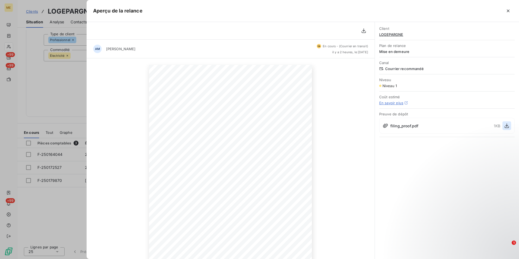
click at [506, 127] on icon "button" at bounding box center [506, 125] width 5 height 5
click at [62, 49] on div at bounding box center [259, 129] width 519 height 259
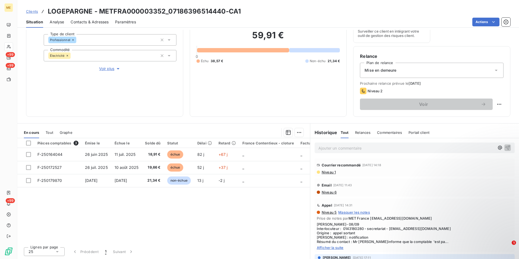
click at [31, 12] on span "Clients" at bounding box center [32, 11] width 12 height 4
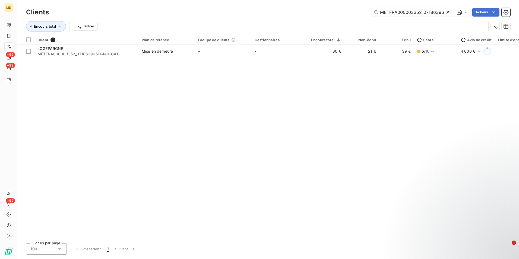
drag, startPoint x: 448, startPoint y: 10, endPoint x: 446, endPoint y: 12, distance: 2.9
click at [448, 10] on icon at bounding box center [447, 11] width 5 height 5
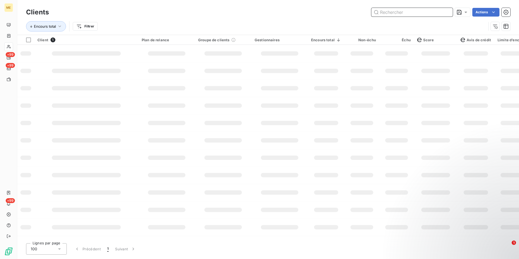
click at [443, 14] on input "text" at bounding box center [411, 12] width 81 height 9
paste input "METFRA000006629_GI101782"
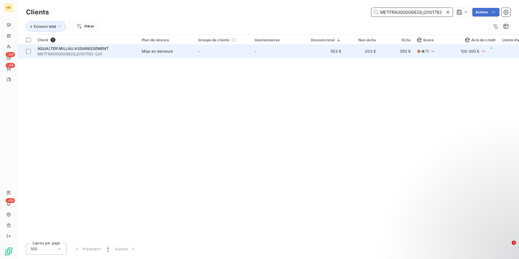
type input "METFRA000006629_GI101782"
click at [295, 53] on td "-" at bounding box center [279, 51] width 56 height 13
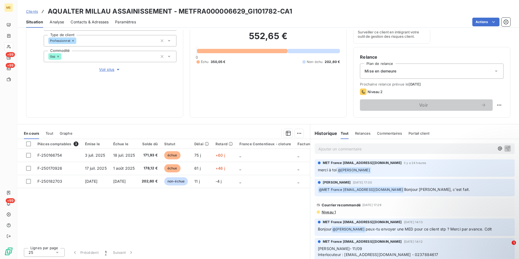
scroll to position [63, 0]
click at [333, 211] on span "Niveau 1" at bounding box center [328, 211] width 15 height 4
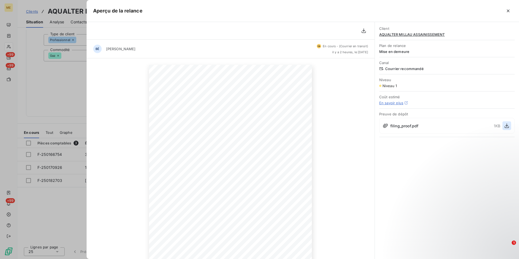
click at [506, 123] on icon "button" at bounding box center [506, 125] width 5 height 5
click at [39, 87] on div at bounding box center [259, 129] width 519 height 259
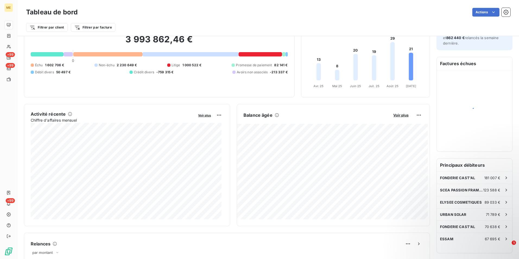
scroll to position [27, 0]
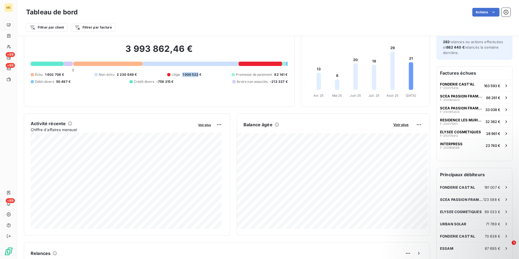
drag, startPoint x: 179, startPoint y: 76, endPoint x: 196, endPoint y: 78, distance: 17.0
click at [196, 78] on div "Échu 1 602 706 € Non-échu 2 230 649 € Litige 1 000 522 € Promesse de paiement 8…" at bounding box center [159, 78] width 257 height 12
drag, startPoint x: 196, startPoint y: 78, endPoint x: 258, endPoint y: 61, distance: 64.4
click at [258, 61] on div "3 993 862,46 € 0 Échu 1 602 706 € Non-échu 2 230 649 € Litige 1 000 522 € Prome…" at bounding box center [159, 63] width 257 height 73
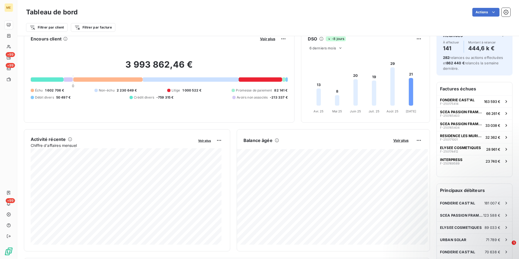
scroll to position [0, 0]
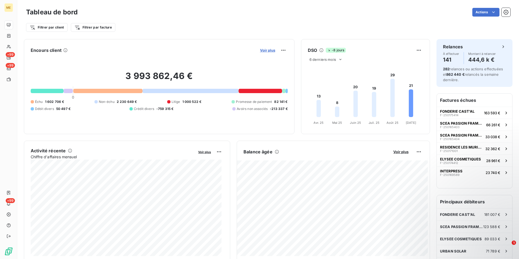
click at [267, 51] on span "Voir plus" at bounding box center [267, 50] width 15 height 4
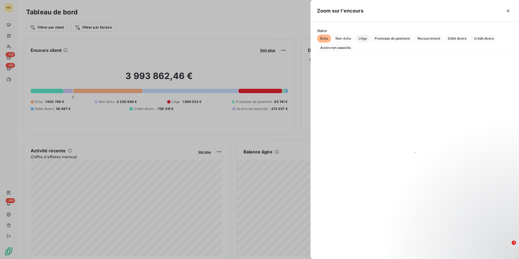
click at [359, 39] on span "Litige" at bounding box center [362, 38] width 15 height 8
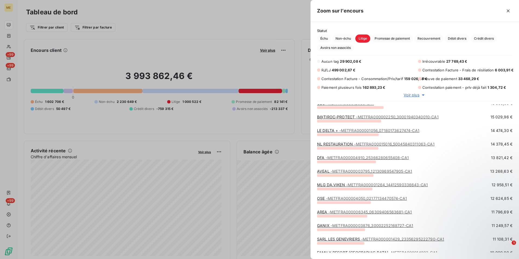
scroll to position [81, 0]
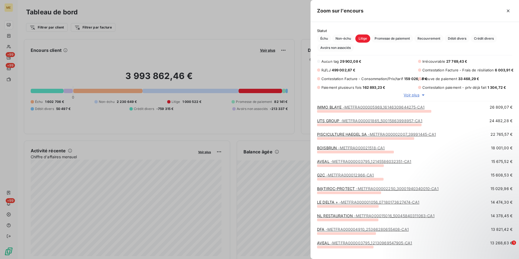
click at [413, 95] on span "Voir plus" at bounding box center [411, 94] width 15 height 5
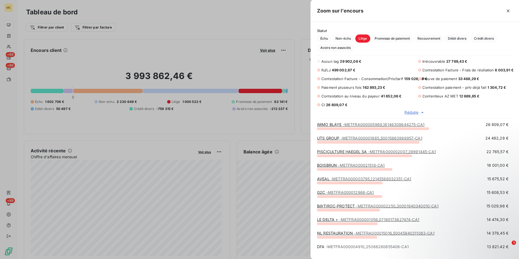
scroll to position [4, 4]
click at [129, 24] on div at bounding box center [259, 129] width 519 height 259
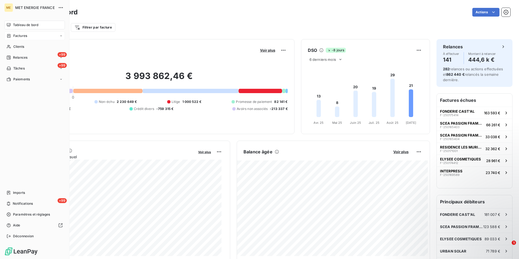
click at [43, 37] on div "Factures" at bounding box center [34, 35] width 61 height 9
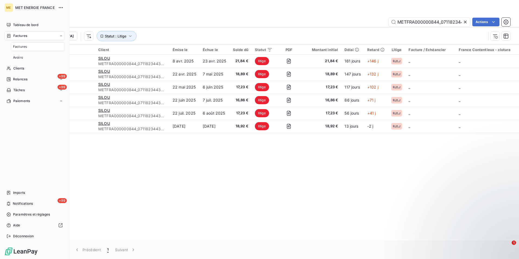
click at [25, 46] on span "Factures" at bounding box center [20, 46] width 14 height 5
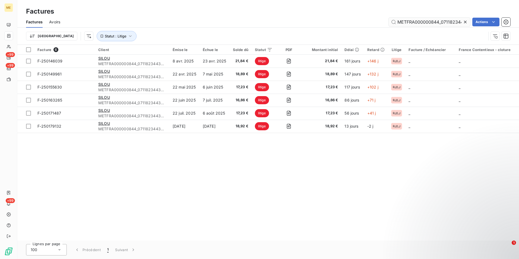
click at [467, 21] on icon at bounding box center [464, 21] width 5 height 5
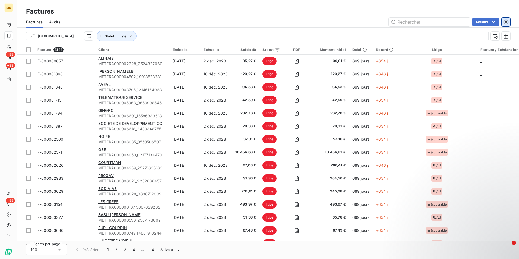
click at [506, 24] on icon "button" at bounding box center [505, 21] width 5 height 5
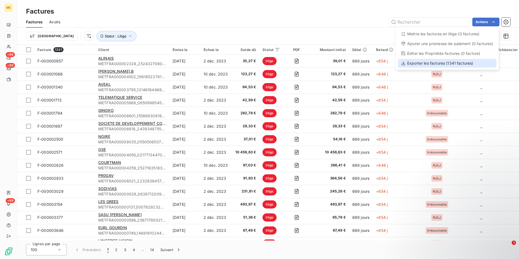
click at [438, 61] on div "Exporter les factures (1341 factures)" at bounding box center [447, 63] width 99 height 9
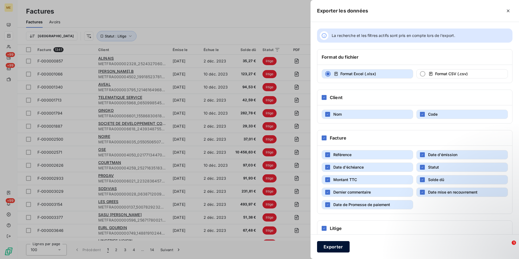
click at [339, 244] on button "Exporter" at bounding box center [333, 246] width 33 height 11
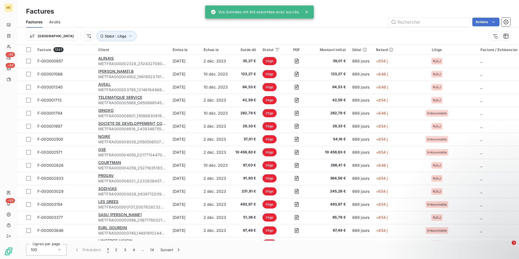
click at [328, 32] on div "Trier Statut : Litige" at bounding box center [256, 36] width 460 height 10
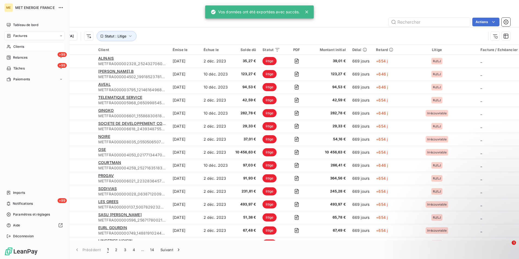
click at [25, 49] on div "Clients" at bounding box center [34, 46] width 61 height 9
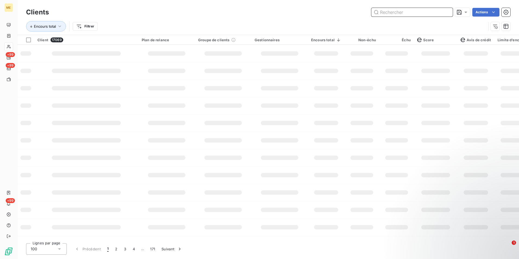
click at [410, 13] on input "text" at bounding box center [411, 12] width 81 height 9
click at [392, 5] on div "Clients Actions Encours total Filtrer" at bounding box center [268, 17] width 502 height 35
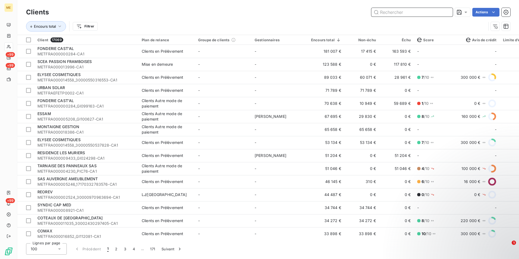
click at [389, 11] on input "text" at bounding box center [411, 12] width 81 height 9
paste input "METFRA000019396_25473661287646"
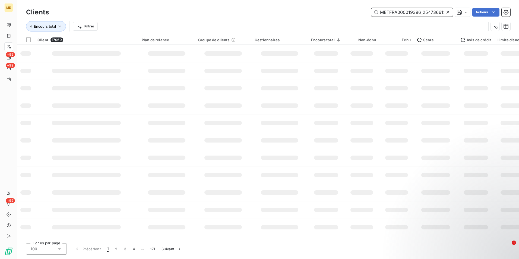
scroll to position [0, 15]
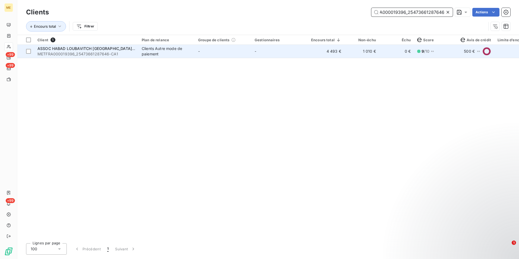
type input "METFRA000019396_25473661287646"
click at [211, 48] on td "-" at bounding box center [223, 51] width 56 height 13
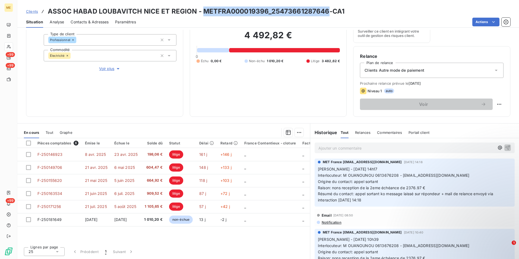
drag, startPoint x: 325, startPoint y: 12, endPoint x: 201, endPoint y: 11, distance: 124.3
click at [201, 11] on h3 "ASSOC HABAD LOUBAVITCH NICE ET REGION - METFRA000019396_25473661287646-CA1" at bounding box center [196, 12] width 297 height 10
copy h3 "METFRA000019396_25473661287646"
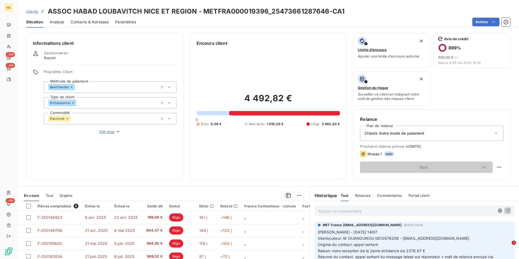
click at [356, 210] on p "Ajouter un commentaire ﻿" at bounding box center [406, 211] width 176 height 7
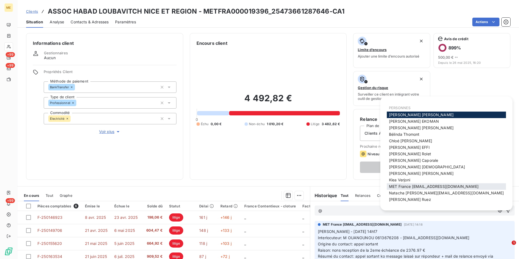
click at [401, 185] on span "MET France met-france@recouvrement.met.com" at bounding box center [434, 186] width 90 height 5
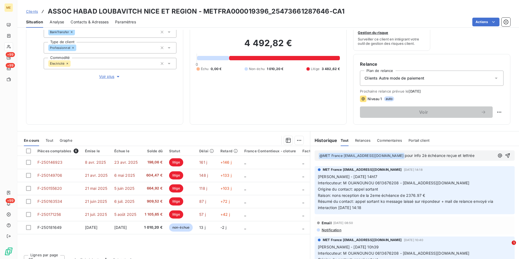
scroll to position [63, 0]
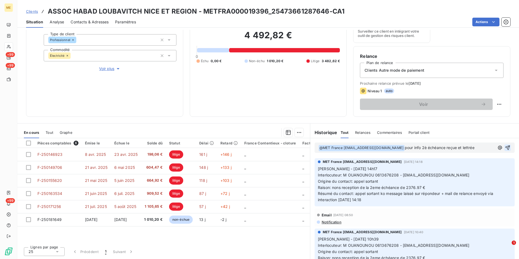
click at [505, 145] on icon "button" at bounding box center [507, 147] width 5 height 5
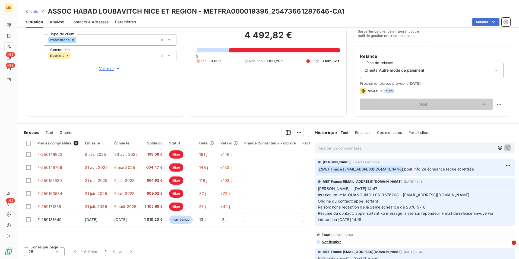
click at [35, 12] on span "Clients" at bounding box center [32, 11] width 12 height 4
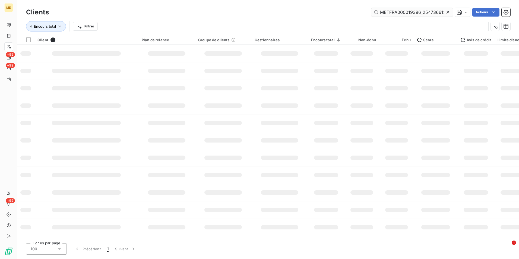
scroll to position [0, 15]
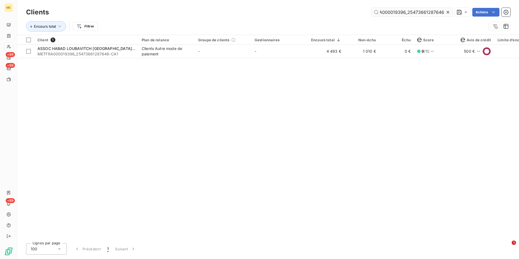
click at [443, 12] on input "METFRA000019396_25473661287646" at bounding box center [411, 12] width 81 height 9
click at [446, 12] on icon at bounding box center [447, 11] width 5 height 5
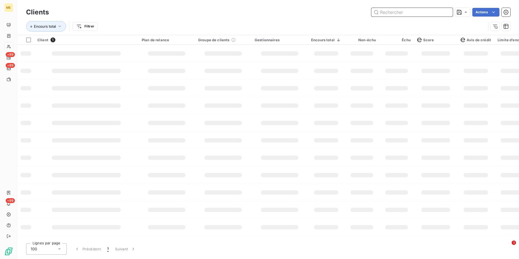
click at [446, 12] on input "text" at bounding box center [411, 12] width 81 height 9
paste input "METFRA000019396_25419247452911"
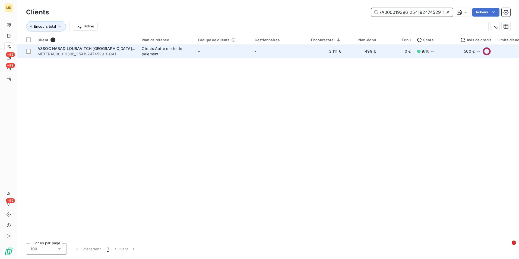
type input "METFRA000019396_25419247452911"
click at [262, 55] on td "-" at bounding box center [279, 51] width 56 height 13
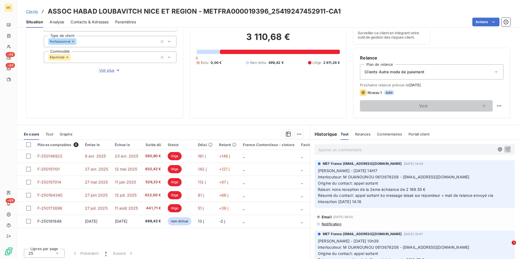
scroll to position [63, 0]
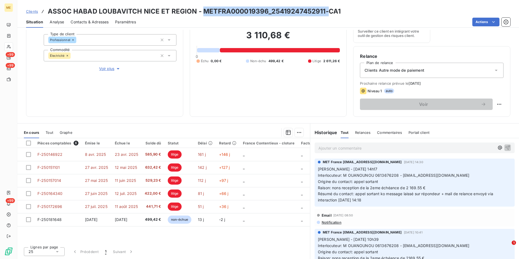
drag, startPoint x: 313, startPoint y: 13, endPoint x: 202, endPoint y: 14, distance: 111.0
click at [202, 14] on h3 "ASSOC HABAD LOUBAVITCH NICE ET REGION - METFRA000019396_25419247452911-CA1" at bounding box center [194, 12] width 293 height 10
copy h3 "METFRA000019396_25419247452911-"
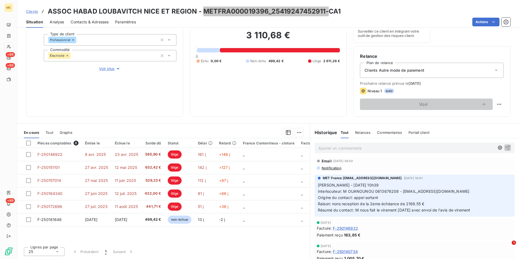
scroll to position [0, 0]
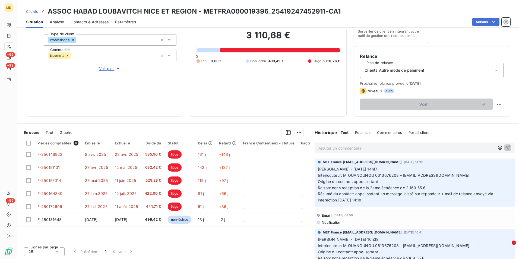
click at [368, 150] on p "Ajouter un commentaire ﻿" at bounding box center [406, 148] width 176 height 7
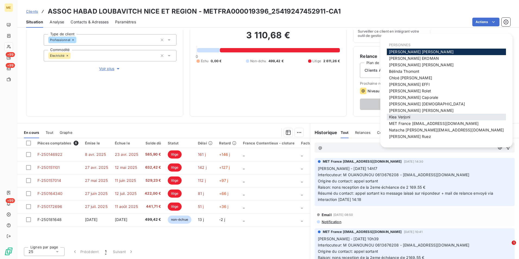
click at [423, 120] on div "Klea Verjoni" at bounding box center [446, 117] width 119 height 7
click at [422, 124] on span "MET France met-france@recouvrement.met.com" at bounding box center [434, 123] width 90 height 5
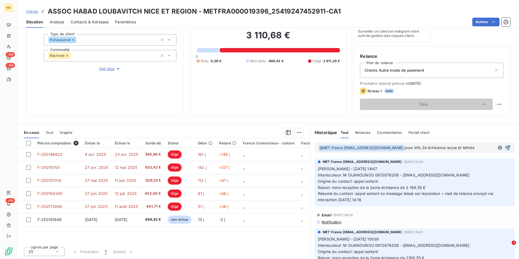
click at [505, 146] on icon "button" at bounding box center [507, 147] width 5 height 5
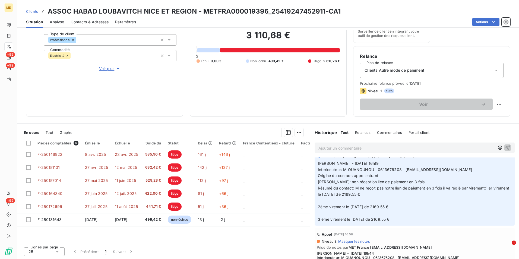
scroll to position [461, 0]
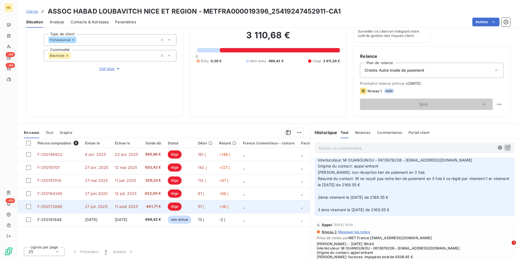
click at [241, 204] on td "_" at bounding box center [269, 206] width 58 height 13
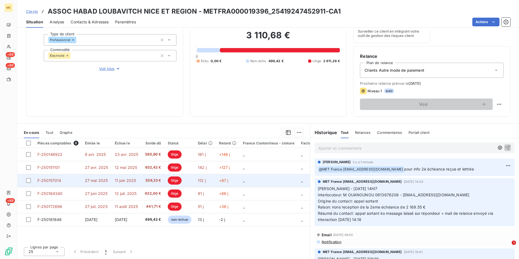
scroll to position [27, 0]
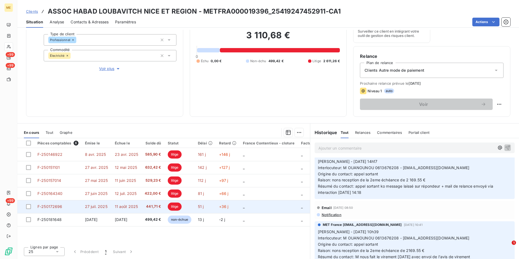
click at [287, 207] on td "_" at bounding box center [269, 206] width 58 height 13
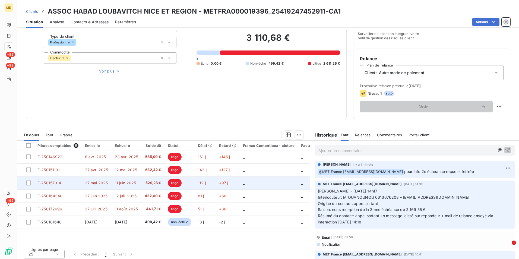
scroll to position [63, 0]
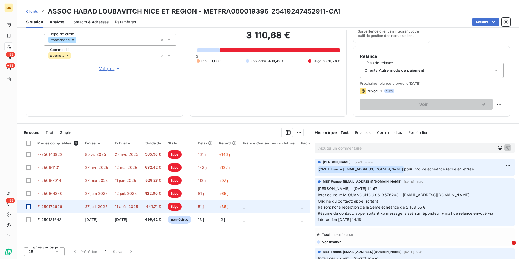
click at [30, 205] on div at bounding box center [28, 206] width 5 height 5
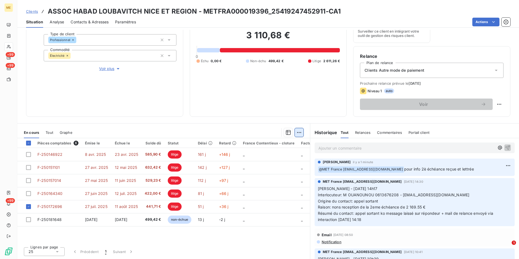
click at [295, 131] on html "ME +99 +99 +99 Clients ASSOC HABAD LOUBAVITCH NICE ET REGION - METFRA000019396_…" at bounding box center [259, 129] width 519 height 259
click at [235, 115] on html "ME +99 +99 +99 Clients ASSOC HABAD LOUBAVITCH NICE ET REGION - METFRA000019396_…" at bounding box center [259, 129] width 519 height 259
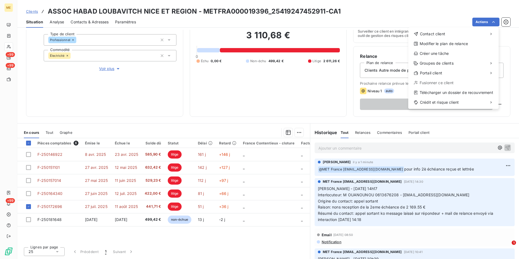
click at [505, 21] on html "ME +99 +99 +99 Clients ASSOC HABAD LOUBAVITCH NICE ET REGION - METFRA000019396_…" at bounding box center [259, 129] width 519 height 259
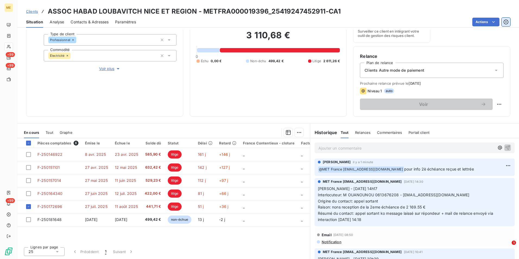
click at [505, 22] on icon "button" at bounding box center [505, 21] width 1 height 1
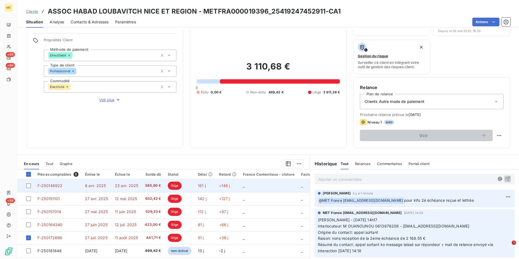
scroll to position [63, 0]
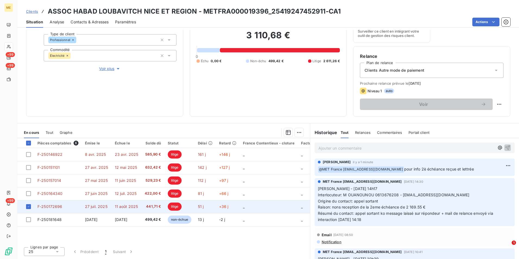
click at [289, 208] on td "_" at bounding box center [269, 206] width 58 height 13
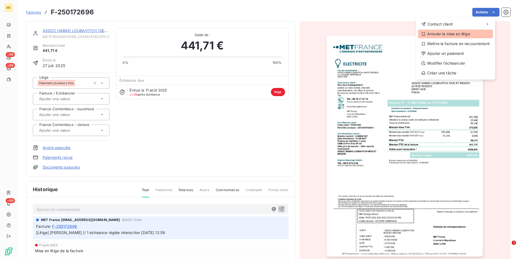
click at [453, 34] on div "Annuler la mise en litige" at bounding box center [455, 34] width 75 height 9
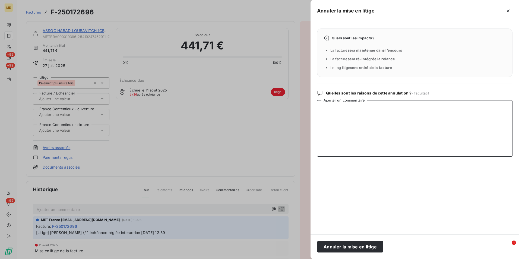
click at [381, 114] on textarea "Ajouter un commentaire" at bounding box center [414, 128] width 195 height 56
type textarea "Facture non concernée par le plan de paiement"
click at [354, 245] on button "Annuler la mise en litige" at bounding box center [350, 246] width 66 height 11
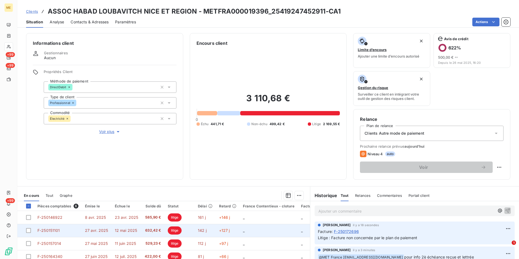
scroll to position [63, 0]
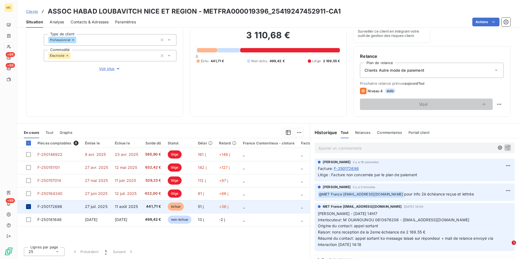
click at [29, 206] on icon at bounding box center [28, 206] width 3 height 3
click at [106, 87] on div "Informations client Gestionnaires Aucun Propriétés Client Méthode de paiement D…" at bounding box center [104, 43] width 157 height 147
click at [35, 12] on span "Clients" at bounding box center [32, 11] width 12 height 4
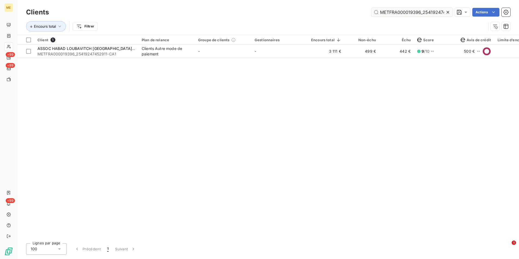
click at [451, 12] on div at bounding box center [449, 12] width 8 height 9
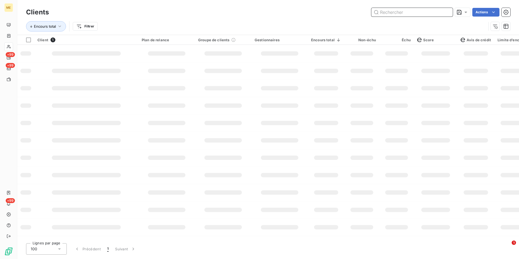
click at [445, 12] on input "text" at bounding box center [411, 12] width 81 height 9
paste input "METFRA000019396_25473661287646"
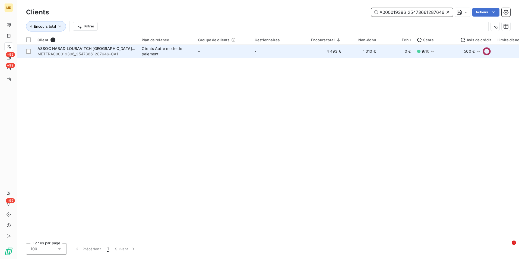
type input "METFRA000019396_25473661287646"
click at [233, 53] on td "-" at bounding box center [223, 51] width 56 height 13
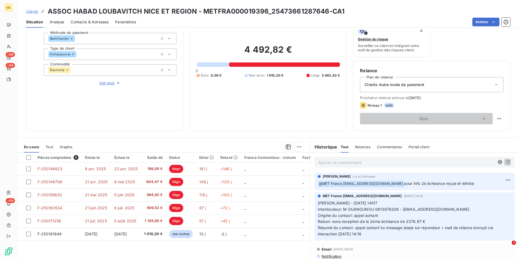
scroll to position [63, 0]
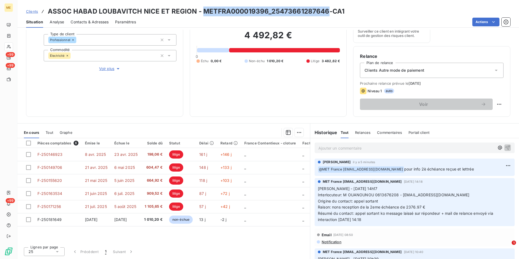
drag, startPoint x: 327, startPoint y: 13, endPoint x: 203, endPoint y: 8, distance: 124.4
click at [203, 8] on h3 "ASSOC HABAD LOUBAVITCH NICE ET REGION - METFRA000019396_25473661287646-CA1" at bounding box center [196, 12] width 297 height 10
copy h3 "METFRA000019396_25473661287646"
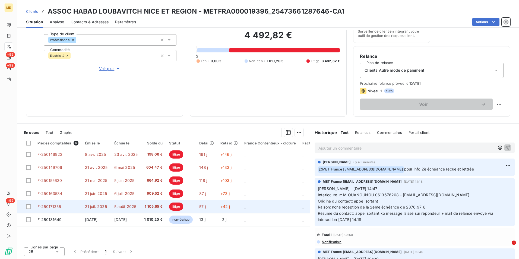
click at [82, 203] on td "21 juil. 2025" at bounding box center [96, 206] width 29 height 13
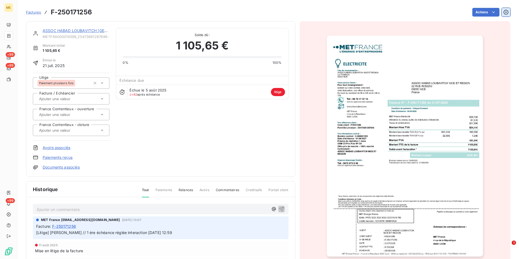
click at [505, 16] on button "button" at bounding box center [506, 12] width 9 height 9
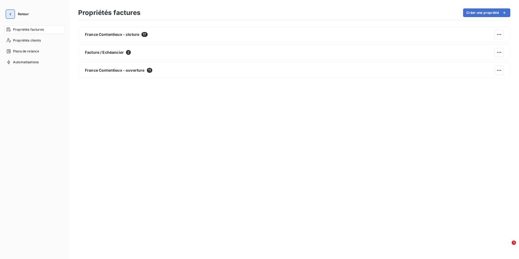
click at [13, 16] on button "button" at bounding box center [10, 14] width 9 height 9
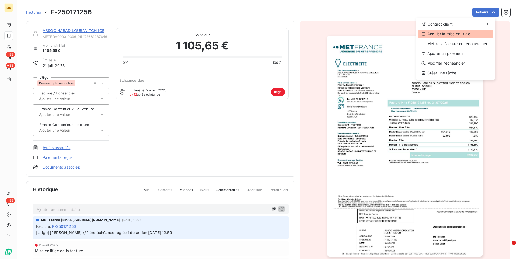
click at [458, 35] on div "Annuler la mise en litige" at bounding box center [455, 34] width 75 height 9
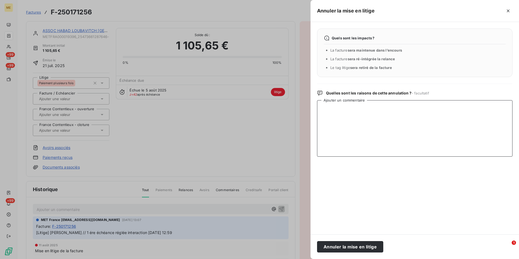
click at [387, 115] on textarea "Ajouter un commentaire" at bounding box center [414, 128] width 195 height 56
type textarea "Facture non concernée par le plan de paiement"
click at [365, 249] on button "Annuler la mise en litige" at bounding box center [350, 246] width 66 height 11
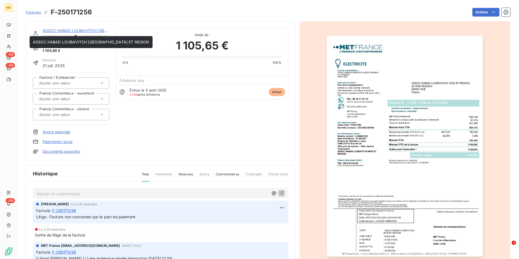
click at [81, 30] on link "ASSOC HABAD LOUBAVITCH NICE ET REGION" at bounding box center [101, 30] width 116 height 5
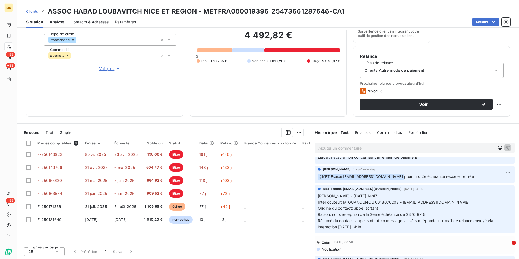
scroll to position [27, 0]
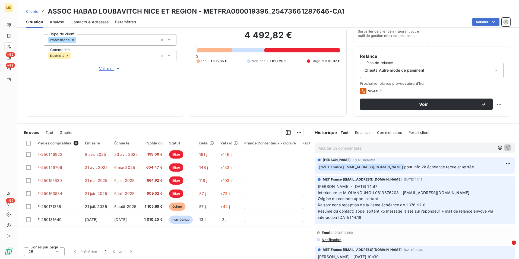
click at [33, 9] on span "Clients" at bounding box center [32, 11] width 12 height 4
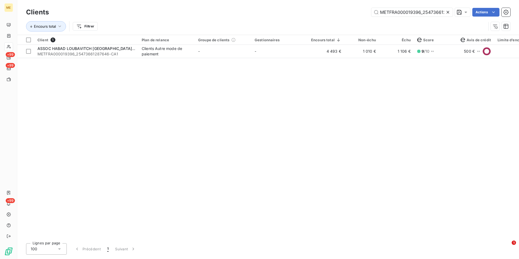
click at [449, 11] on icon at bounding box center [447, 11] width 5 height 5
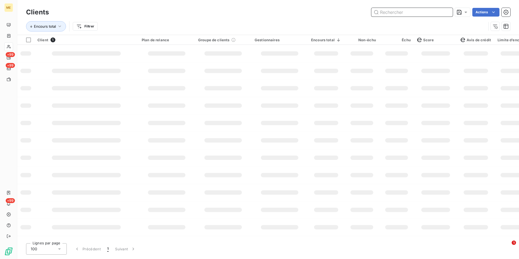
click at [446, 11] on input "text" at bounding box center [411, 12] width 81 height 9
paste input "METFRA000019260"
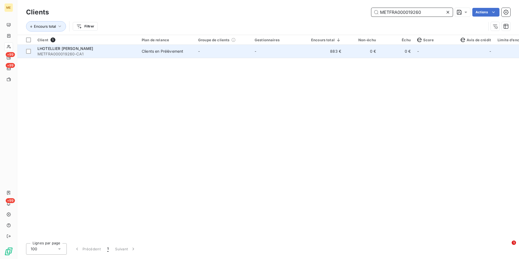
type input "METFRA000019260"
click at [200, 49] on td "-" at bounding box center [223, 51] width 56 height 13
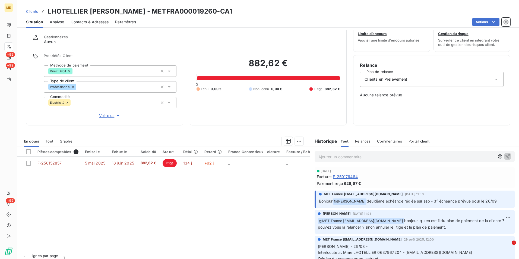
scroll to position [25, 0]
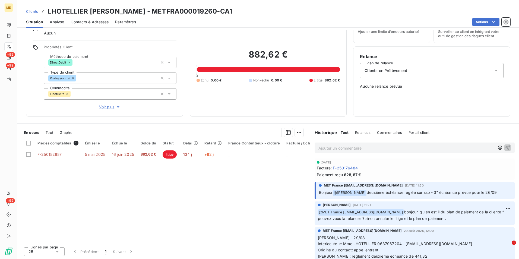
drag, startPoint x: 310, startPoint y: 11, endPoint x: 246, endPoint y: 14, distance: 63.9
click at [232, 14] on h3 "LHOTELLIER VALERIE JEANNE BERNADETTE NEE LECOMTE - METFRA000019260-CA1" at bounding box center [140, 12] width 184 height 10
drag, startPoint x: 246, startPoint y: 14, endPoint x: 343, endPoint y: 12, distance: 96.6
click at [344, 11] on div "Clients LHOTELLIER VALERIE JEANNE BERNADETTE NEE LECOMTE - METFRA000019260-CA1" at bounding box center [268, 12] width 502 height 10
drag, startPoint x: 297, startPoint y: 13, endPoint x: 245, endPoint y: 12, distance: 52.7
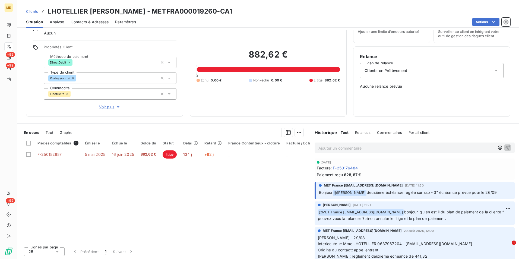
click at [245, 12] on div "Clients LHOTELLIER VALERIE JEANNE BERNADETTE NEE LECOMTE - METFRA000019260-CA1" at bounding box center [268, 12] width 502 height 10
copy h3 "METFRA000019260-CA1"
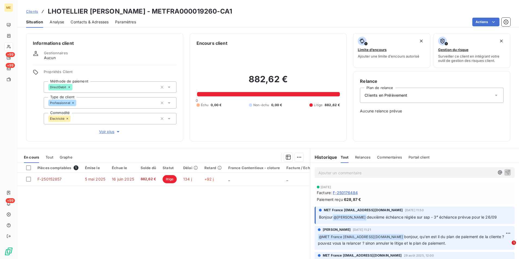
click at [33, 11] on span "Clients" at bounding box center [32, 11] width 12 height 4
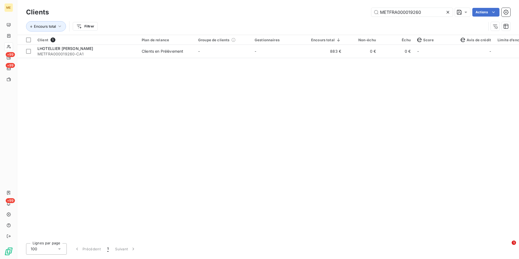
click at [447, 12] on icon at bounding box center [447, 11] width 5 height 5
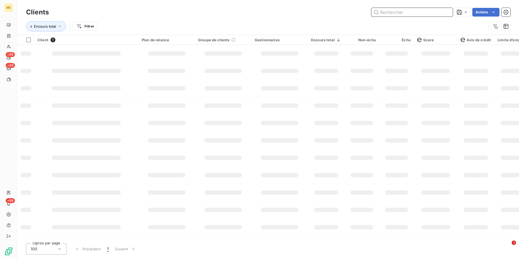
click at [447, 12] on input "text" at bounding box center [411, 12] width 81 height 9
paste input "METFRA000019099"
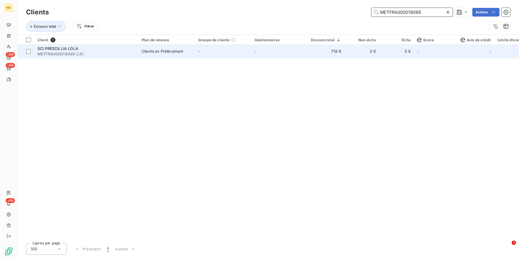
type input "METFRA000019099"
click at [284, 57] on td "-" at bounding box center [279, 51] width 56 height 13
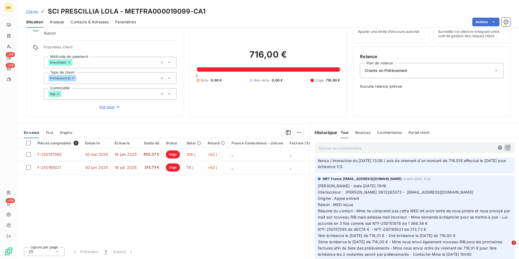
scroll to position [244, 0]
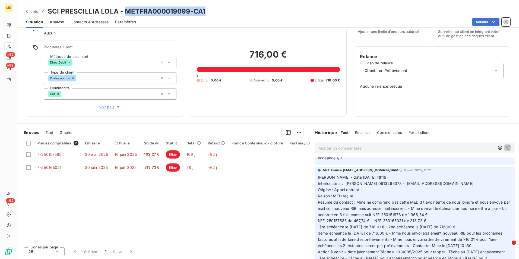
drag, startPoint x: 211, startPoint y: 12, endPoint x: 125, endPoint y: 9, distance: 86.6
click at [125, 9] on div "Clients SCI PRESCILLIA LOLA - METFRA000019099-CA1" at bounding box center [268, 12] width 502 height 10
copy h3 "METFRA000019099-CA1"
click at [34, 12] on span "Clients" at bounding box center [32, 11] width 12 height 4
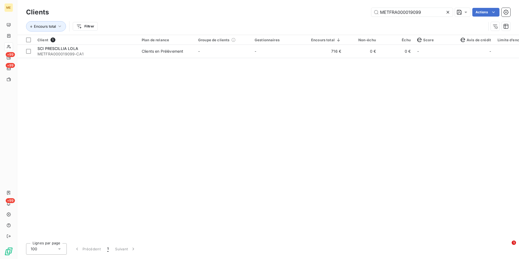
click at [451, 11] on div at bounding box center [449, 12] width 8 height 9
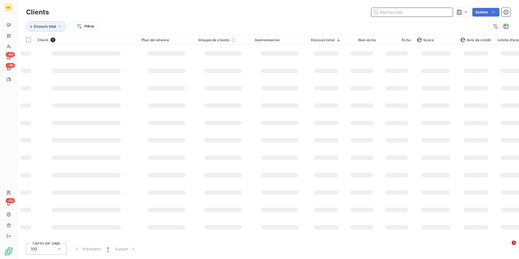
click at [449, 11] on input "text" at bounding box center [411, 12] width 81 height 9
paste input "METFRA000018927-CA3"
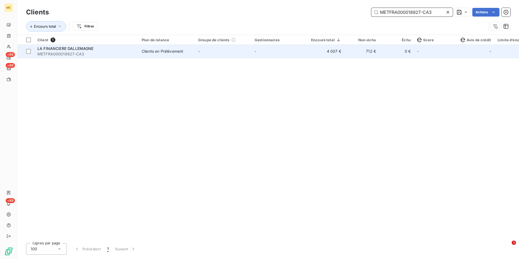
type input "METFRA000018927-CA3"
click at [332, 49] on td "4 007 €" at bounding box center [326, 51] width 37 height 13
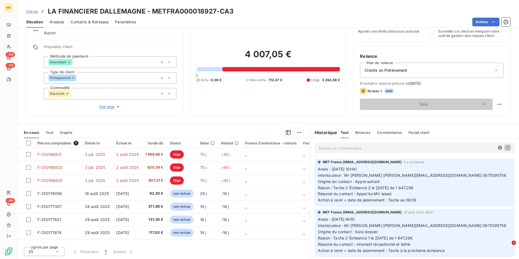
click at [28, 9] on span "Clients" at bounding box center [32, 11] width 12 height 4
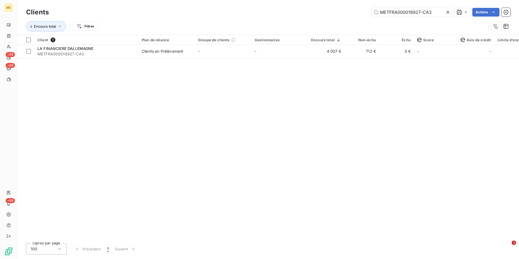
click at [449, 9] on div at bounding box center [449, 12] width 8 height 9
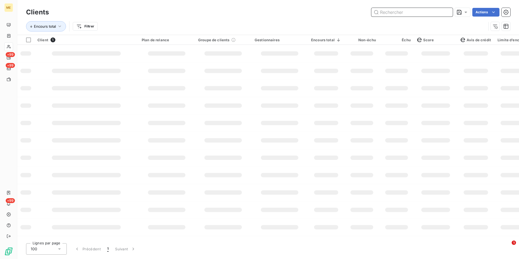
click at [446, 10] on input "text" at bounding box center [411, 12] width 81 height 9
paste input "METFRA000018830"
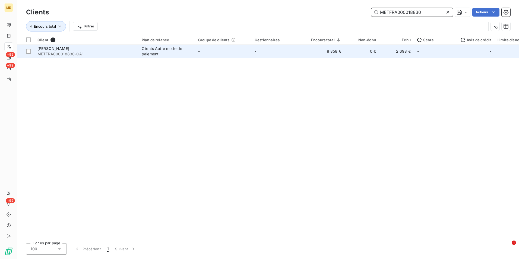
type input "METFRA000018830"
click at [411, 50] on td "2 698 €" at bounding box center [396, 51] width 35 height 13
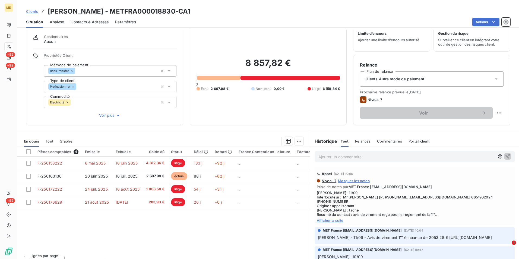
scroll to position [25, 0]
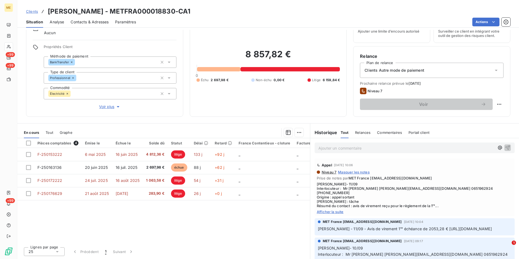
click at [334, 210] on div "Appel 11 sept. 2025, 10:06 Niveau 7 Masquer les notes Prise de notes par MET Fr…" at bounding box center [415, 188] width 200 height 58
click at [336, 210] on span "Afficher la suite" at bounding box center [415, 212] width 196 height 4
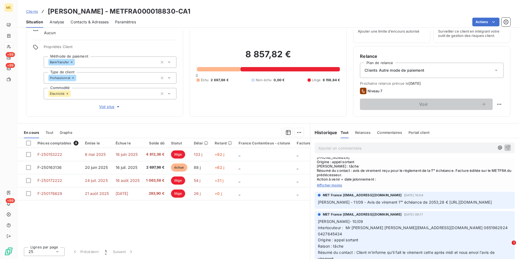
scroll to position [27, 0]
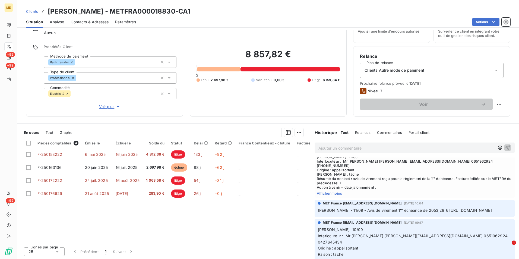
click at [94, 21] on span "Contacts & Adresses" at bounding box center [90, 21] width 38 height 5
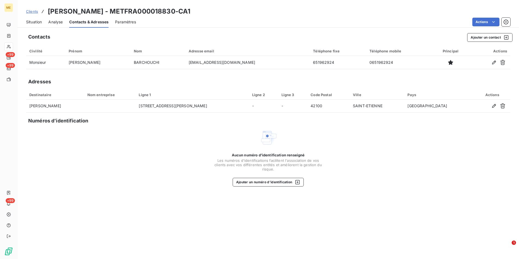
click at [28, 23] on span "Situation" at bounding box center [34, 21] width 16 height 5
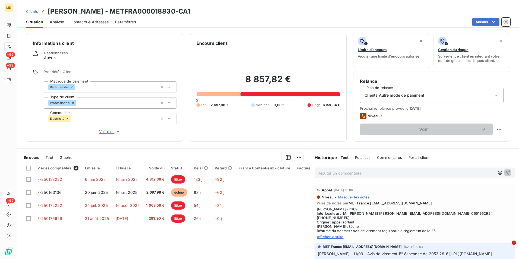
click at [75, 14] on h3 "GAGLIANO Benjamin - METFRA000018830-CA1" at bounding box center [119, 12] width 142 height 10
click at [127, 13] on h3 "GAGLIANO Benjamin - METFRA000018830-CA1" at bounding box center [119, 12] width 142 height 10
drag, startPoint x: 172, startPoint y: 9, endPoint x: 139, endPoint y: 9, distance: 32.6
click at [172, 9] on h3 "GAGLIANO Benjamin - METFRA000018830-CA1" at bounding box center [119, 12] width 142 height 10
drag, startPoint x: 122, startPoint y: 11, endPoint x: 184, endPoint y: 14, distance: 61.9
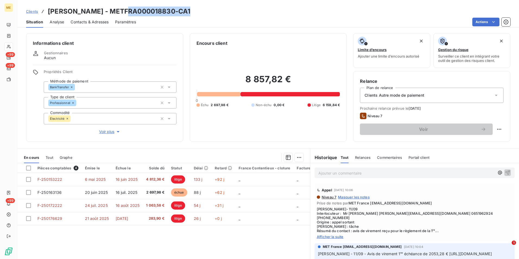
click at [184, 14] on h3 "GAGLIANO Benjamin - METFRA000018830-CA1" at bounding box center [119, 12] width 142 height 10
copy h3 "METFRA000018830"
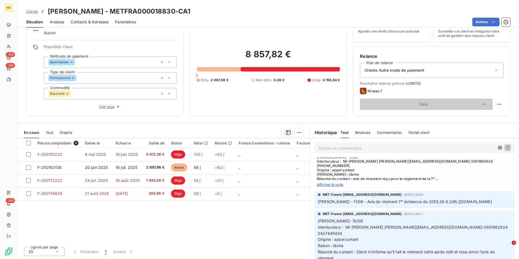
drag, startPoint x: 227, startPoint y: 15, endPoint x: 230, endPoint y: 30, distance: 14.7
click at [227, 15] on div "Clients GAGLIANO Benjamin - METFRA000018830-CA1" at bounding box center [268, 12] width 502 height 10
drag, startPoint x: 122, startPoint y: 11, endPoint x: 216, endPoint y: 14, distance: 93.9
click at [216, 14] on div "Clients GAGLIANO Benjamin - METFRA000018830-CA1" at bounding box center [268, 12] width 502 height 10
copy h3 "METFRA000018830-CA1"
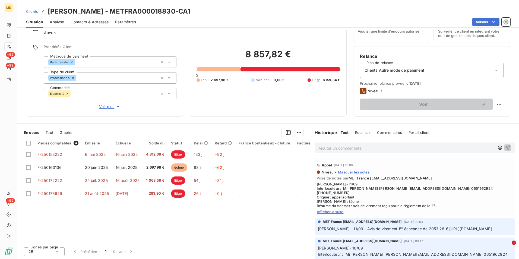
scroll to position [0, 0]
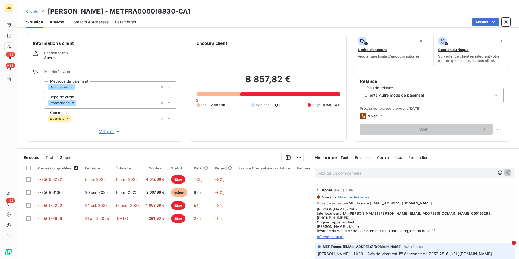
click at [336, 235] on span "Afficher la suite" at bounding box center [415, 237] width 196 height 4
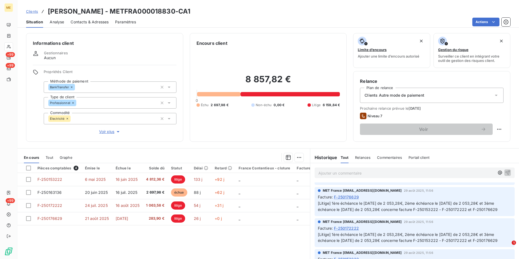
scroll to position [163, 0]
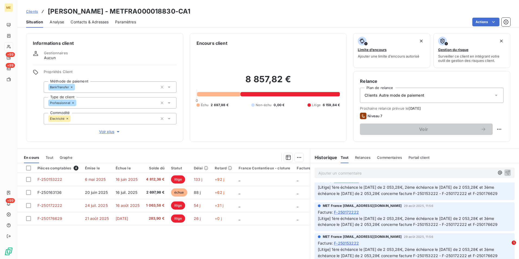
click at [34, 12] on span "Clients" at bounding box center [32, 11] width 12 height 4
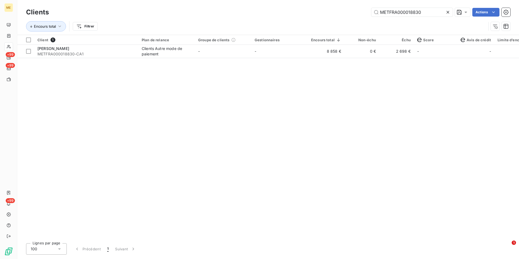
click at [446, 11] on icon at bounding box center [447, 12] width 3 height 3
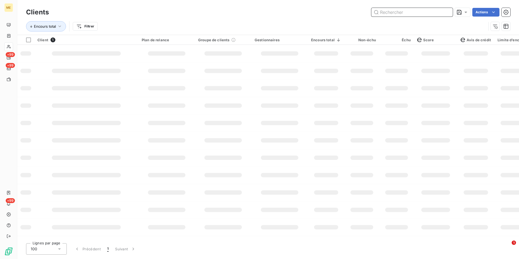
click at [446, 11] on input "text" at bounding box center [411, 12] width 81 height 9
paste input "METFRA000018643"
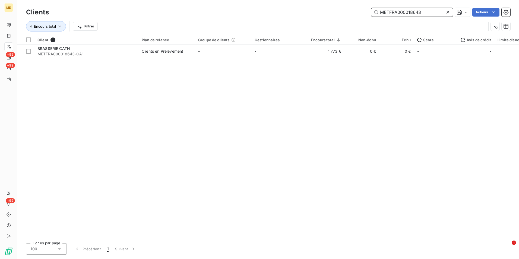
type input "METFRA000018643"
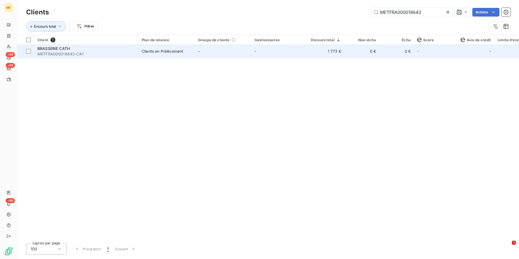
click at [233, 52] on td "-" at bounding box center [223, 51] width 56 height 13
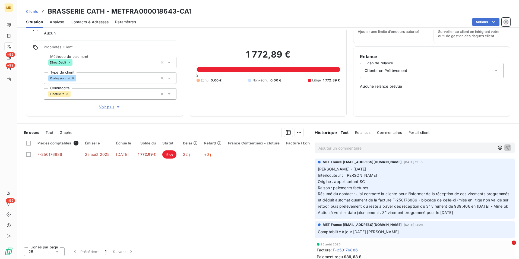
click at [32, 12] on span "Clients" at bounding box center [32, 11] width 12 height 4
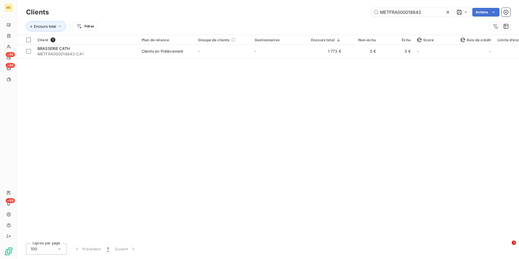
click at [447, 10] on icon at bounding box center [447, 11] width 5 height 5
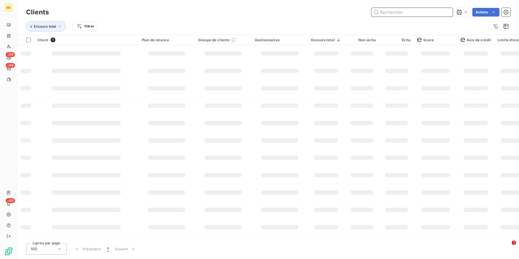
click at [444, 14] on input "text" at bounding box center [411, 12] width 81 height 9
paste input "METFRA000018520"
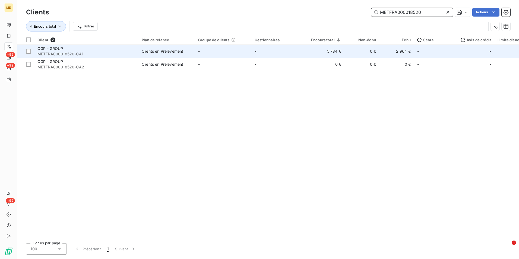
type input "METFRA000018520"
click at [282, 46] on td "-" at bounding box center [279, 51] width 56 height 13
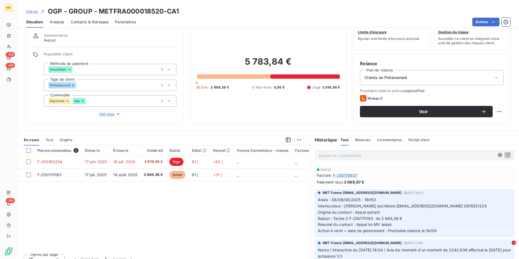
scroll to position [25, 0]
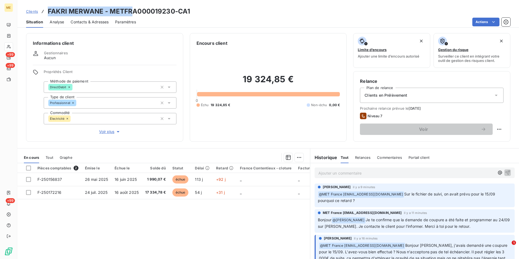
drag, startPoint x: 49, startPoint y: 11, endPoint x: 131, endPoint y: 10, distance: 81.4
click at [131, 10] on h3 "FAKRI MERWANE - METFRA000019230-CA1" at bounding box center [119, 12] width 142 height 10
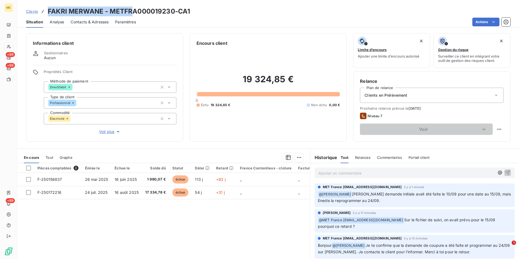
drag, startPoint x: 341, startPoint y: 219, endPoint x: 402, endPoint y: 220, distance: 61.1
click at [402, 220] on p "﻿ @ MET [GEOGRAPHIC_DATA] [EMAIL_ADDRESS][DOMAIN_NAME] Sur le fichier de suivi,…" at bounding box center [415, 223] width 194 height 13
copy span "[EMAIL_ADDRESS][DOMAIN_NAME]"
